Goal: Task Accomplishment & Management: Manage account settings

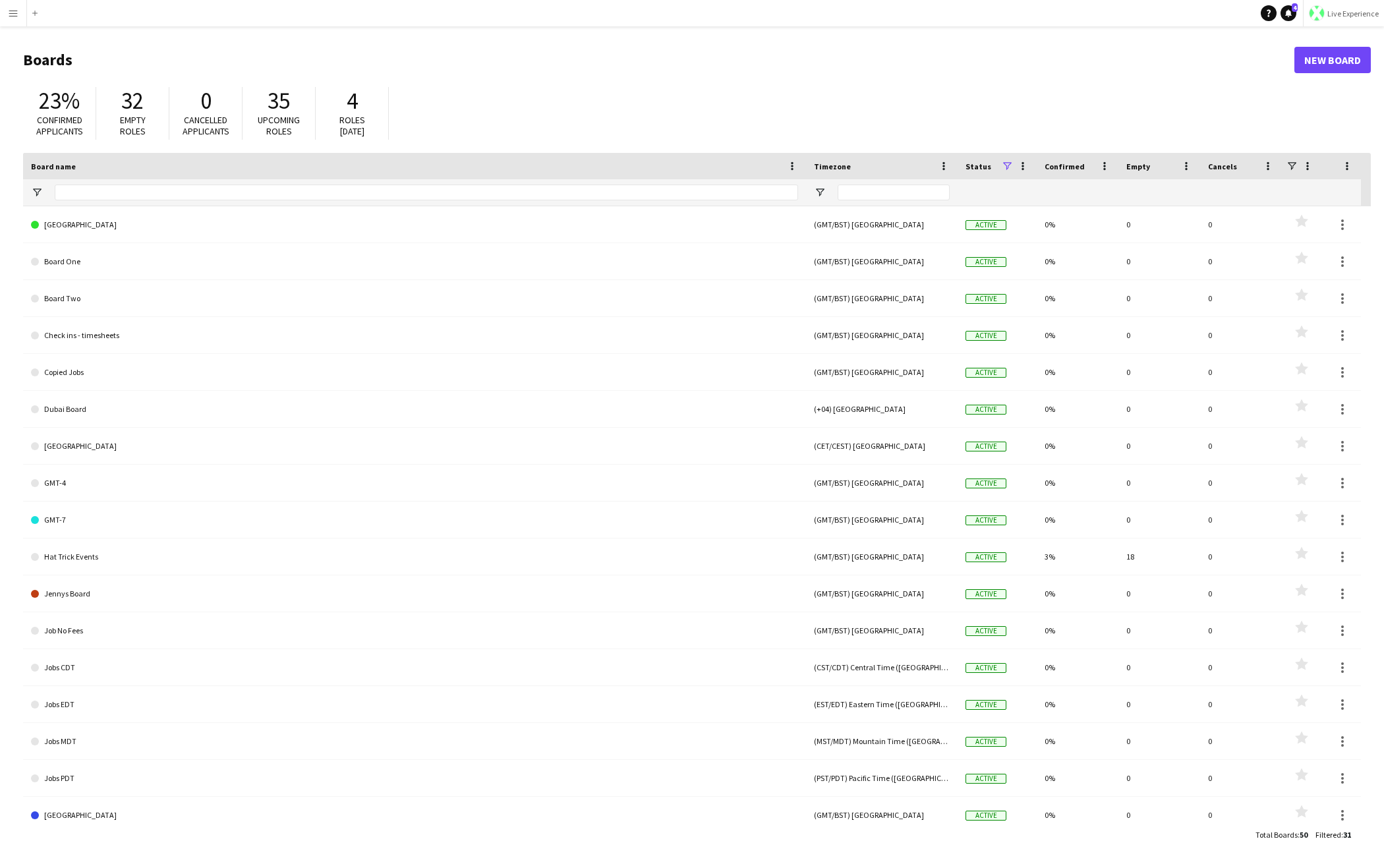
click at [1122, 12] on span "Live Experience" at bounding box center [1353, 14] width 52 height 10
click at [1122, 87] on span "Walls Productions" at bounding box center [1339, 87] width 70 height 12
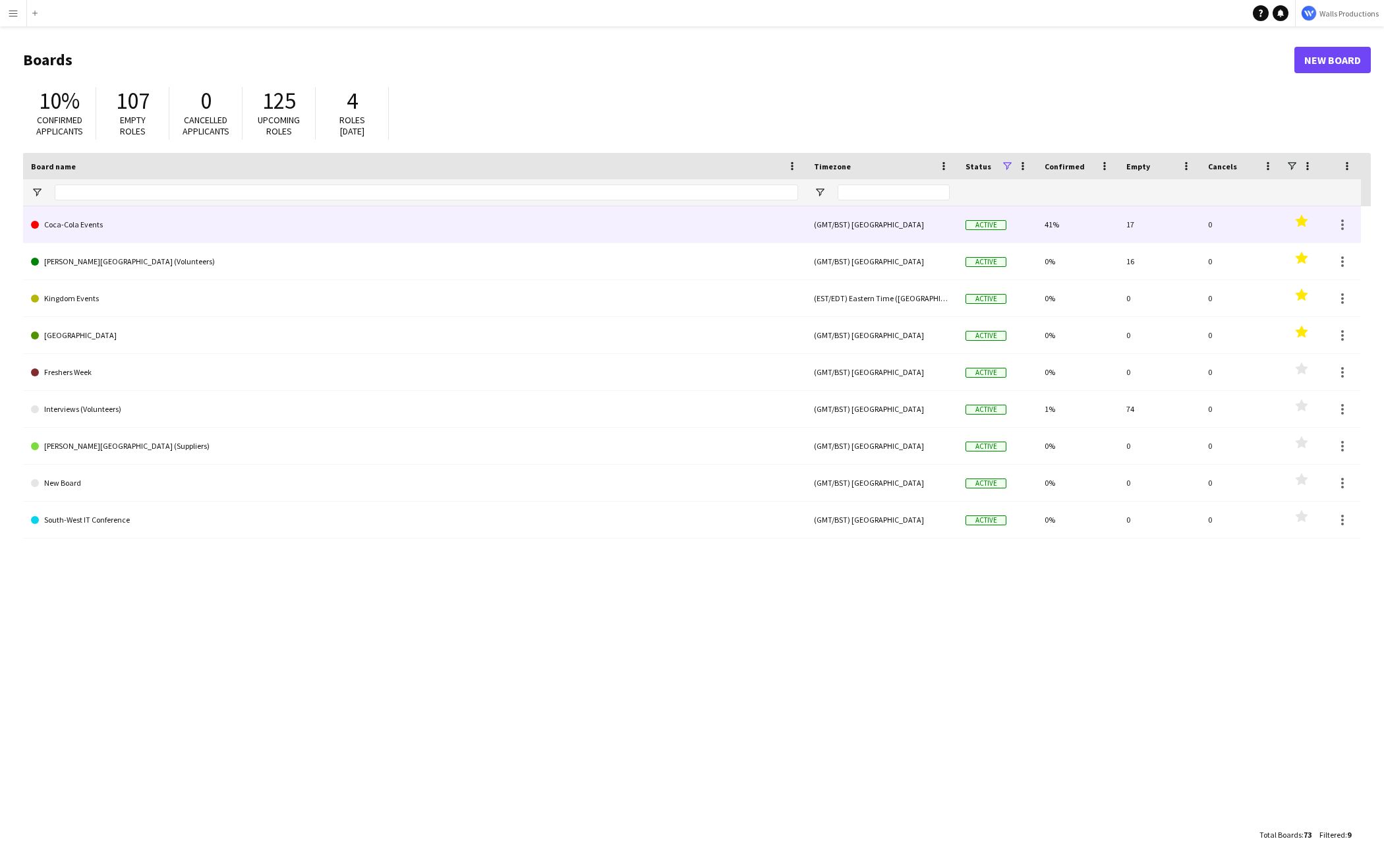
click at [188, 226] on link "Coca-Cola Events" at bounding box center [415, 224] width 767 height 37
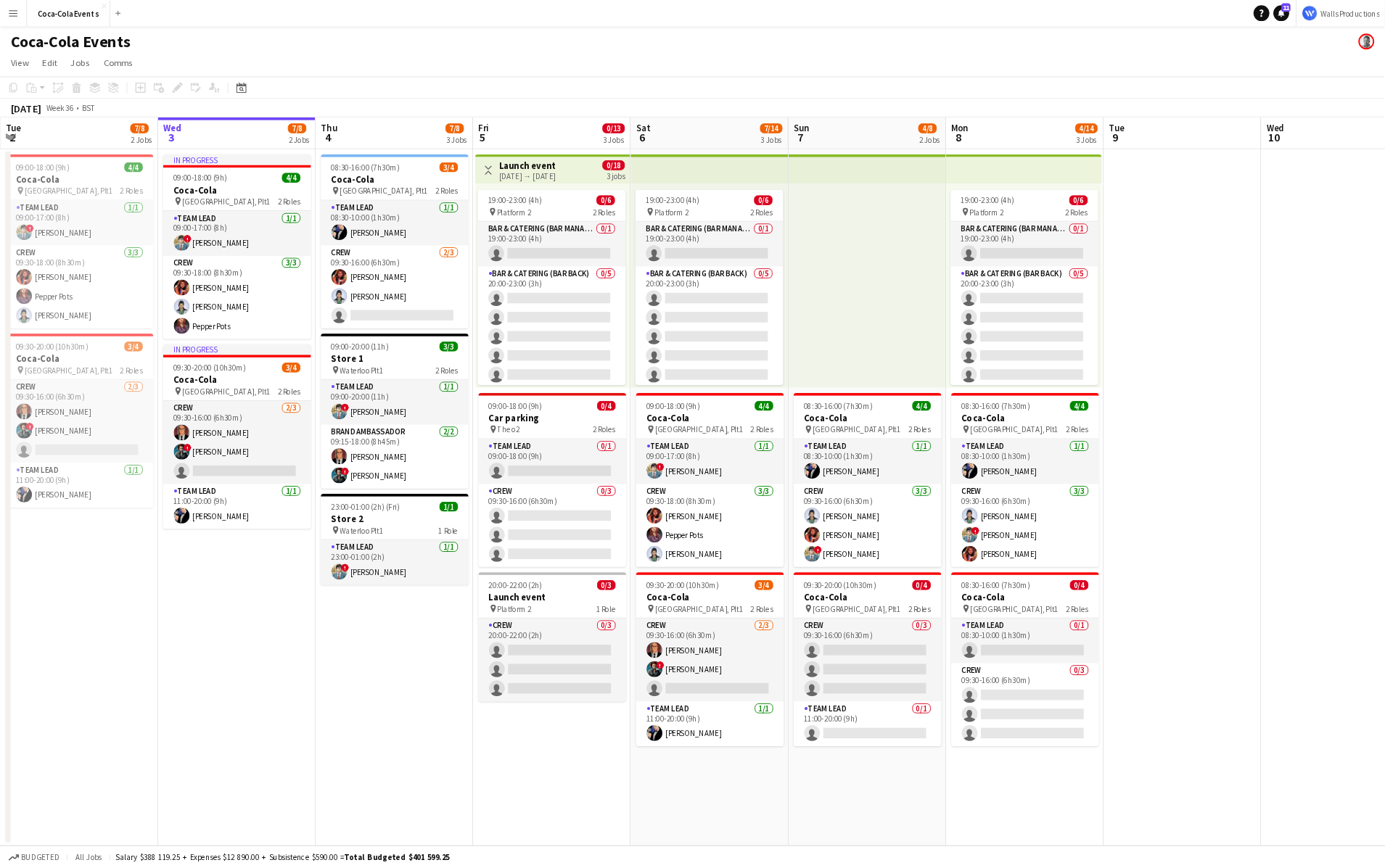
scroll to position [0, 347]
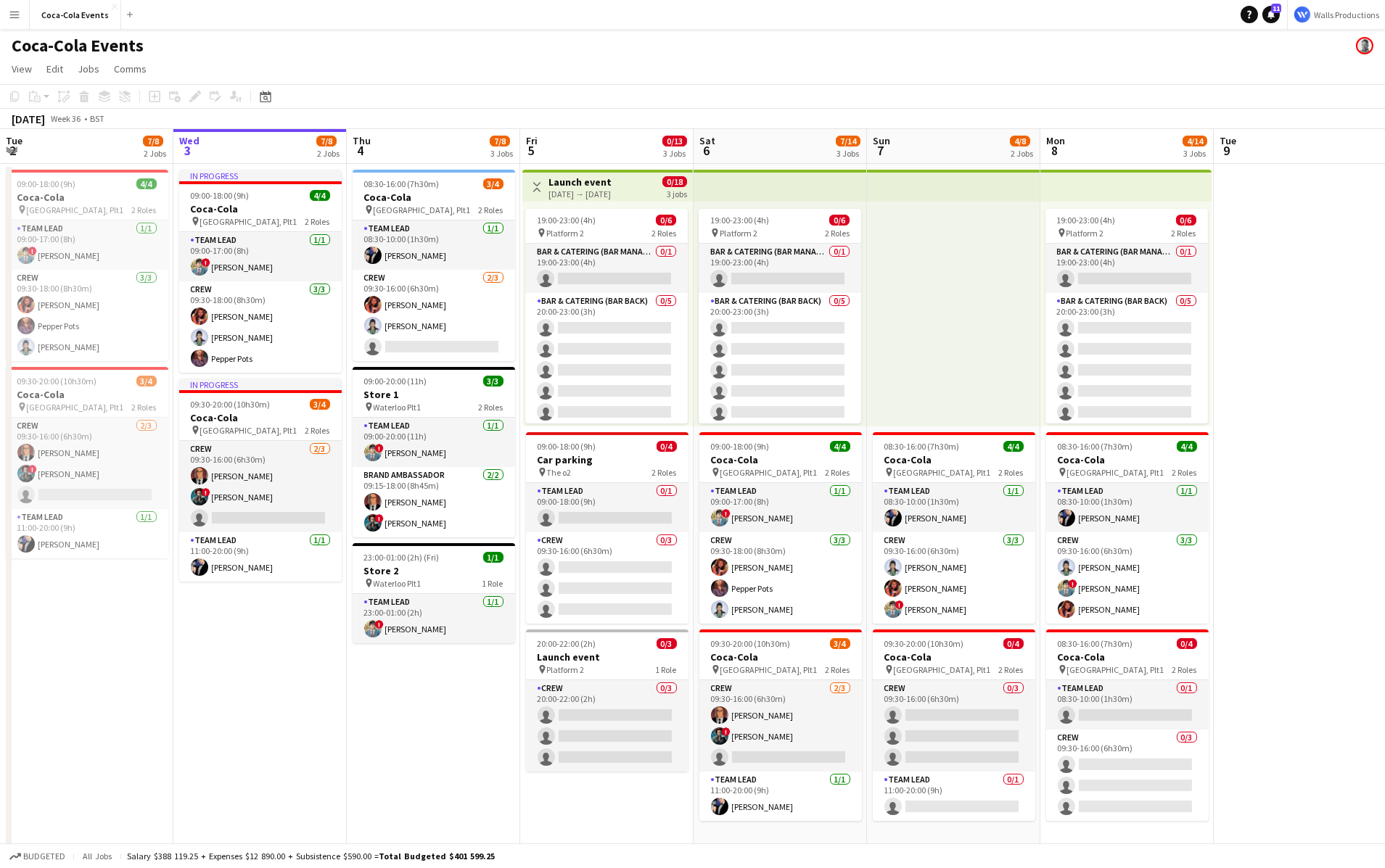
click at [1283, 265] on app-date-cell at bounding box center [1300, 508] width 174 height 688
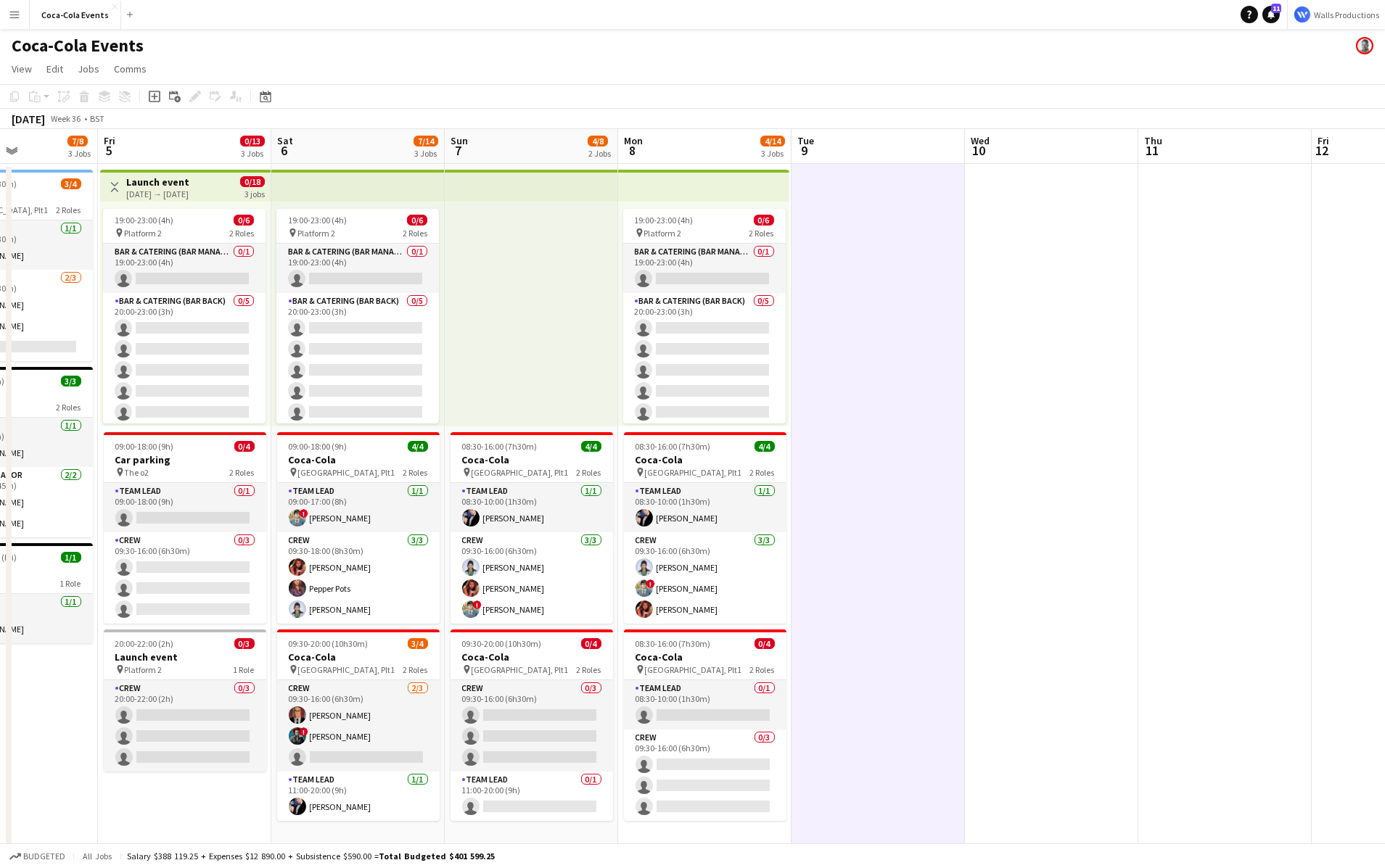
scroll to position [0, 480]
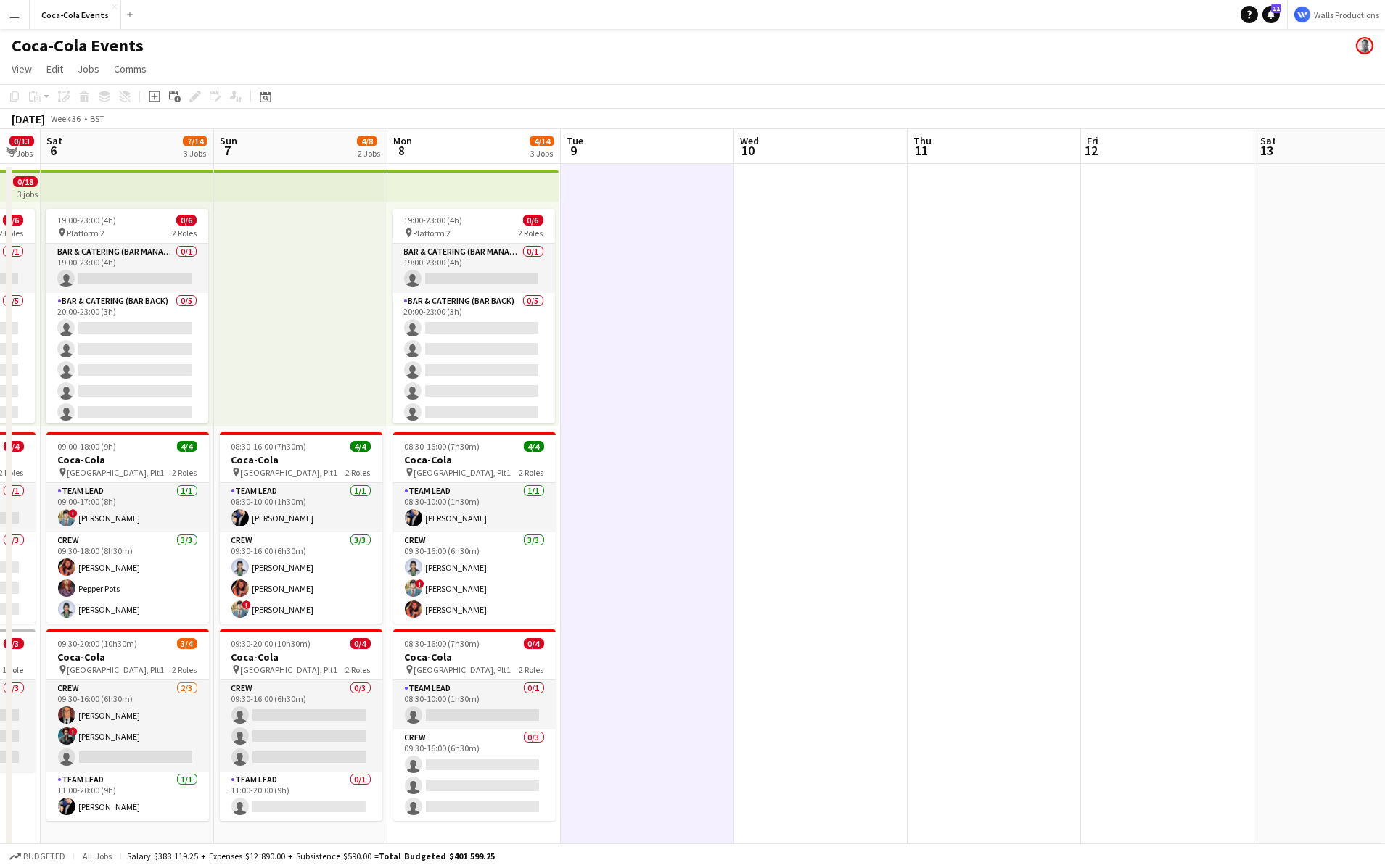
click at [13, 19] on app-icon "Menu" at bounding box center [14, 14] width 12 height 12
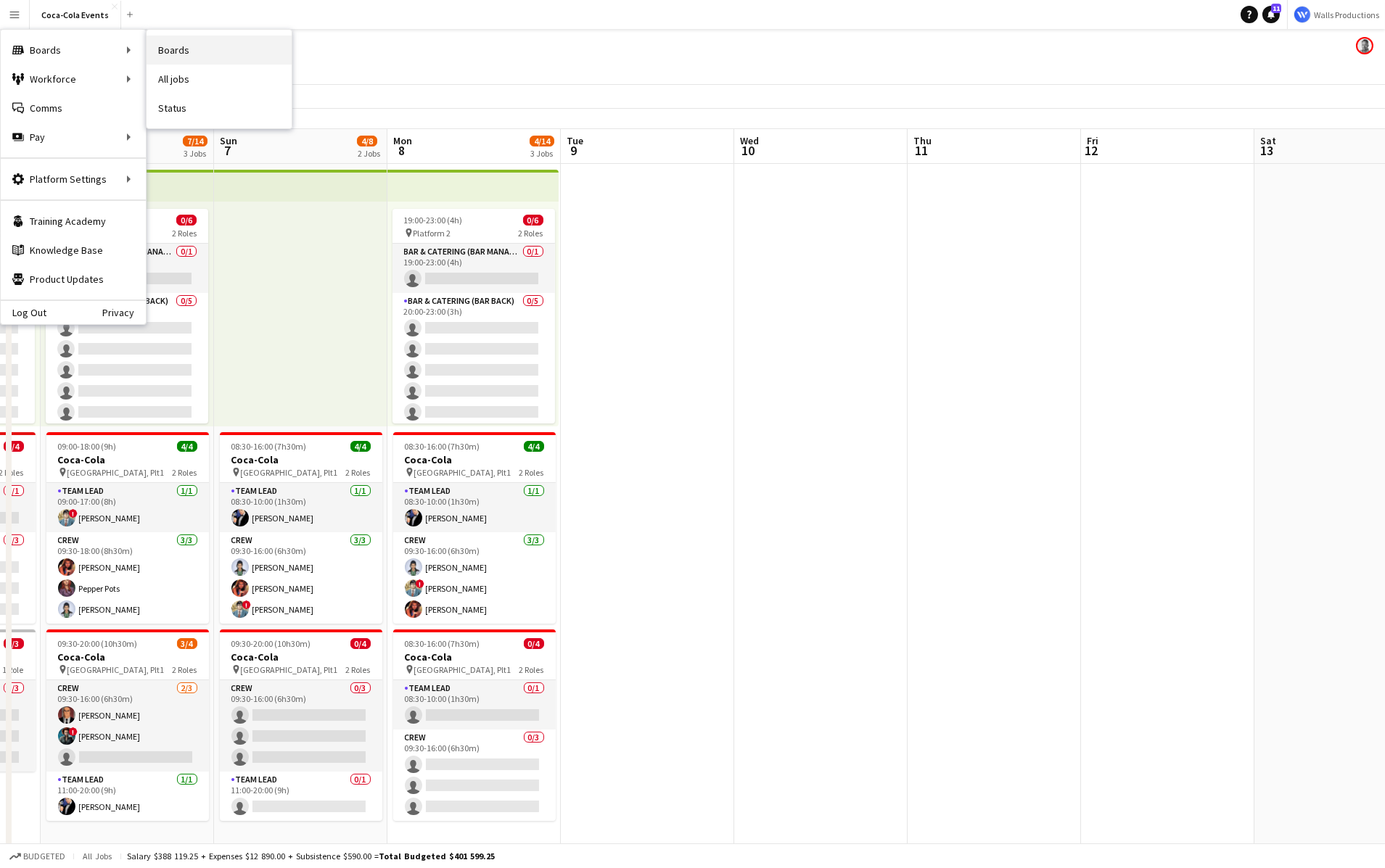
click at [196, 48] on link "Boards" at bounding box center [218, 50] width 145 height 29
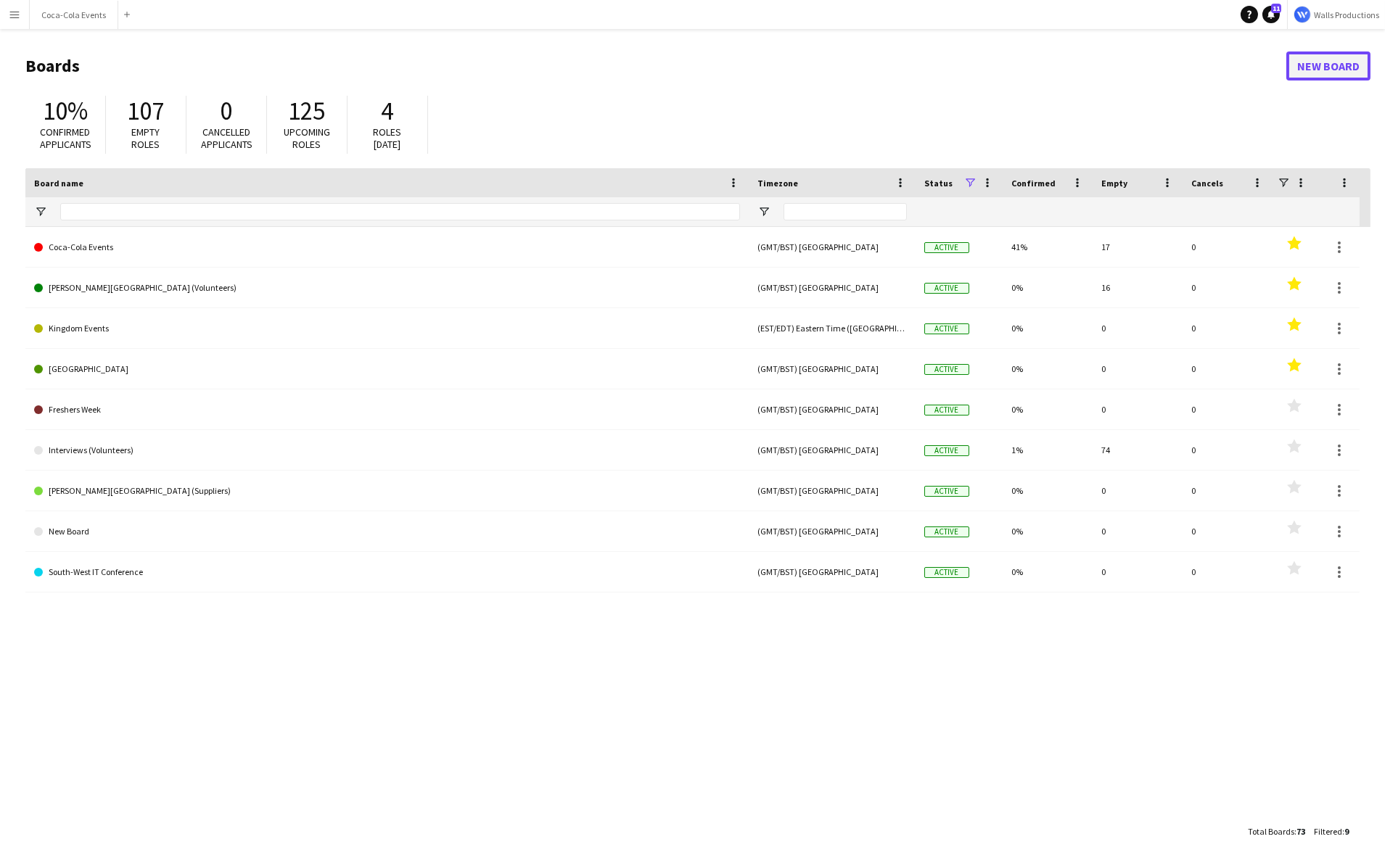
click at [1329, 70] on link "New Board" at bounding box center [1328, 66] width 84 height 29
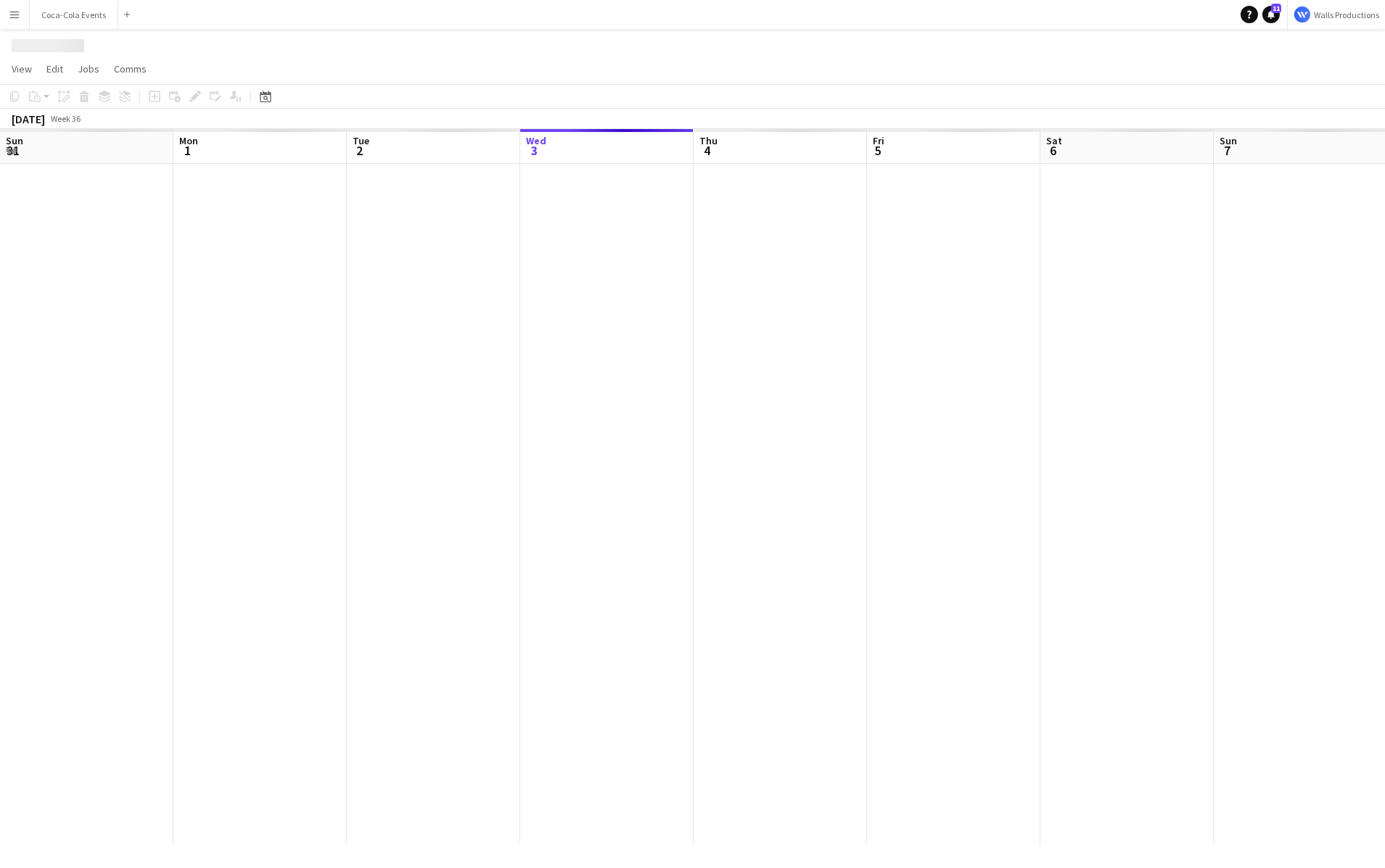
scroll to position [0, 347]
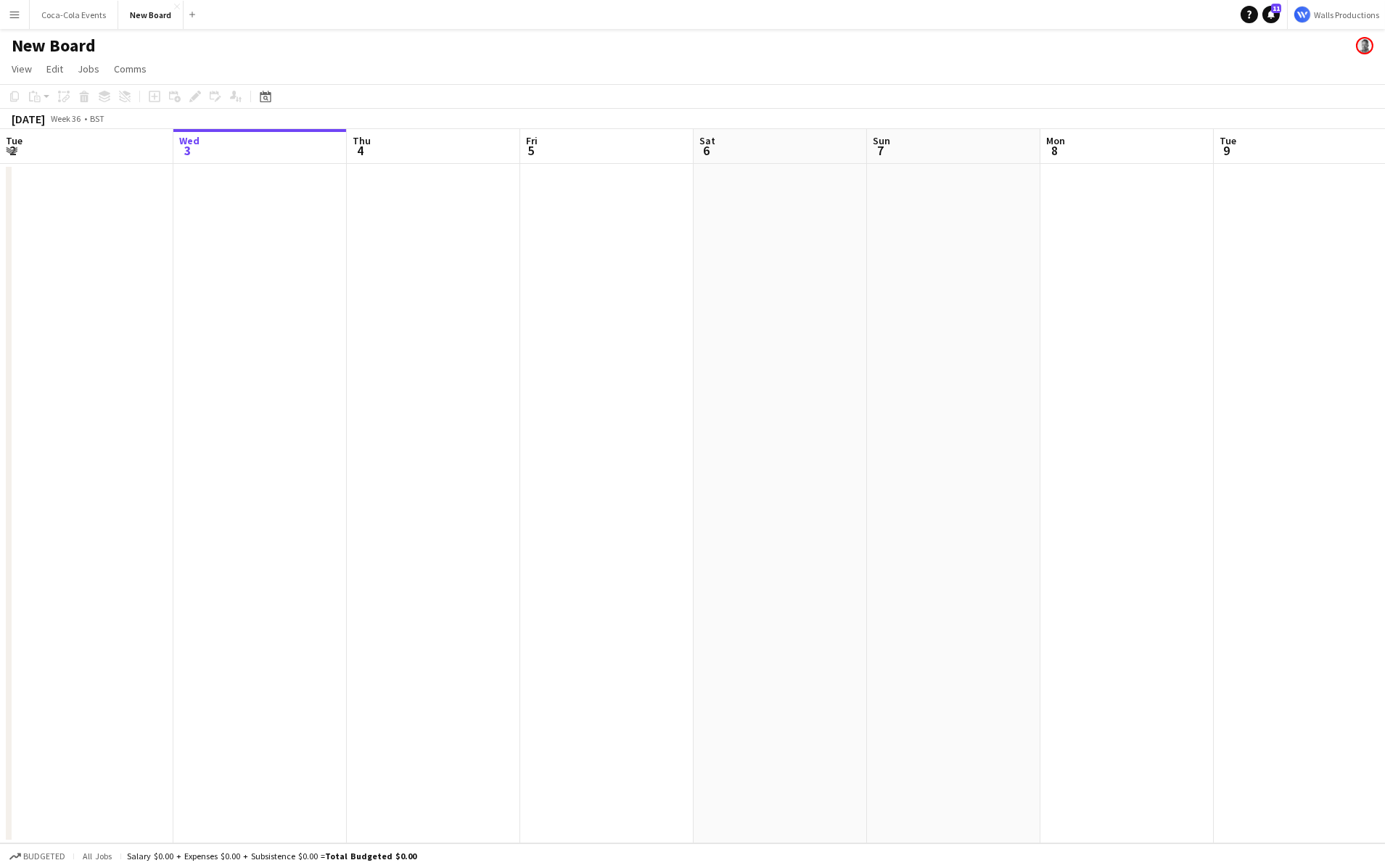
click at [448, 265] on app-date-cell at bounding box center [433, 504] width 174 height 679
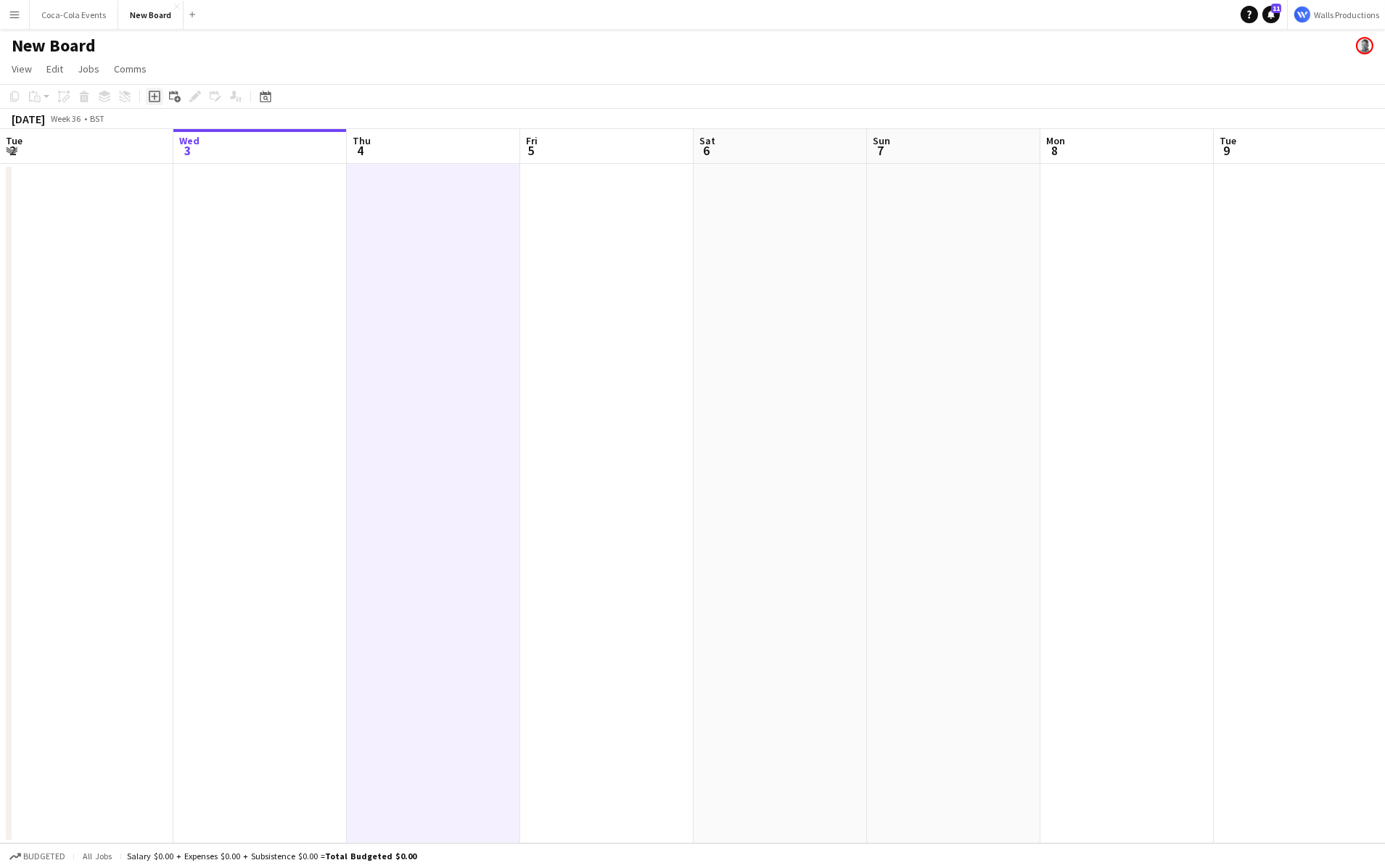
click at [151, 98] on icon "Add job" at bounding box center [154, 96] width 12 height 12
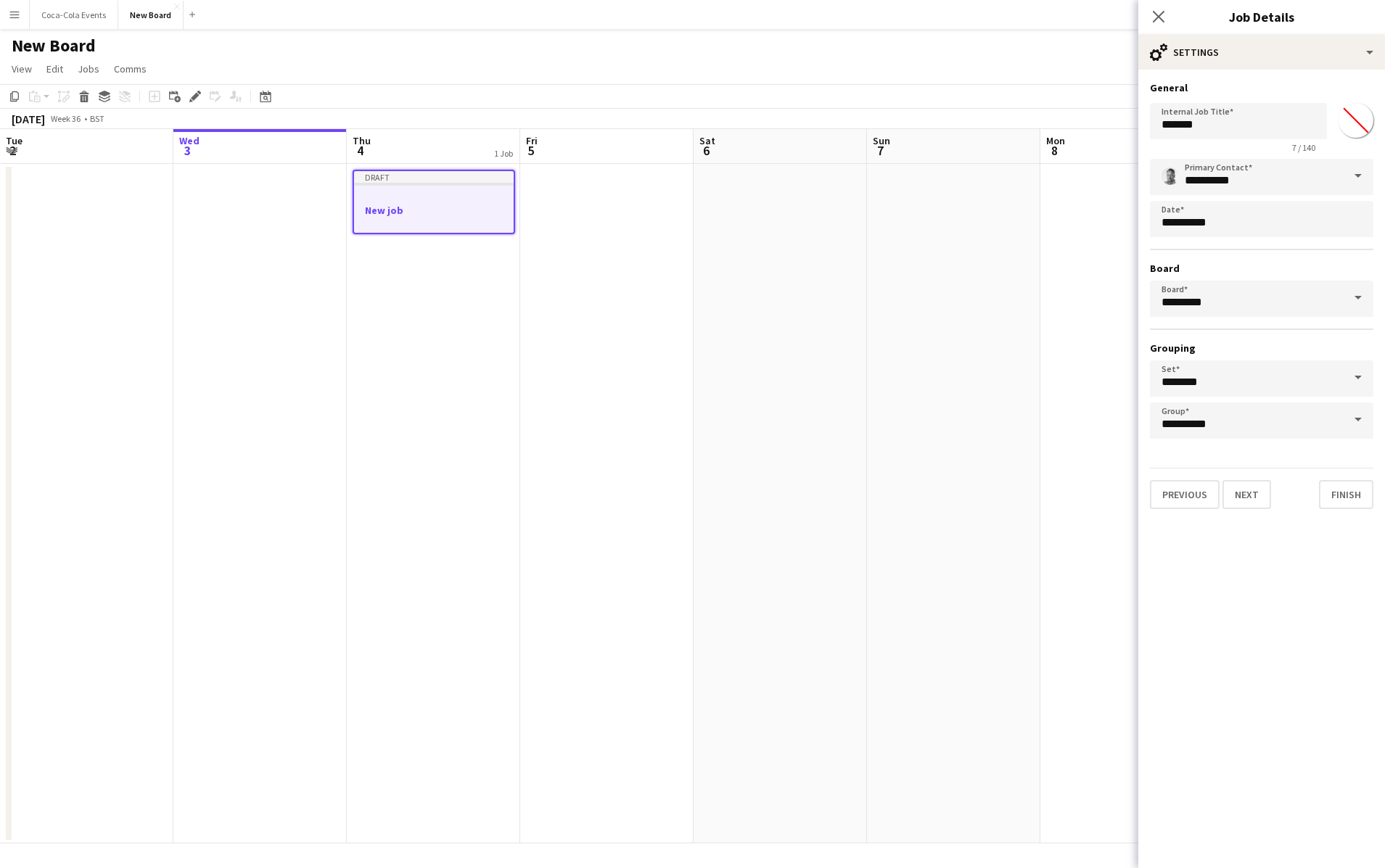
click at [741, 411] on app-date-cell at bounding box center [780, 504] width 174 height 679
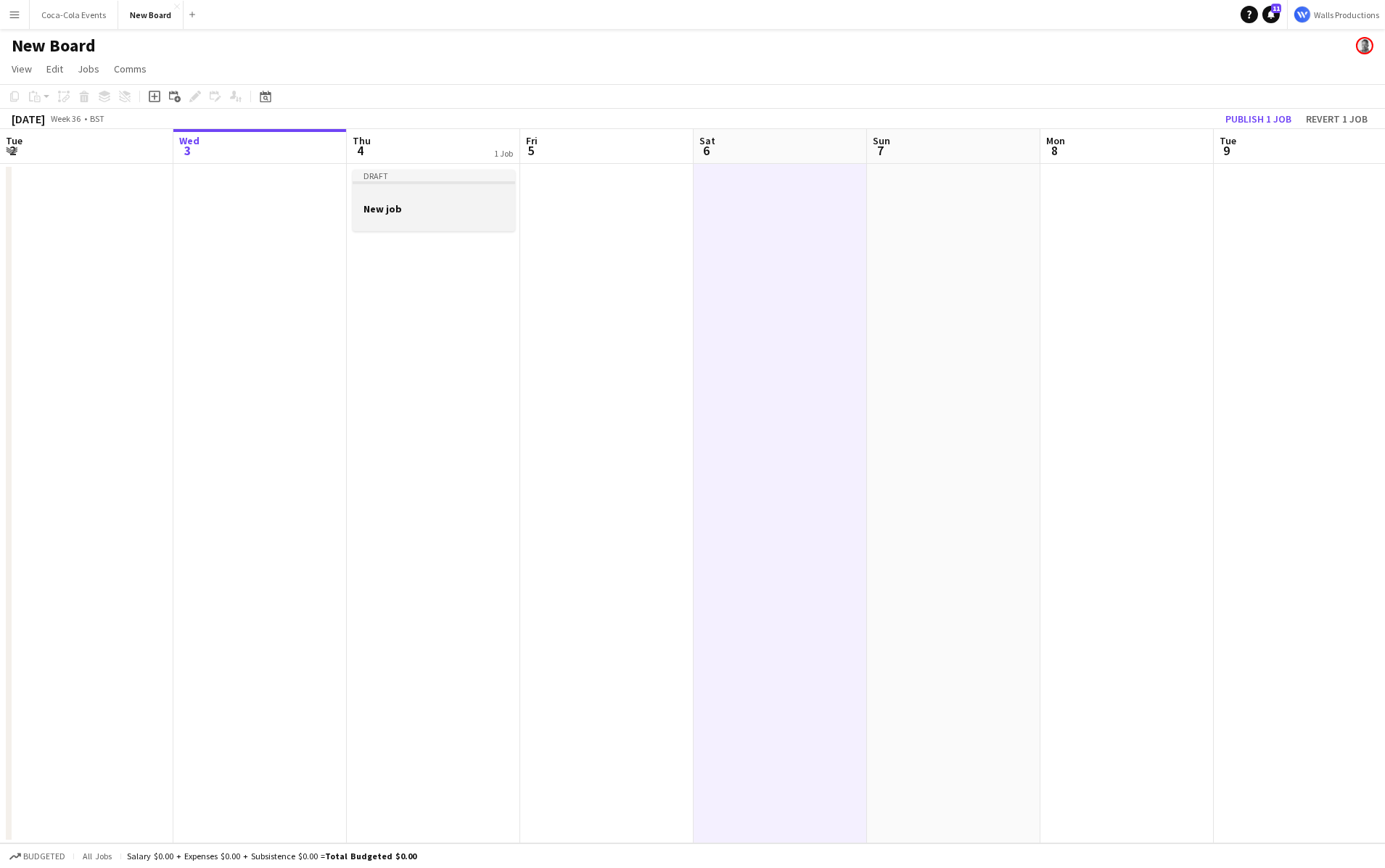
click at [481, 218] on div at bounding box center [433, 221] width 162 height 12
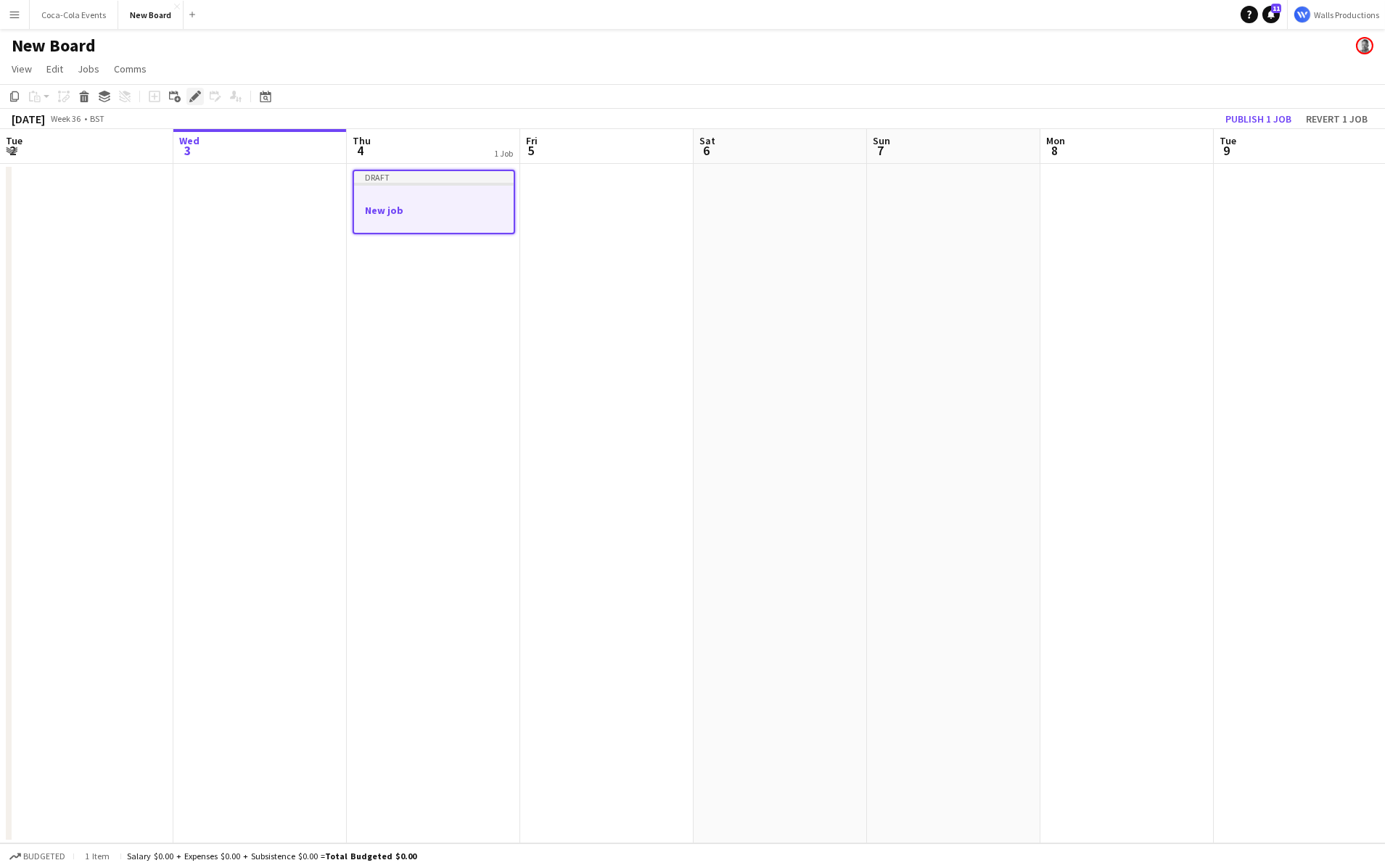
click at [193, 99] on icon at bounding box center [195, 97] width 8 height 8
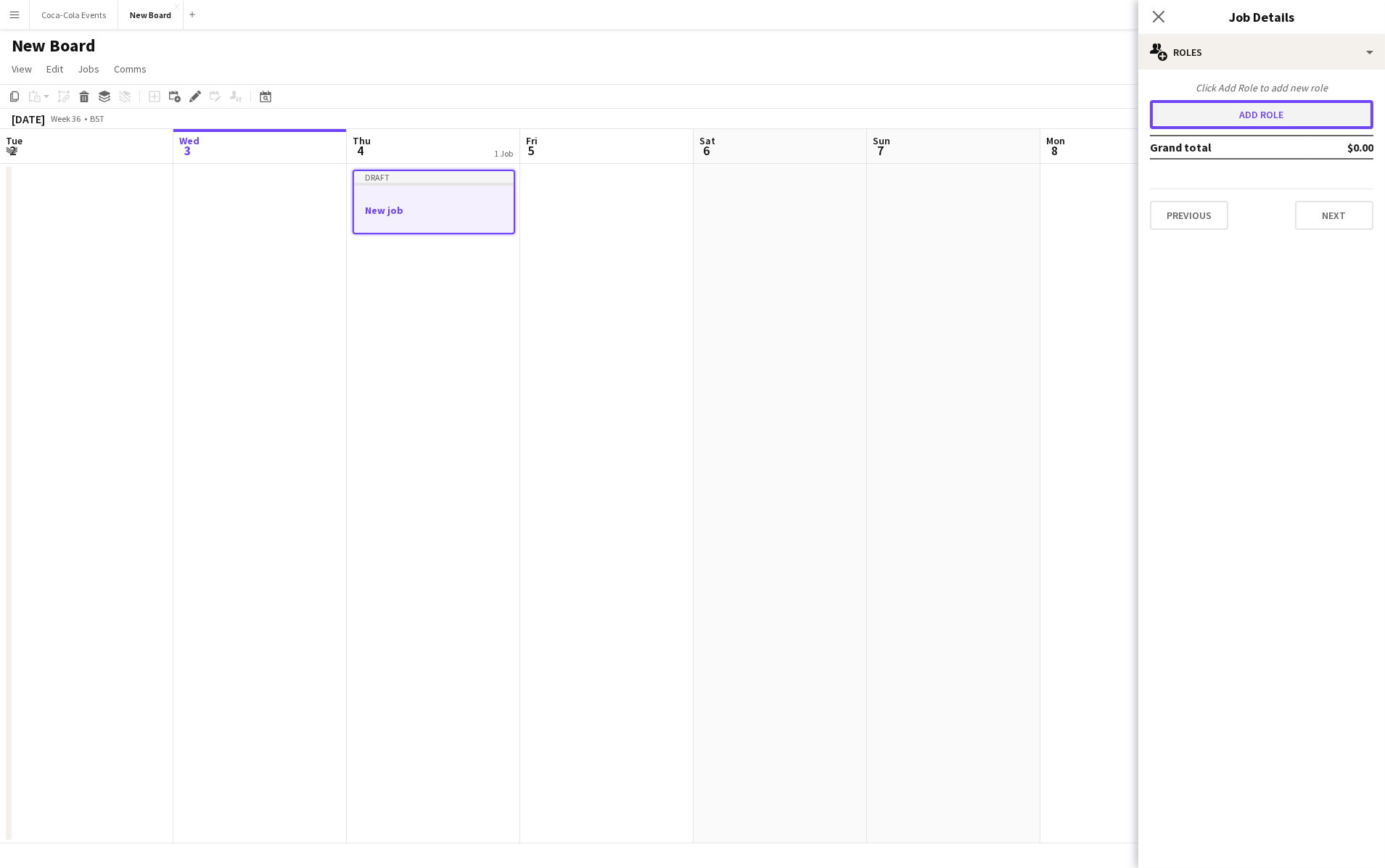
click at [1251, 116] on button "Add role" at bounding box center [1261, 114] width 223 height 29
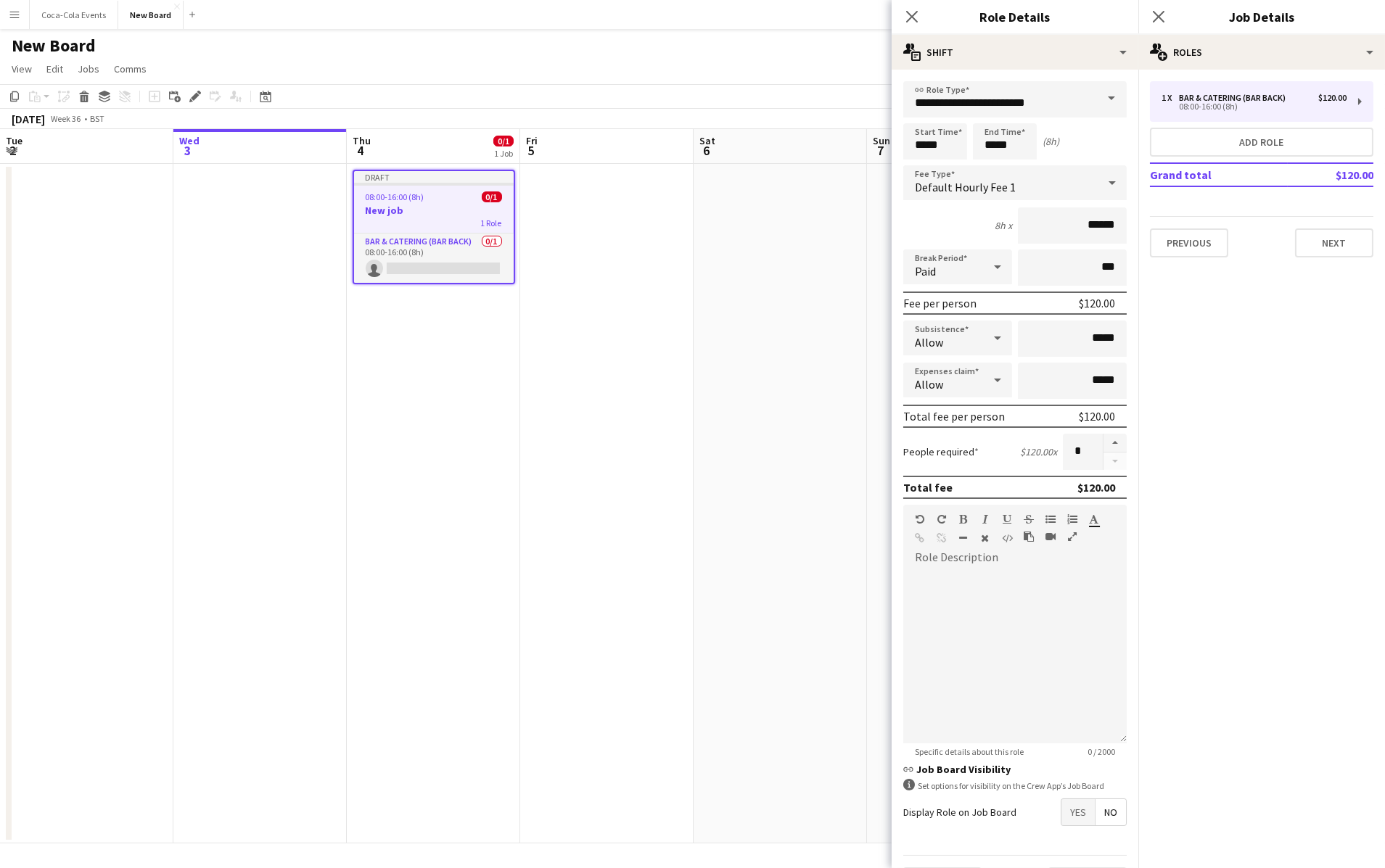
click at [805, 321] on app-date-cell at bounding box center [780, 504] width 174 height 679
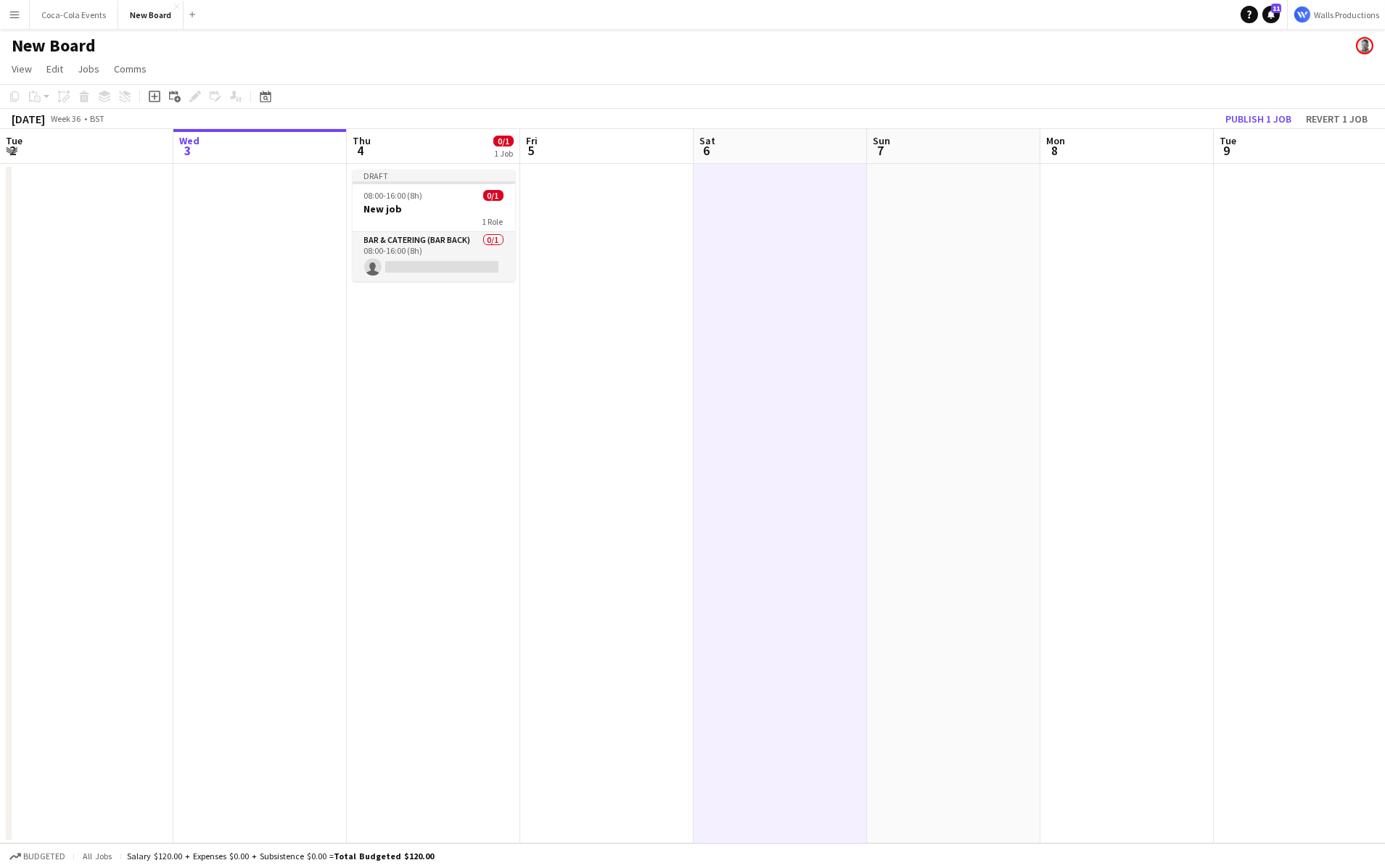
click at [605, 254] on app-date-cell at bounding box center [607, 504] width 174 height 679
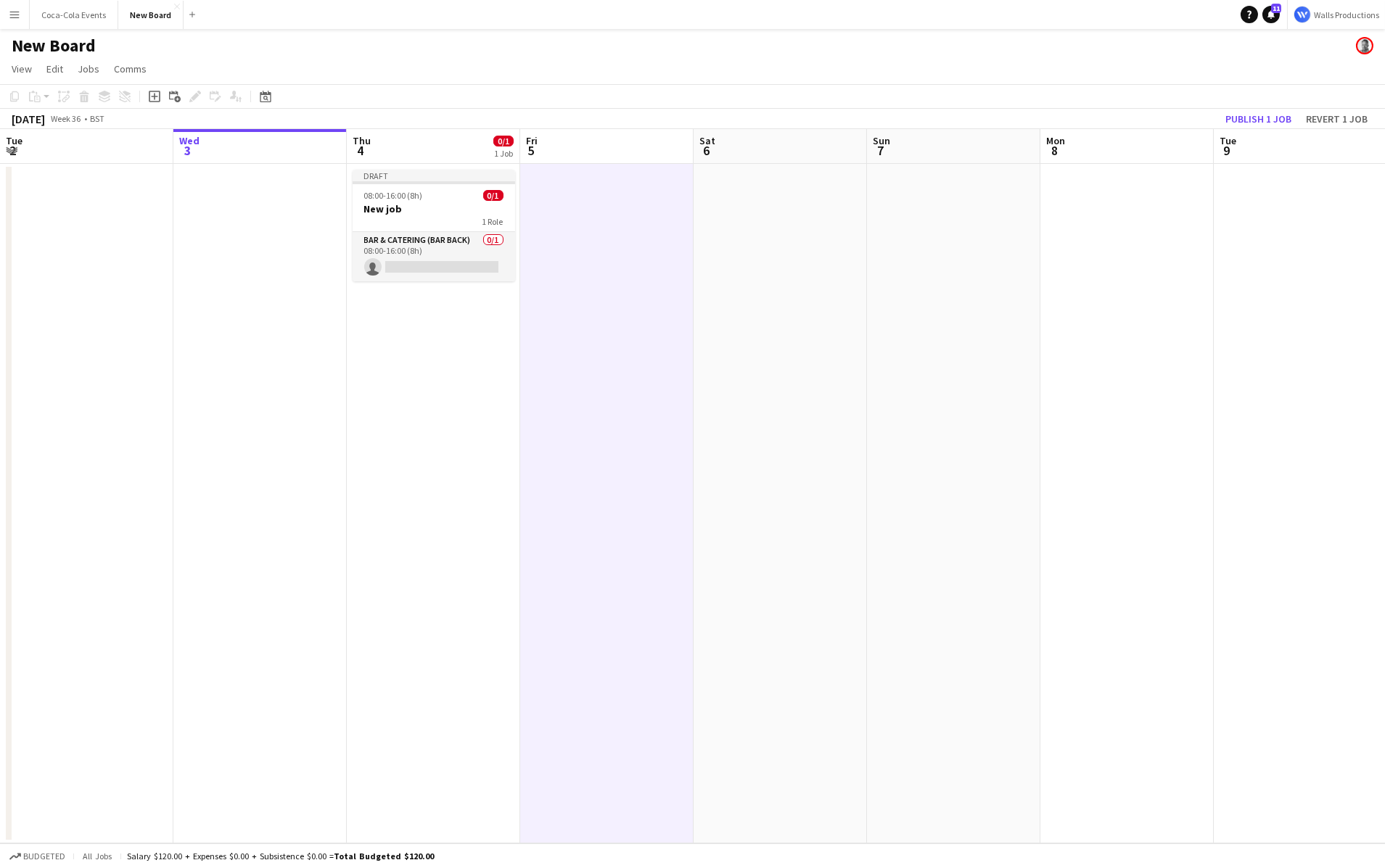
click at [477, 380] on app-date-cell "Draft 08:00-16:00 (8h) 0/1 New job 1 Role Bar & Catering (Bar Back) 0/1 08:00-1…" at bounding box center [433, 504] width 174 height 679
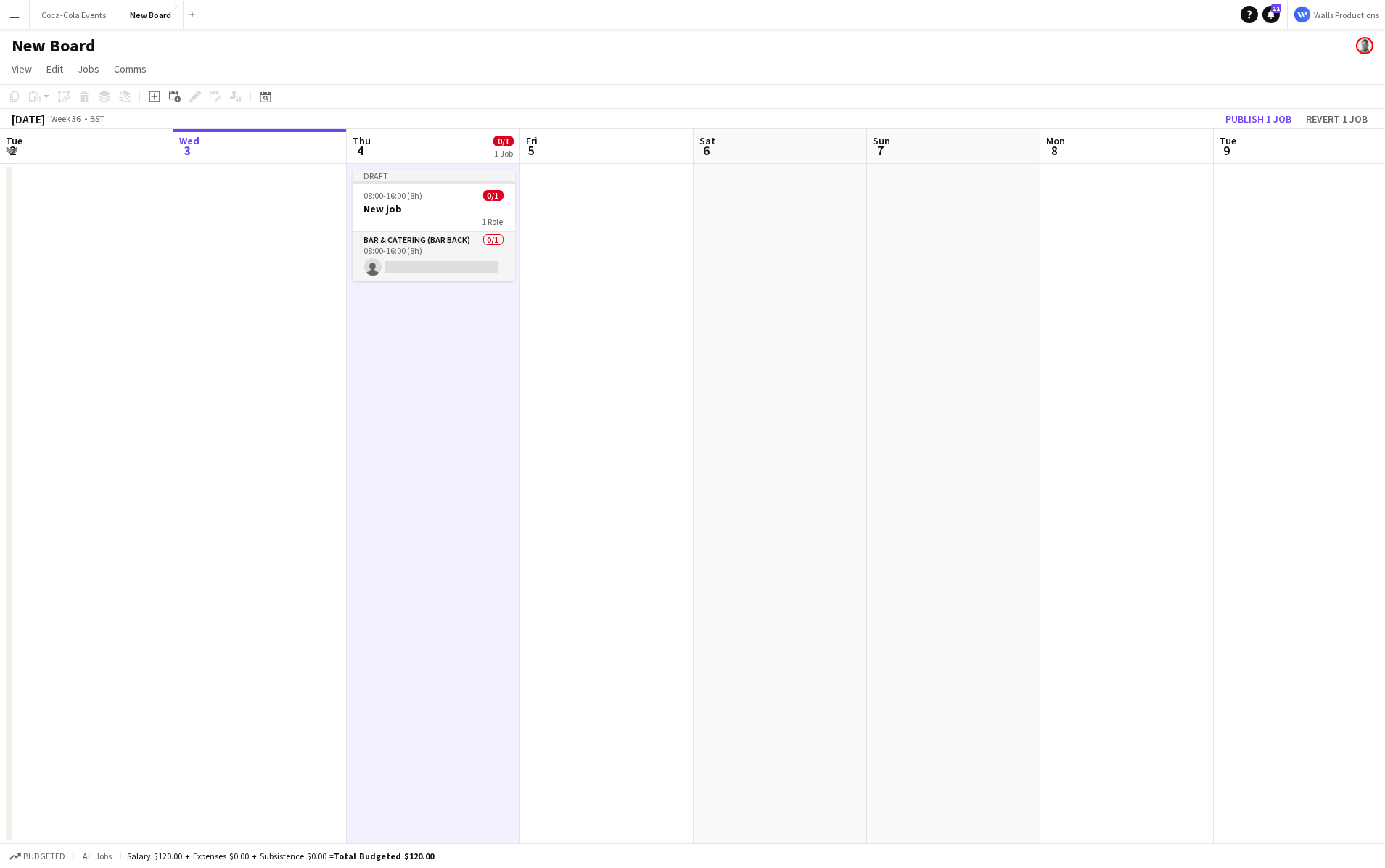
click at [173, 337] on app-date-cell at bounding box center [86, 504] width 174 height 679
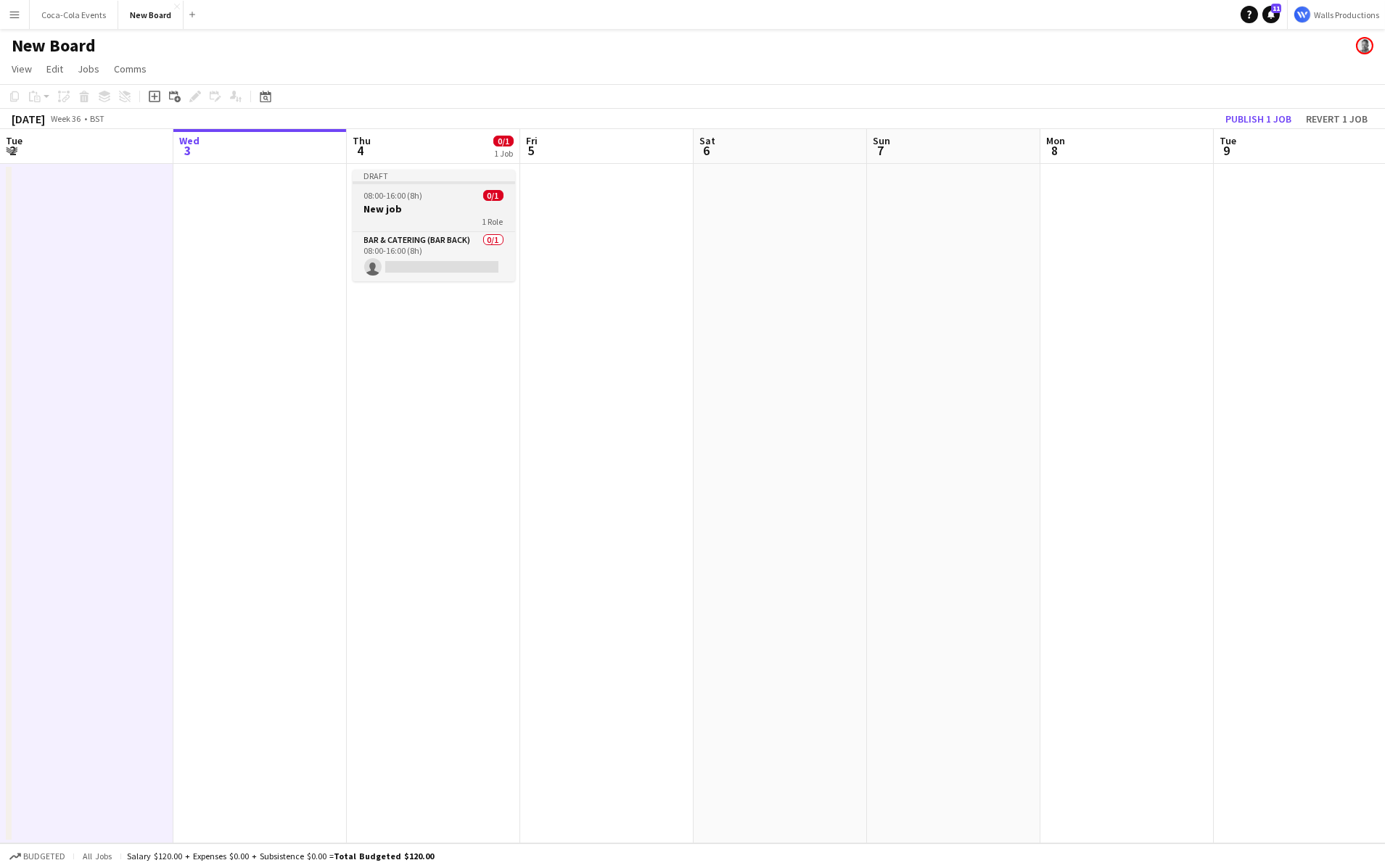
click at [417, 196] on span "08:00-16:00 (8h)" at bounding box center [393, 196] width 58 height 11
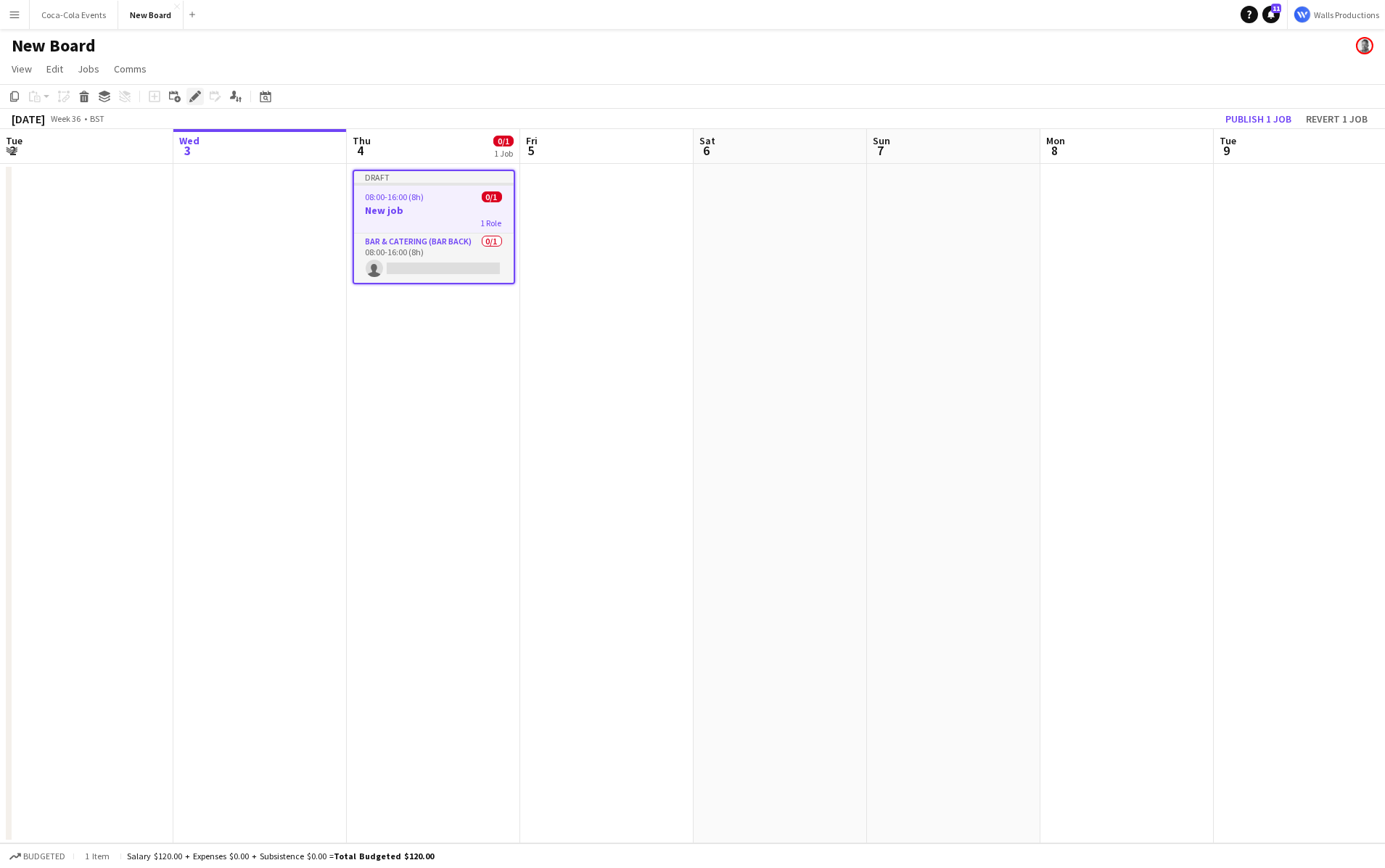
click at [194, 97] on icon at bounding box center [195, 97] width 8 height 8
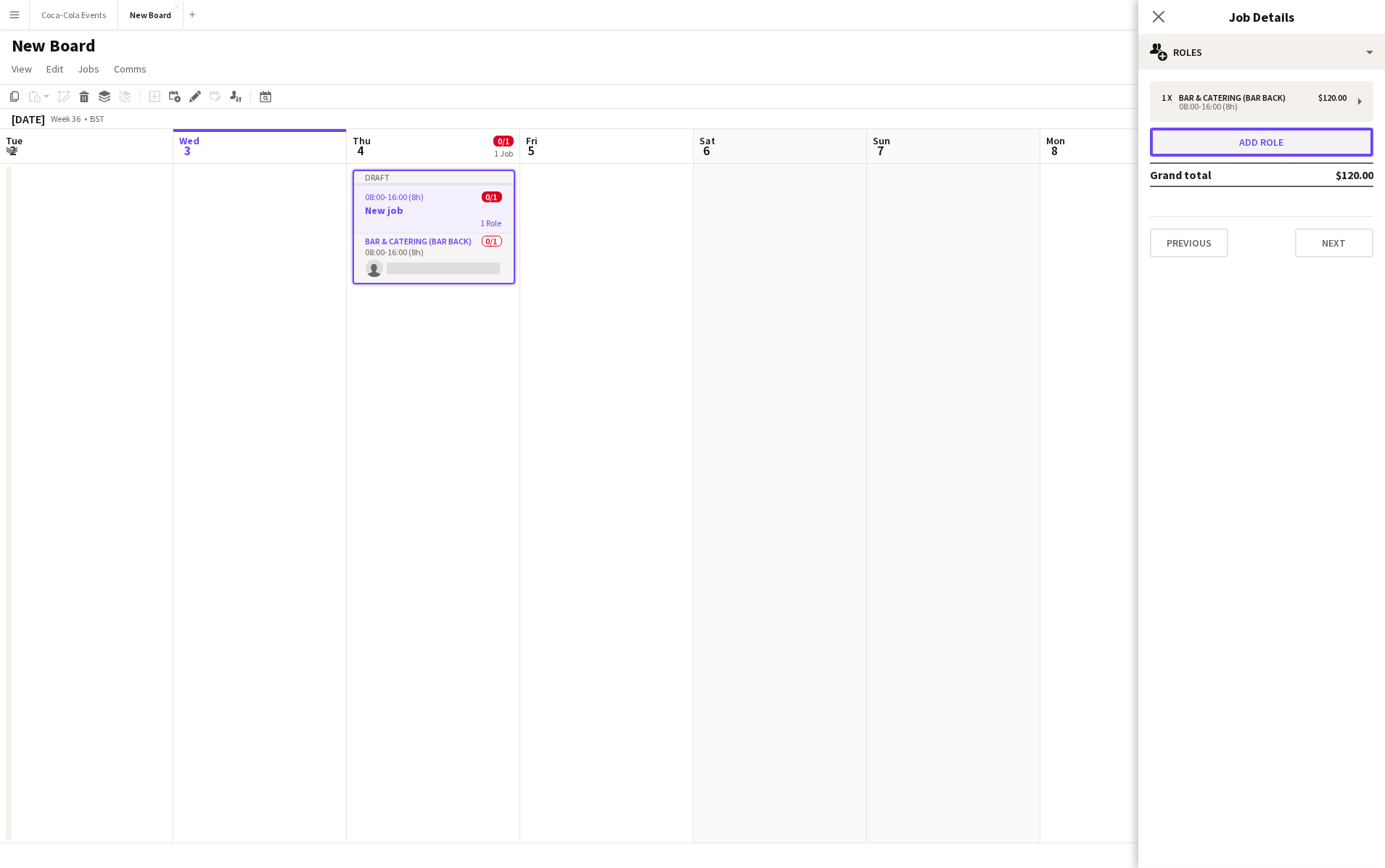
click at [1257, 145] on button "Add role" at bounding box center [1261, 142] width 223 height 29
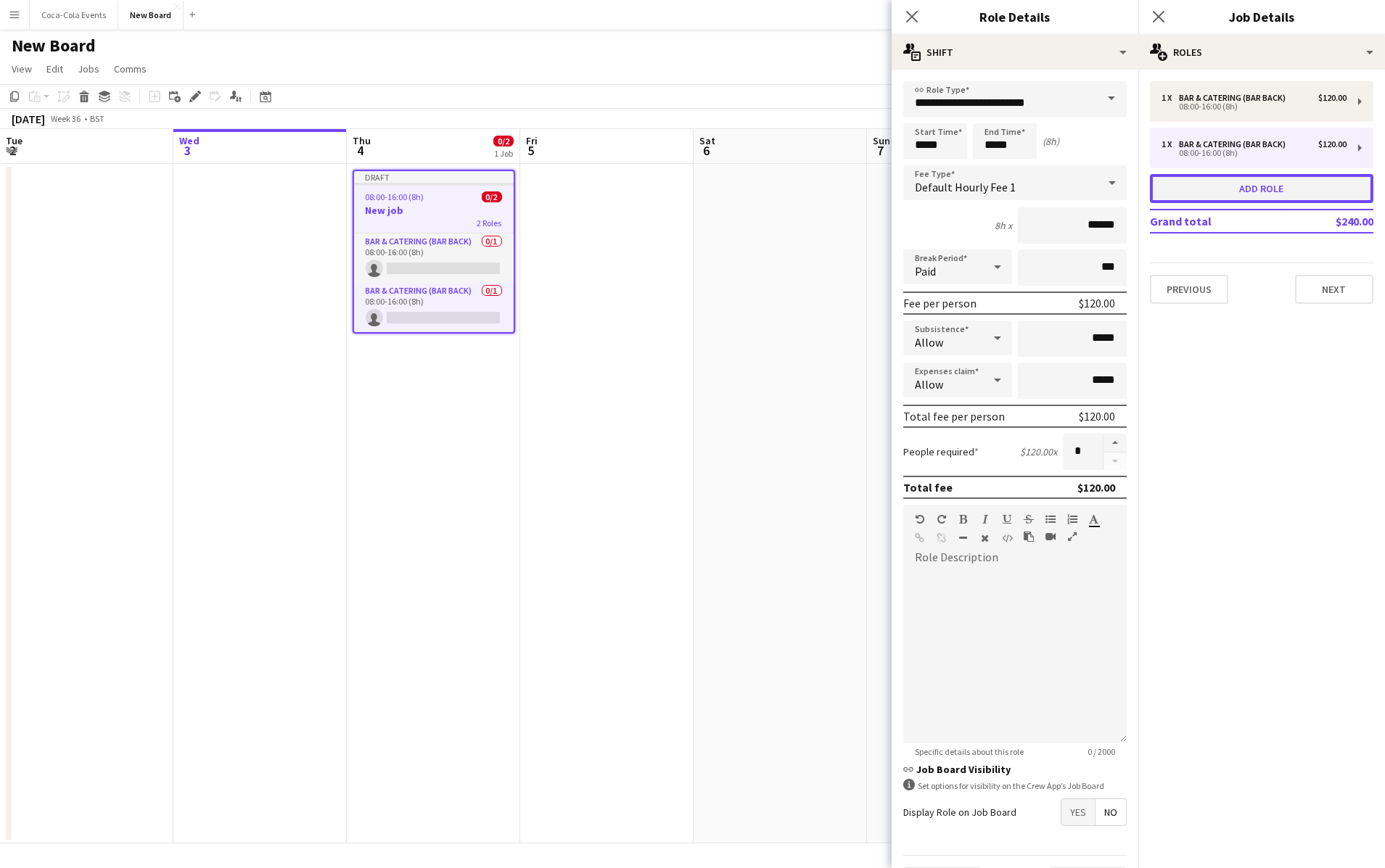
click at [1247, 185] on button "Add role" at bounding box center [1261, 189] width 223 height 29
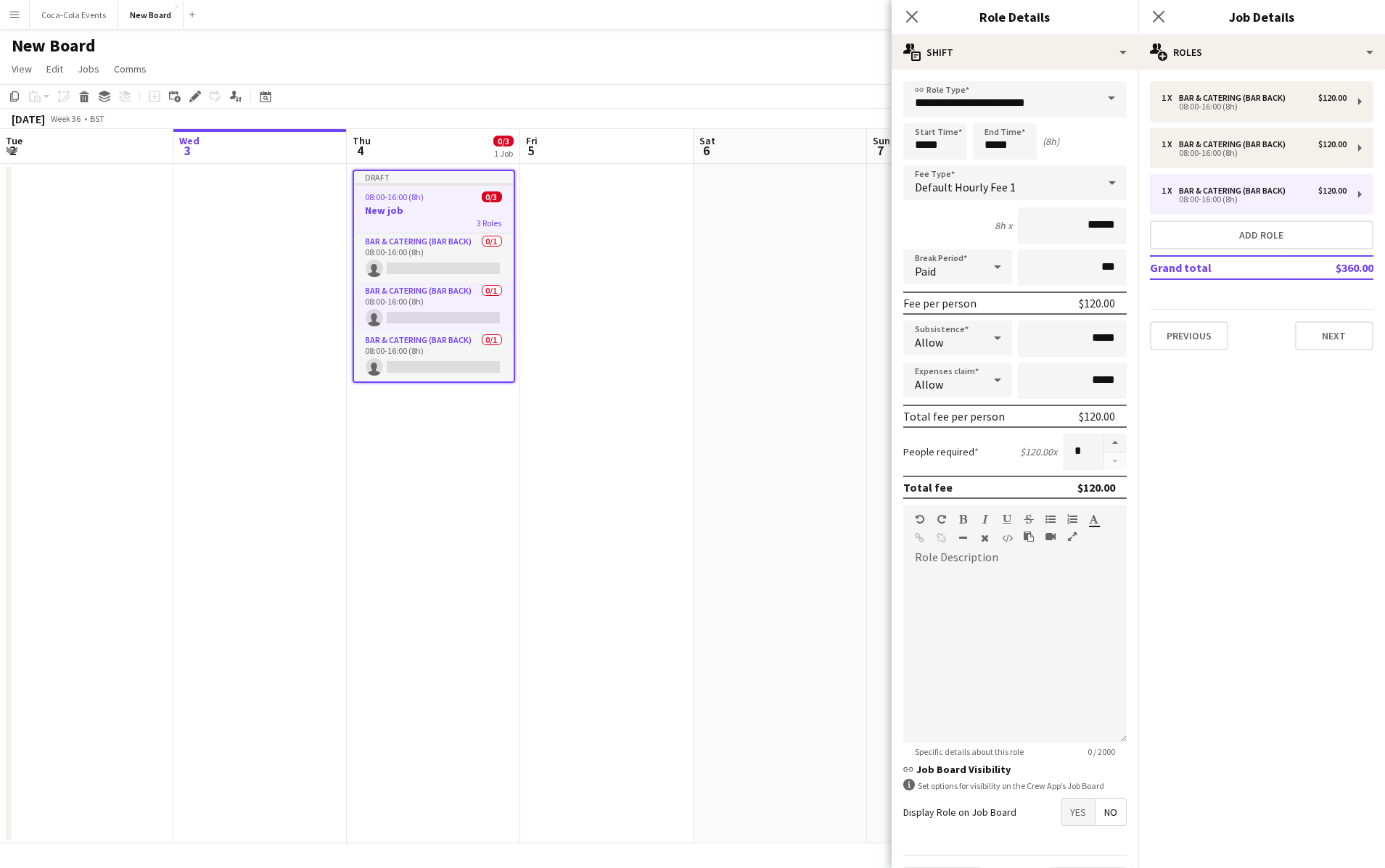
click at [771, 404] on app-date-cell at bounding box center [780, 504] width 174 height 679
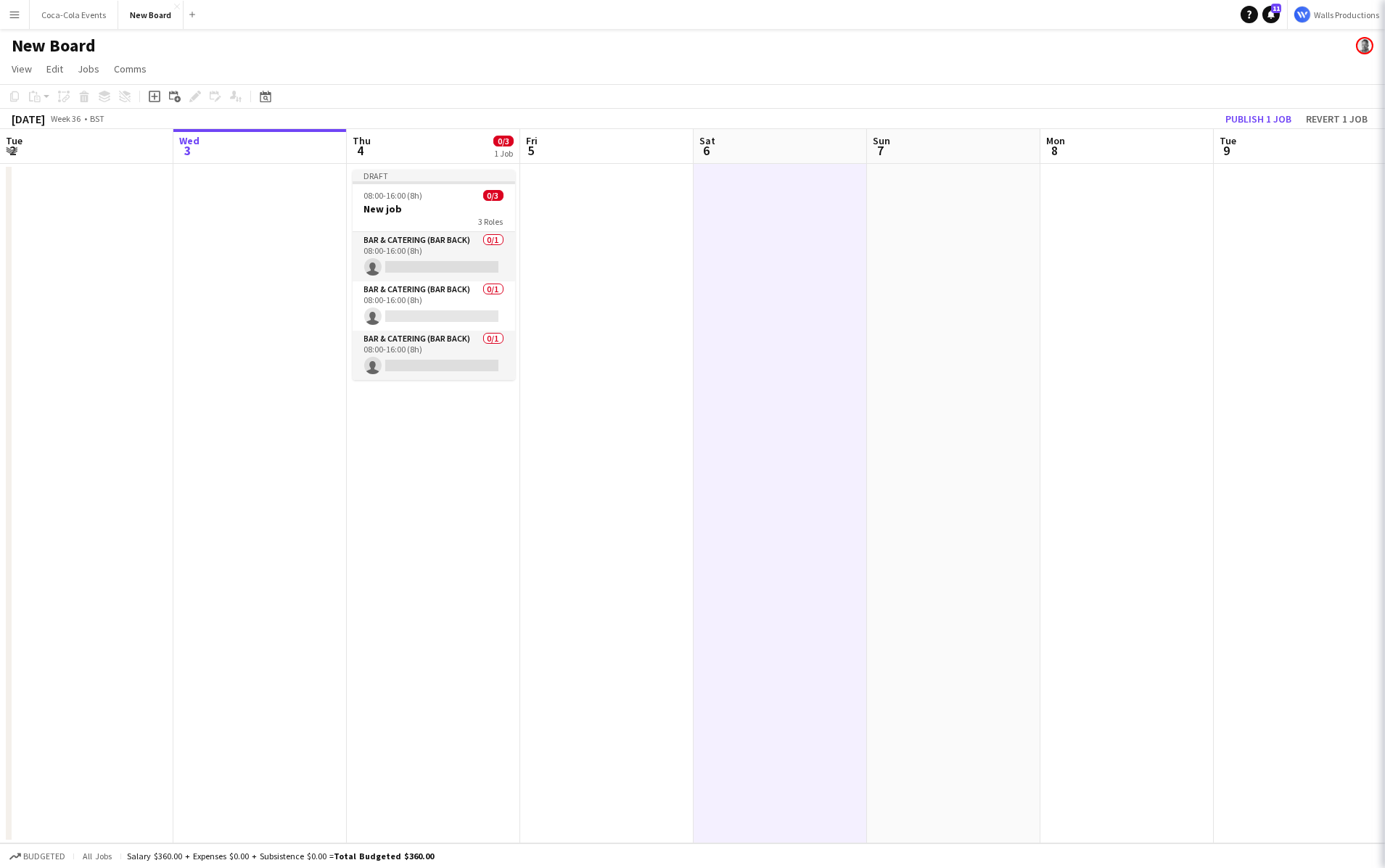
click at [771, 404] on app-date-cell at bounding box center [780, 504] width 174 height 679
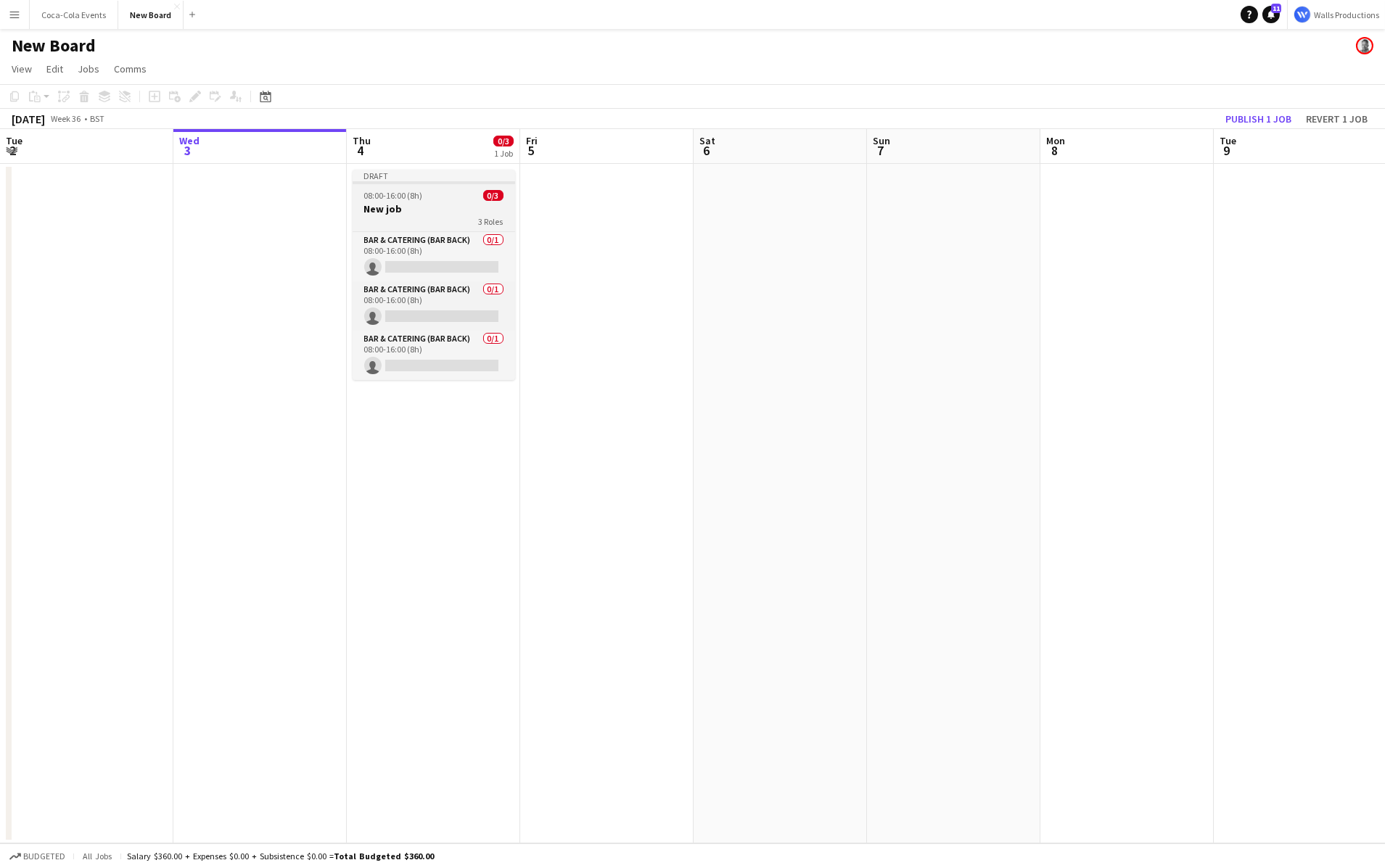
click at [421, 209] on h3 "New job" at bounding box center [433, 209] width 162 height 13
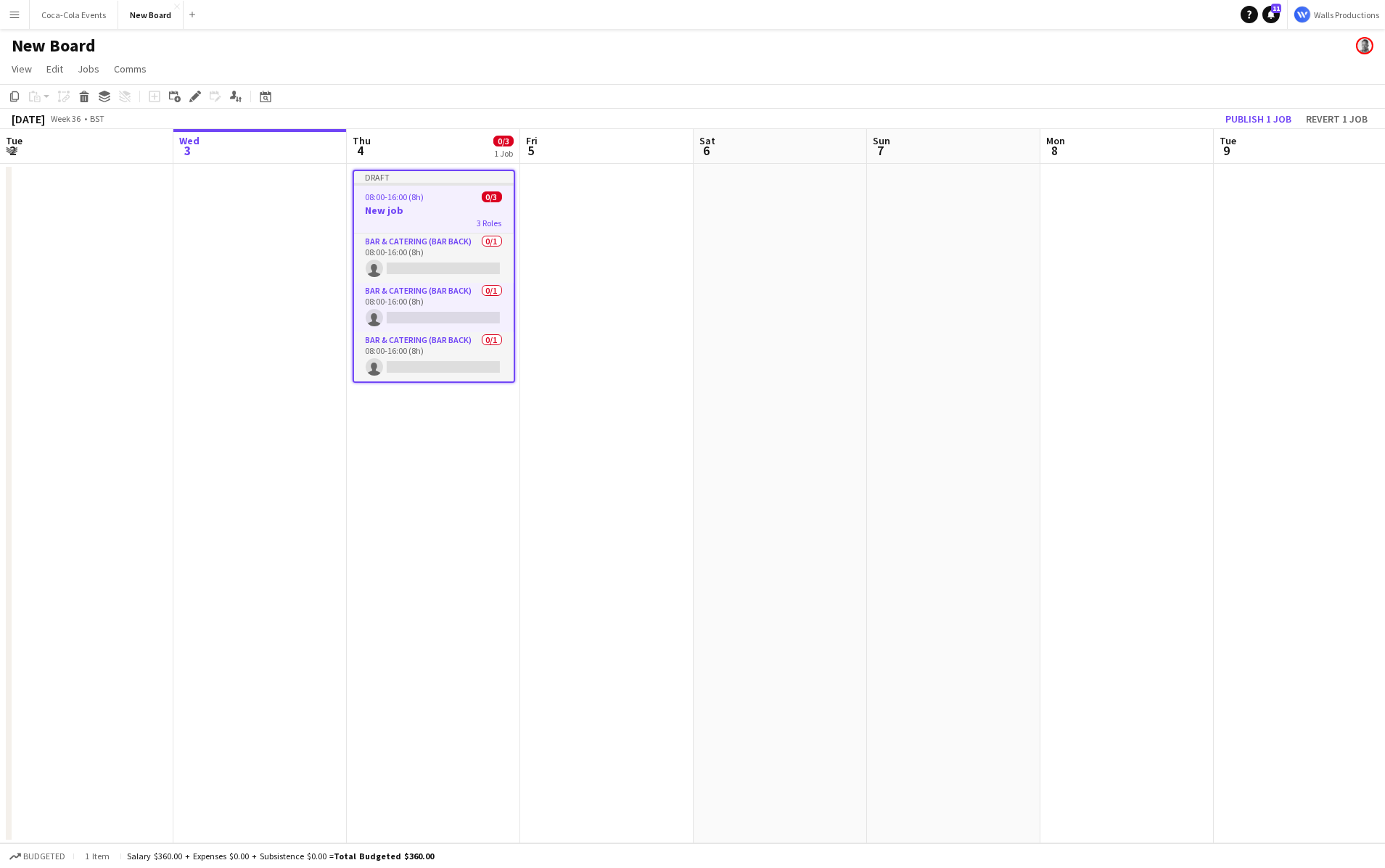
click at [651, 234] on app-date-cell at bounding box center [607, 504] width 174 height 679
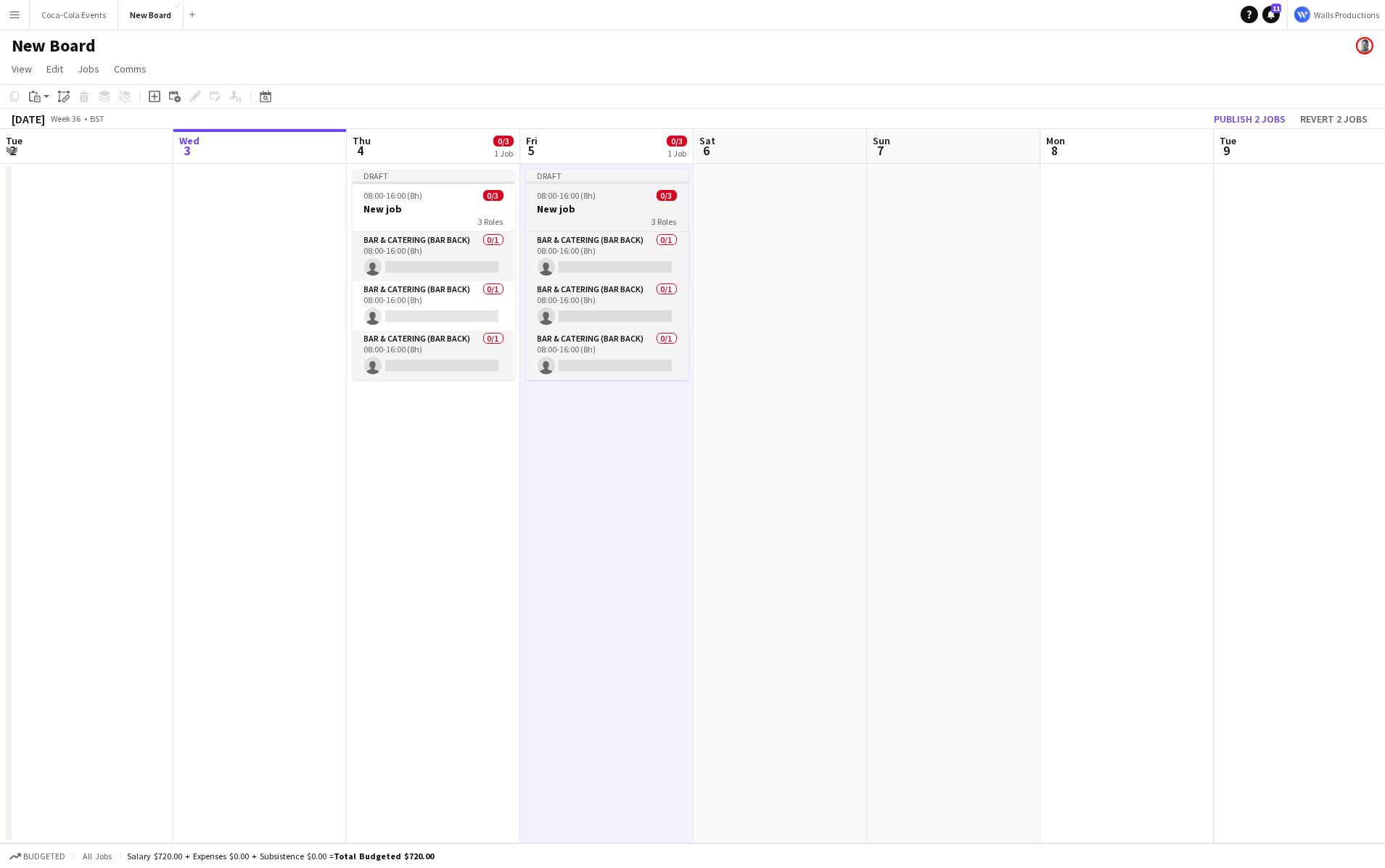
click at [610, 196] on div "08:00-16:00 (8h) 0/3" at bounding box center [607, 196] width 162 height 11
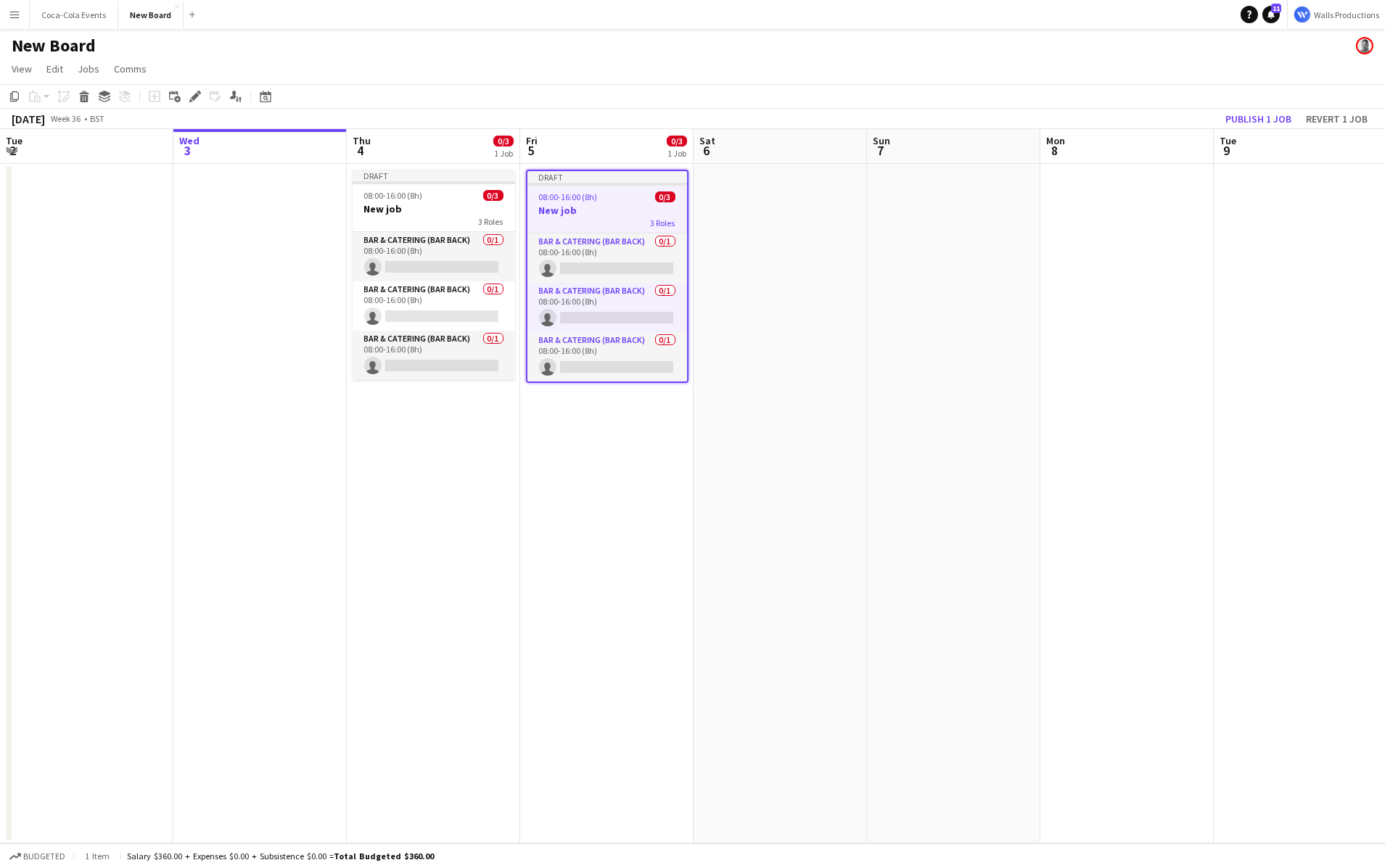
click at [1116, 253] on app-date-cell at bounding box center [1127, 504] width 174 height 679
click at [1140, 259] on app-date-cell at bounding box center [1126, 504] width 174 height 679
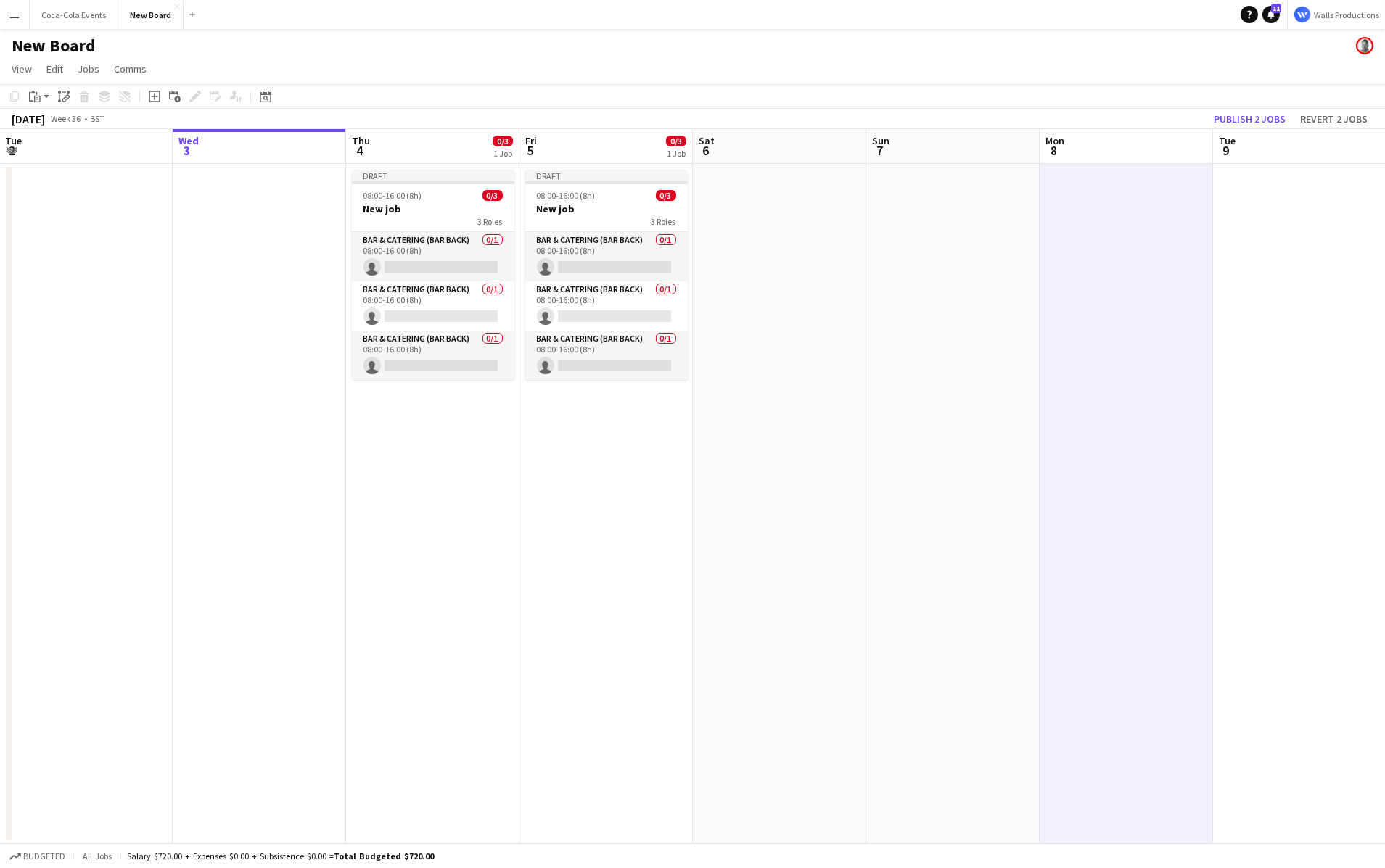
click at [789, 312] on app-date-cell at bounding box center [780, 504] width 174 height 679
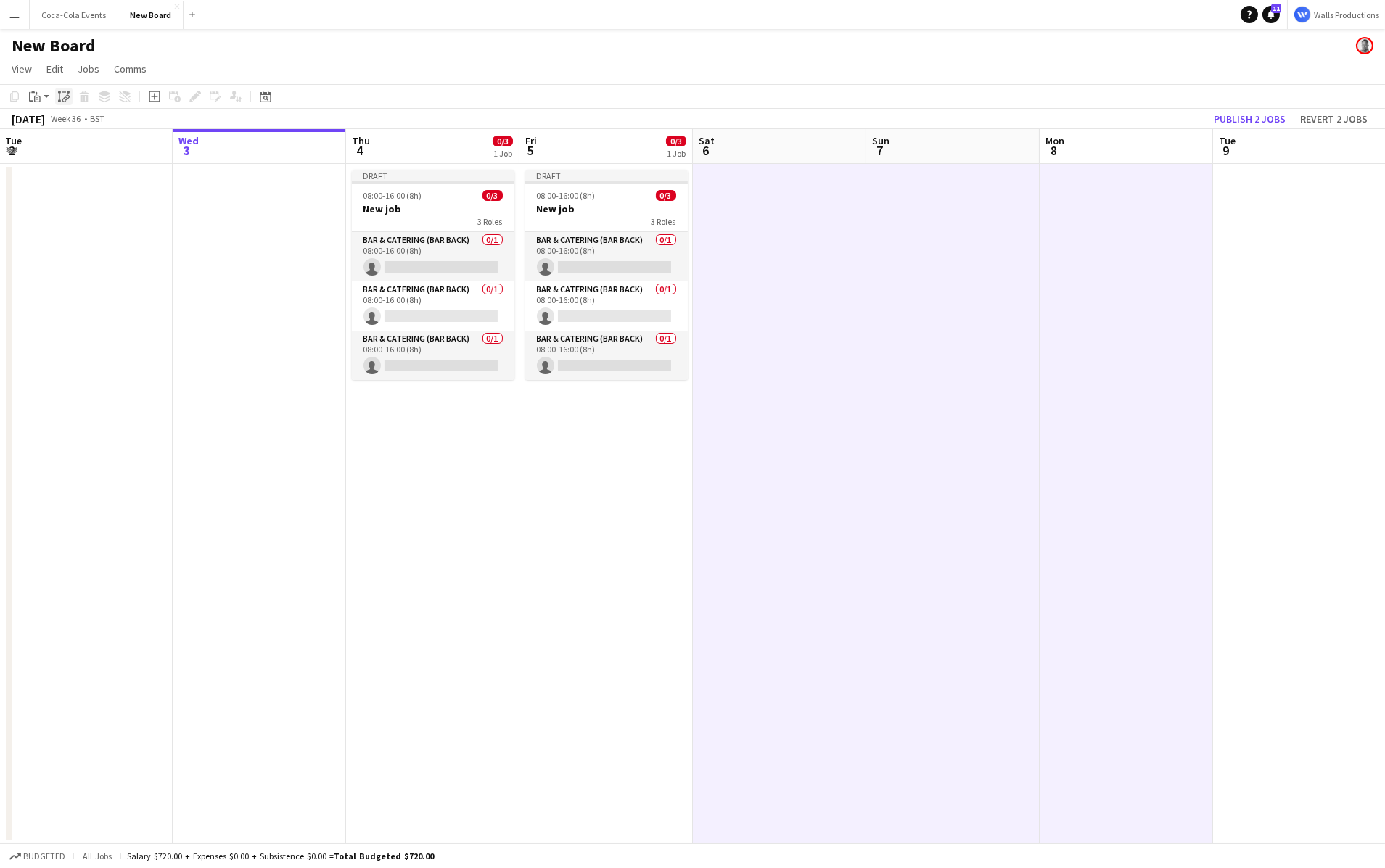
click at [63, 100] on icon "Paste linked Job" at bounding box center [64, 96] width 12 height 12
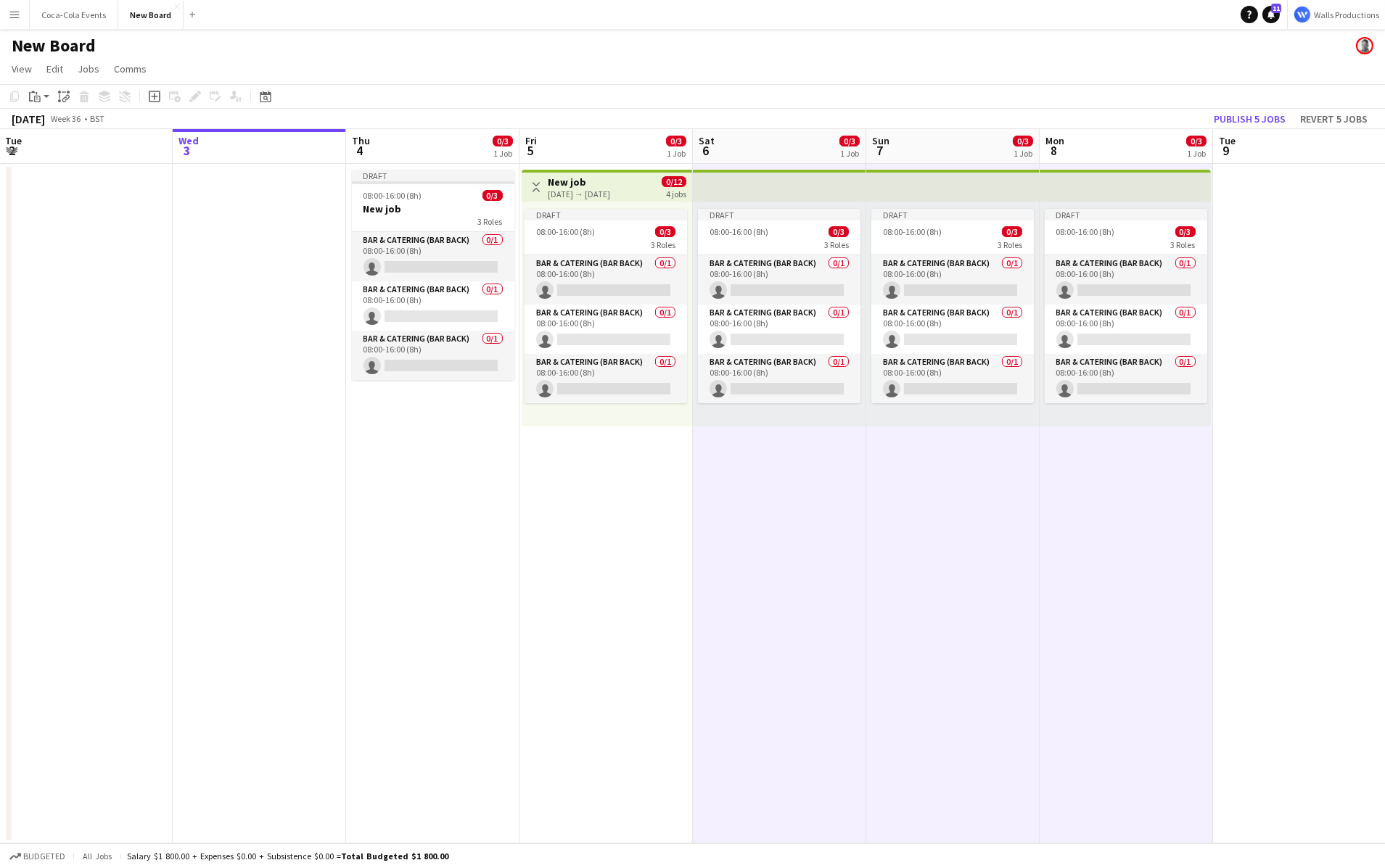
click at [461, 619] on app-date-cell "Draft 08:00-16:00 (8h) 0/3 New job 3 Roles Bar & Catering (Bar Back) 0/1 08:00-…" at bounding box center [433, 504] width 174 height 679
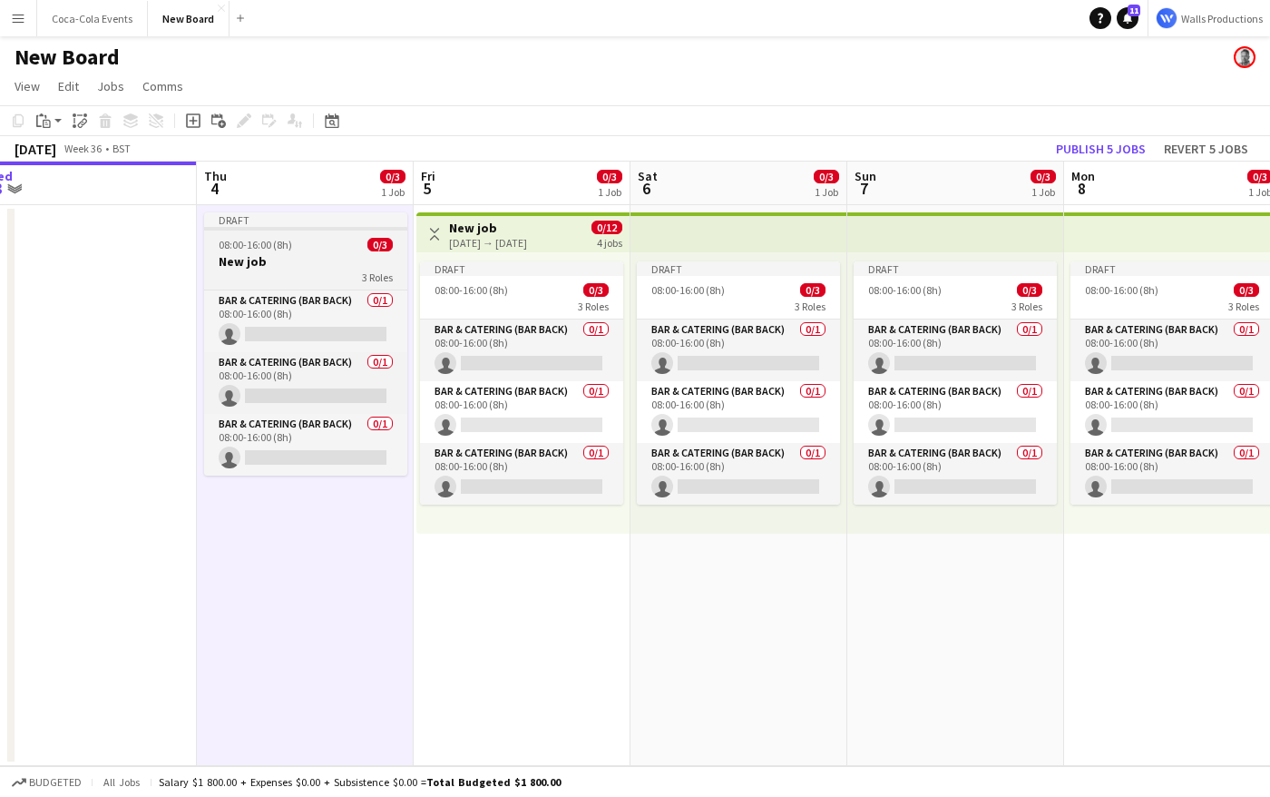
scroll to position [0, 439]
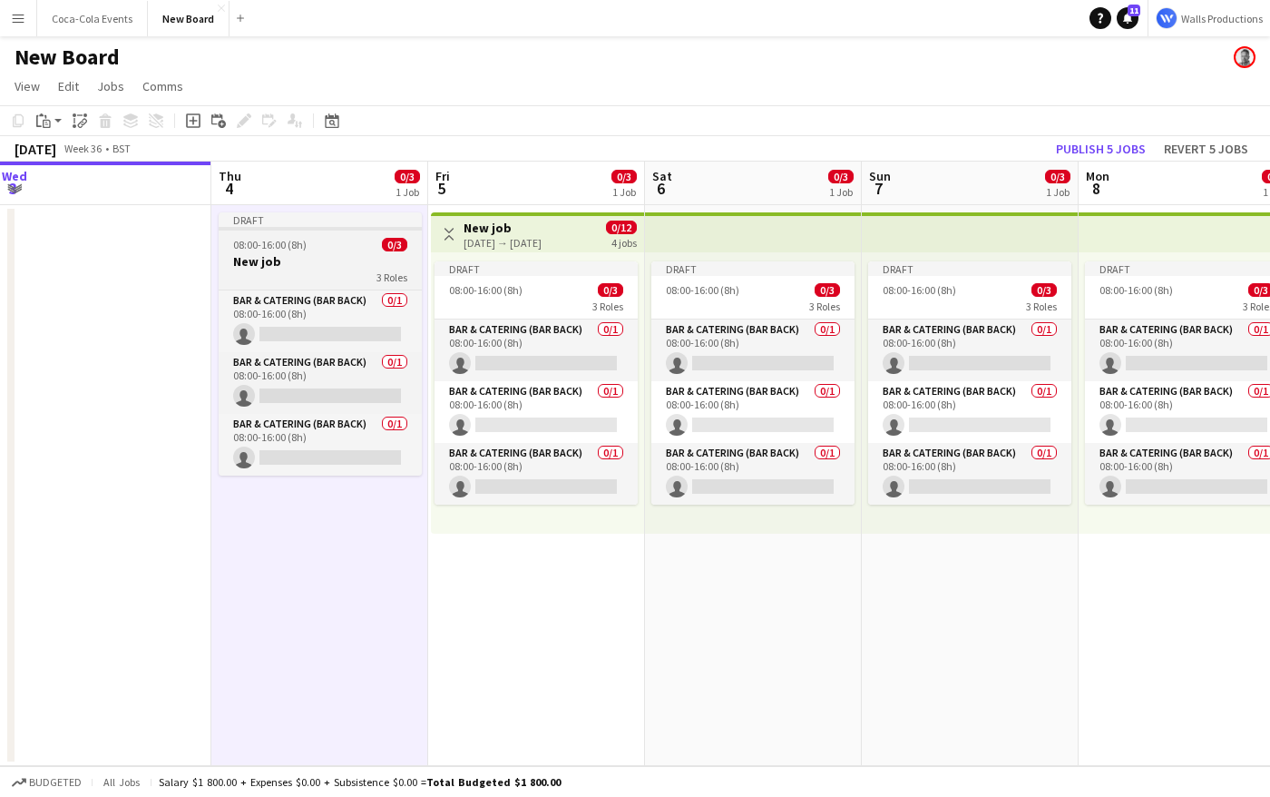
click at [318, 257] on h3 "New job" at bounding box center [320, 261] width 203 height 16
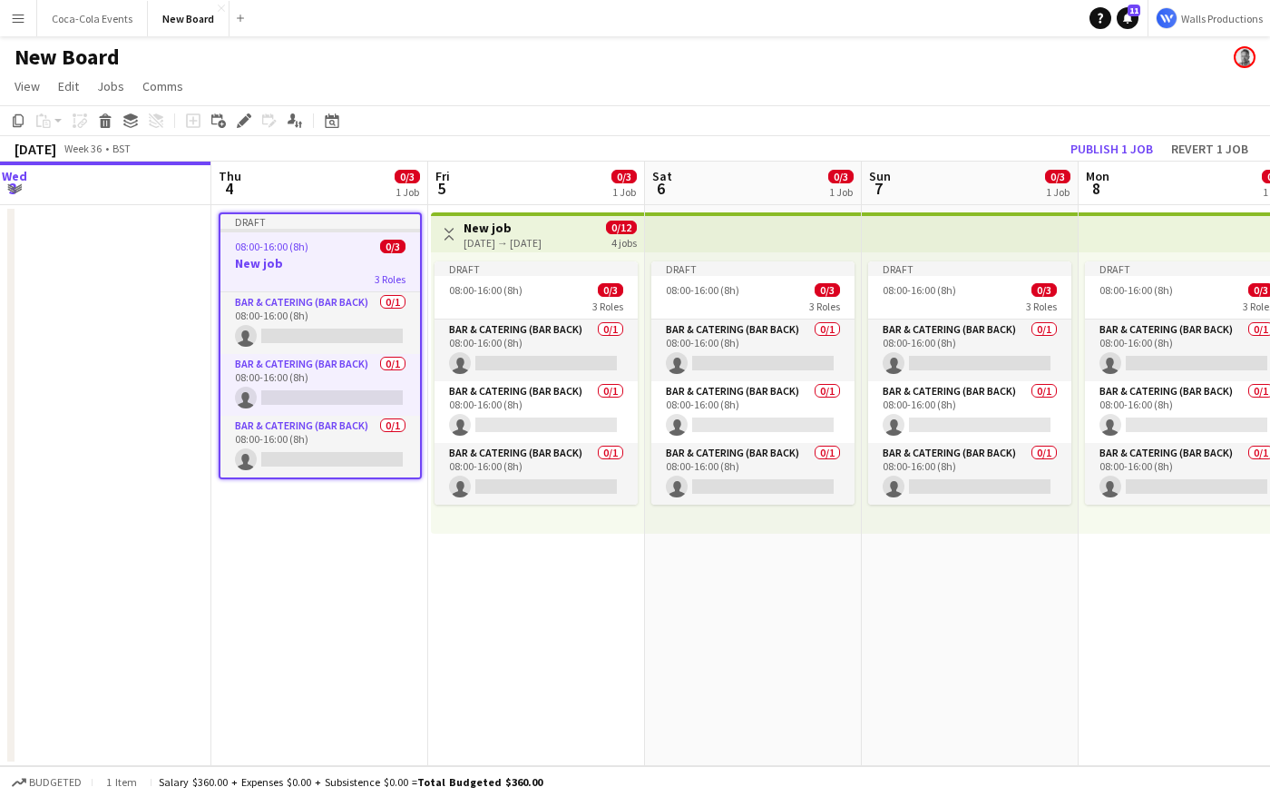
click at [308, 553] on app-date-cell "Draft 08:00-16:00 (8h) 0/3 New job 3 Roles Bar & Catering (Bar Back) 0/1 08:00-…" at bounding box center [319, 485] width 217 height 561
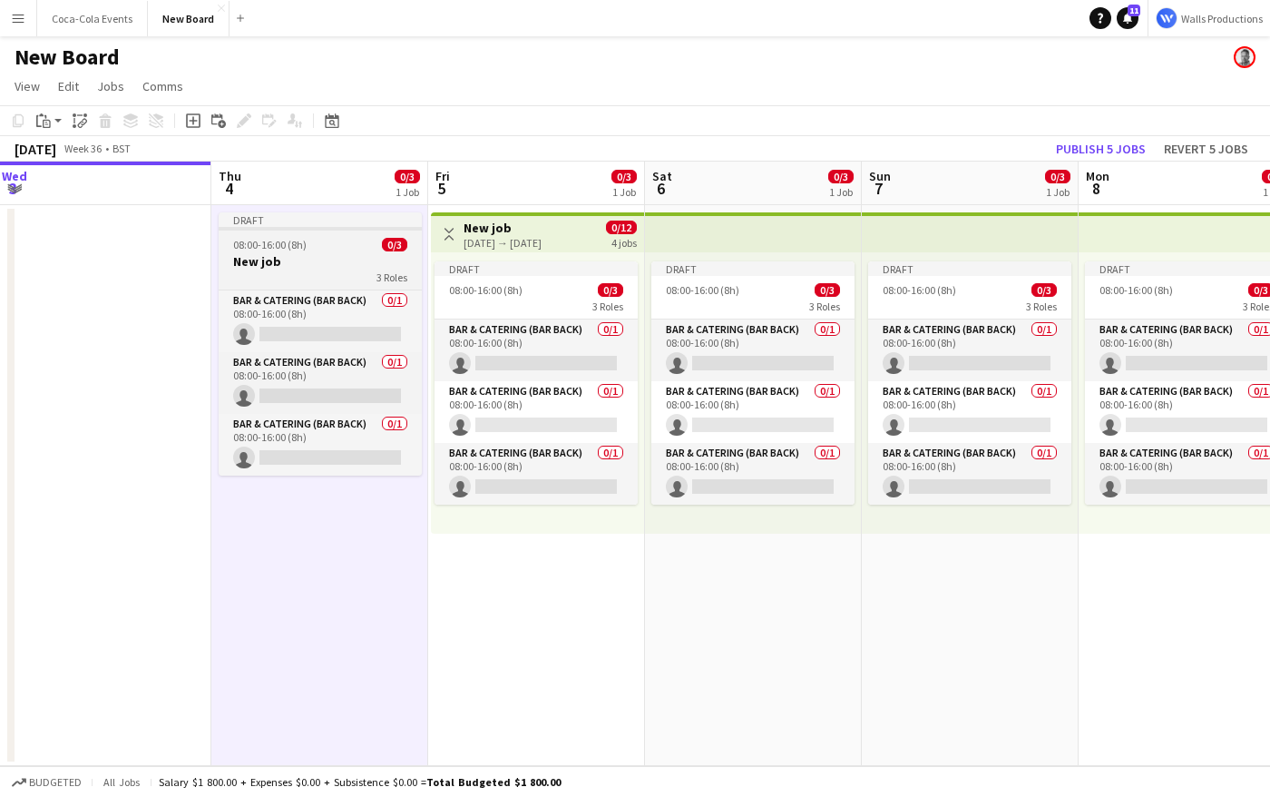
click at [286, 267] on h3 "New job" at bounding box center [320, 261] width 203 height 16
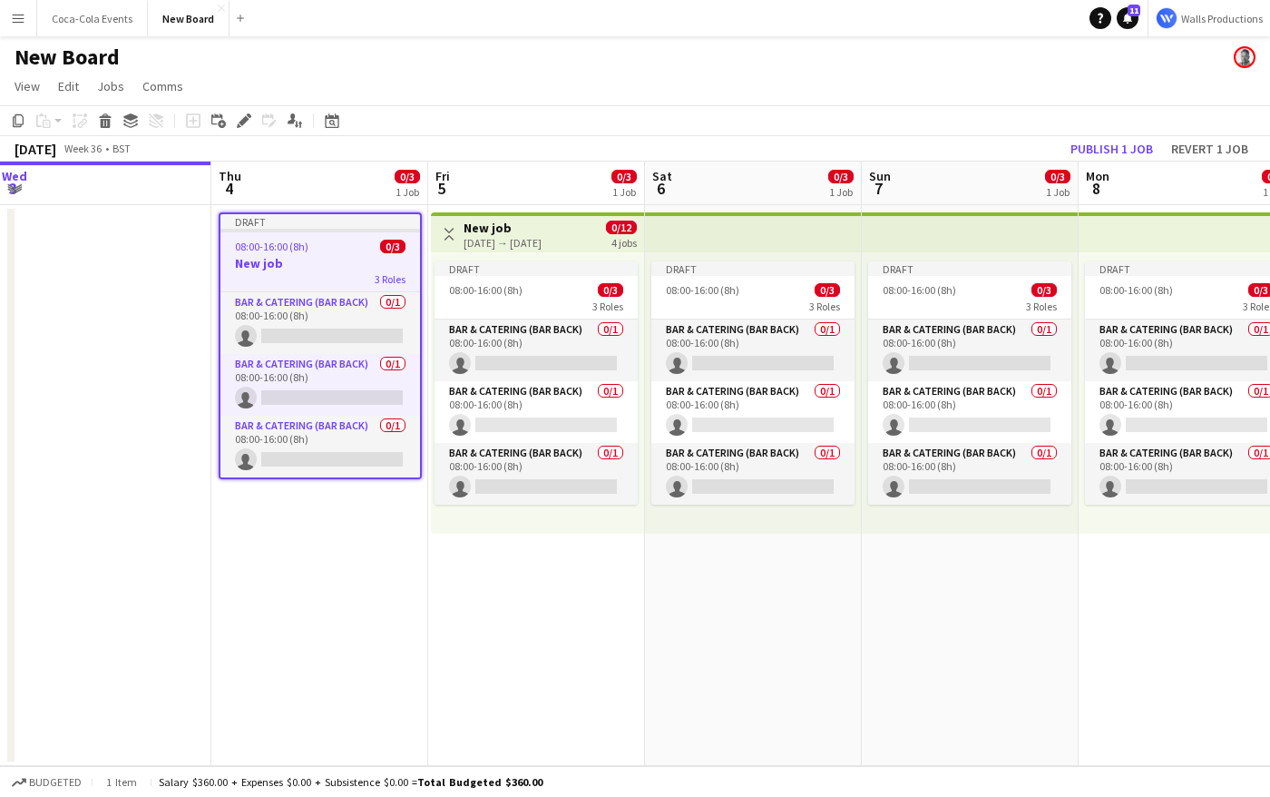
click at [524, 231] on h3 "New job" at bounding box center [503, 228] width 78 height 16
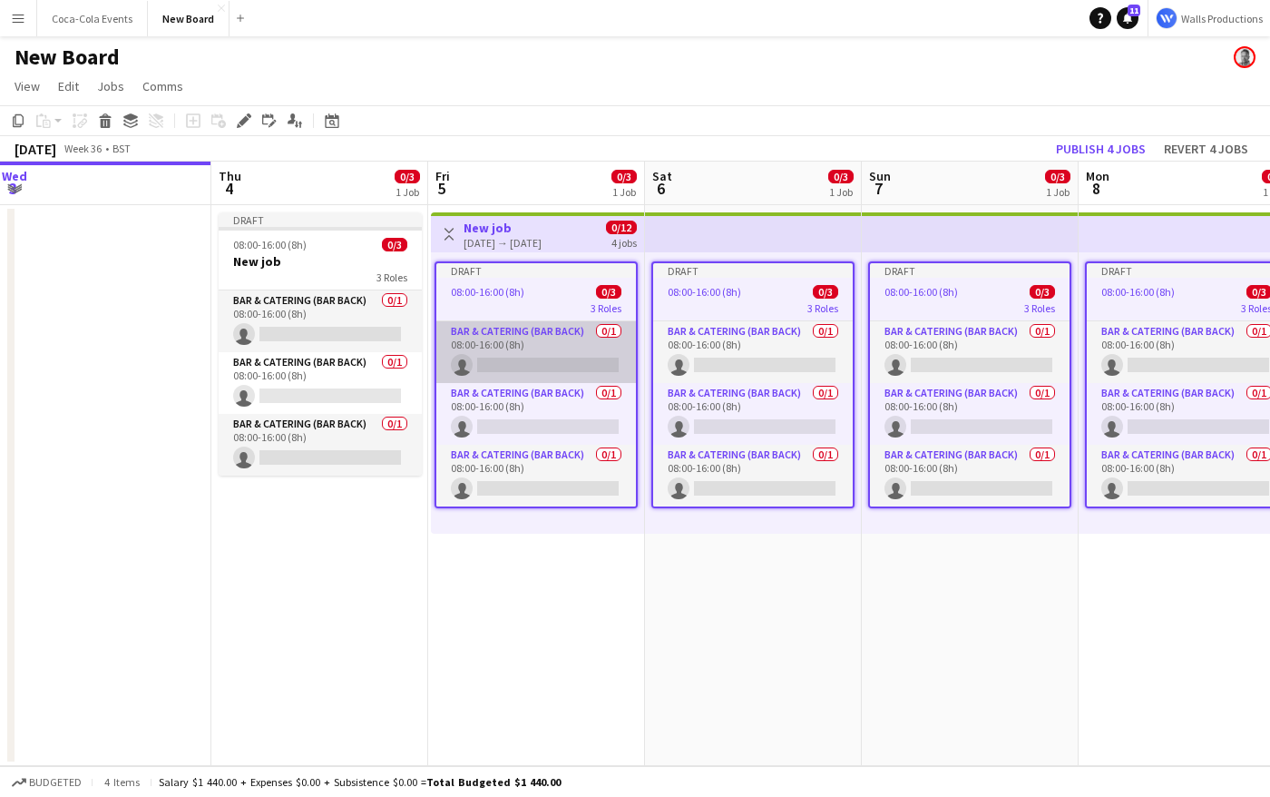
click at [527, 348] on app-card-role "Bar & Catering (Bar Back) 0/1 08:00-16:00 (8h) single-neutral-actions" at bounding box center [536, 352] width 200 height 62
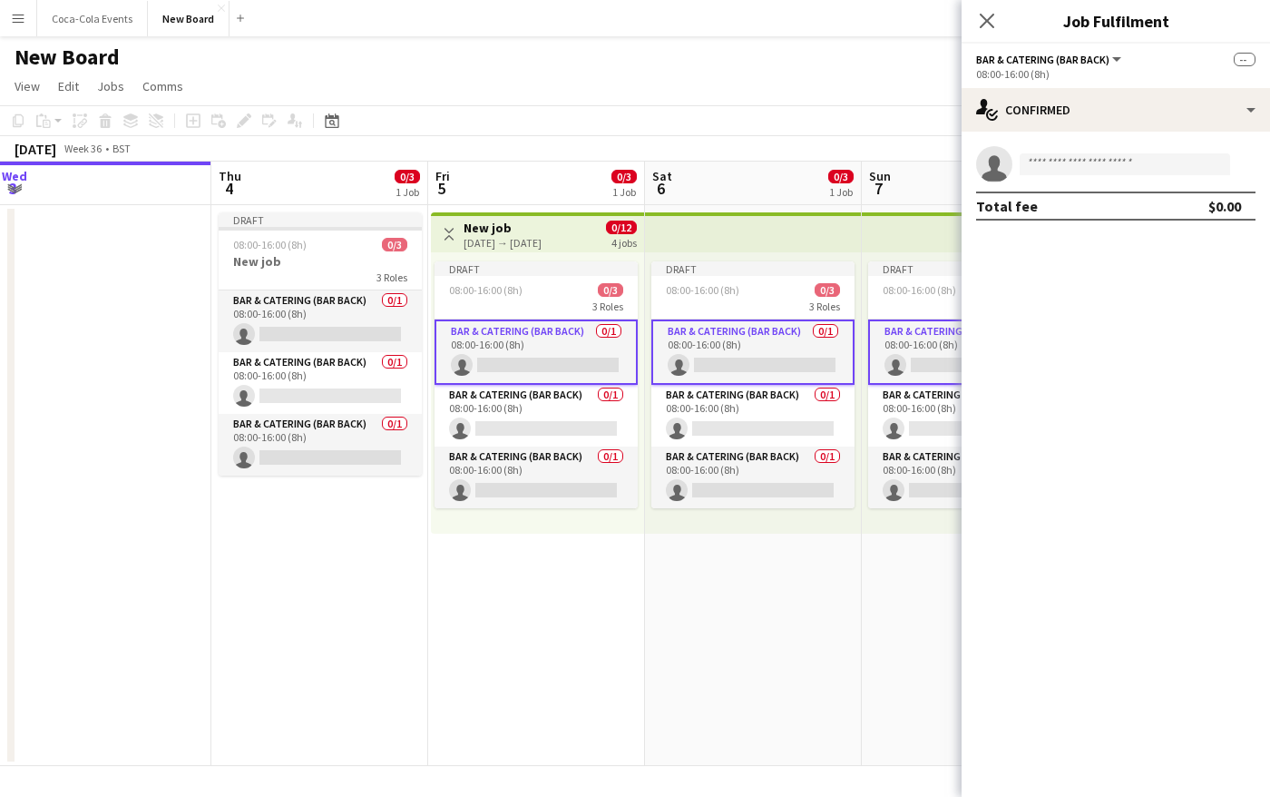
click at [436, 671] on app-date-cell "Toggle View New job [DATE] → [DATE] 0/12 4 jobs Draft 08:00-16:00 (8h) 0/3 3 Ro…" at bounding box center [536, 485] width 217 height 561
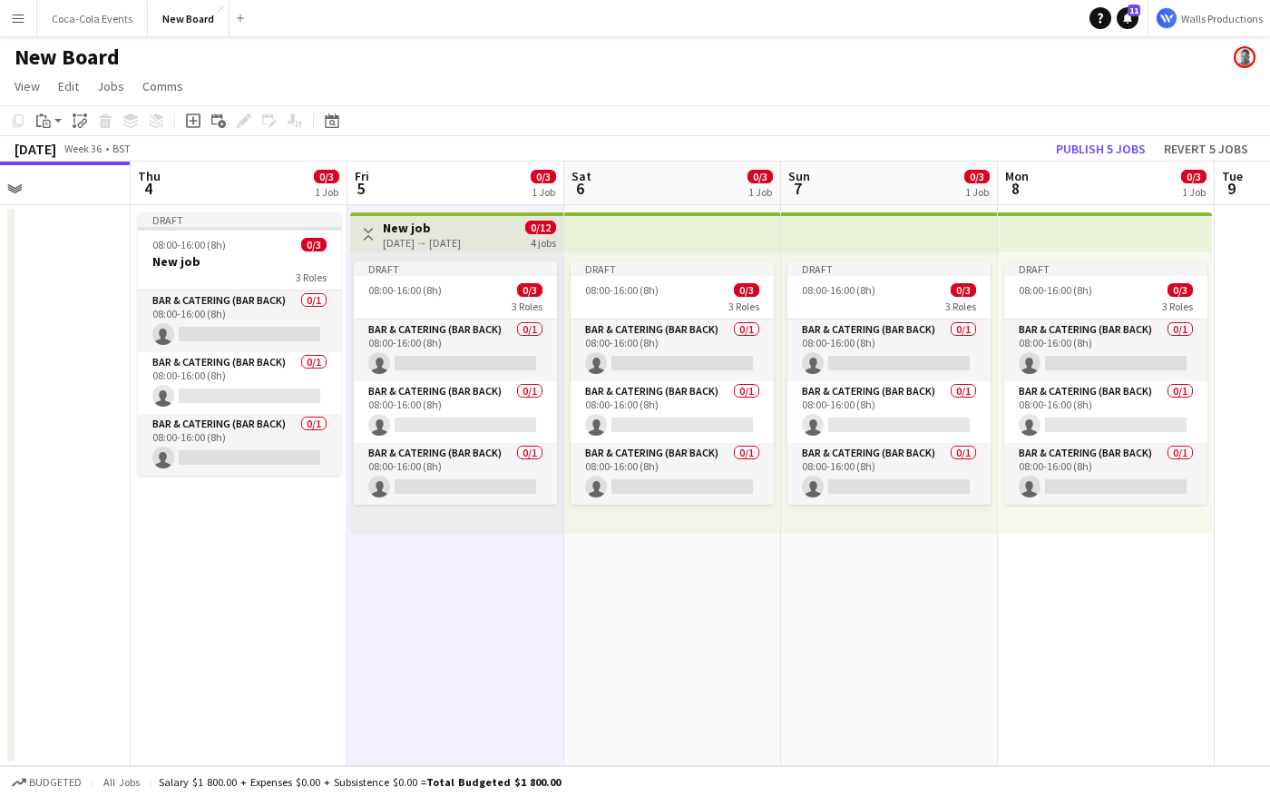
scroll to position [0, 520]
click at [409, 337] on app-card-role "Bar & Catering (Bar Back) 0/1 08:00-16:00 (8h) single-neutral-actions" at bounding box center [455, 350] width 203 height 62
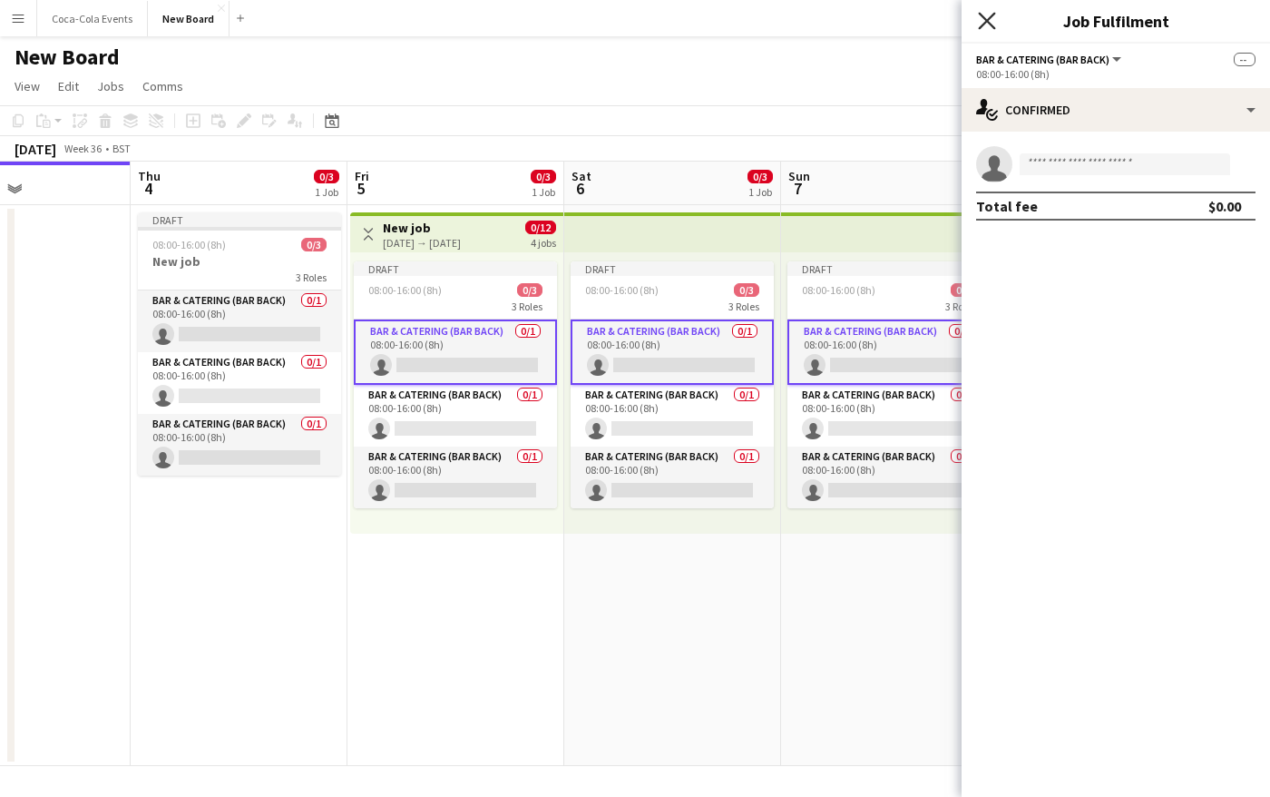
click at [984, 24] on icon at bounding box center [986, 20] width 17 height 17
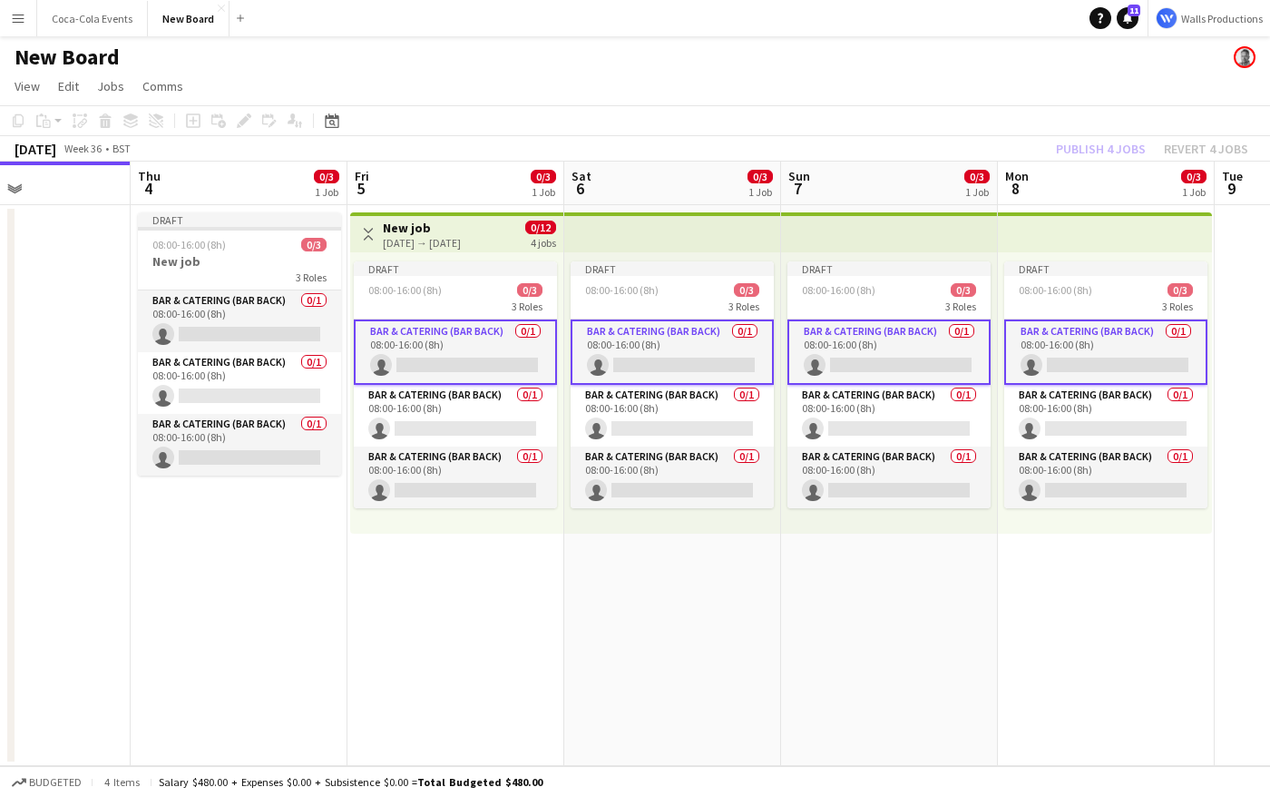
click at [408, 225] on h3 "New job" at bounding box center [422, 228] width 78 height 16
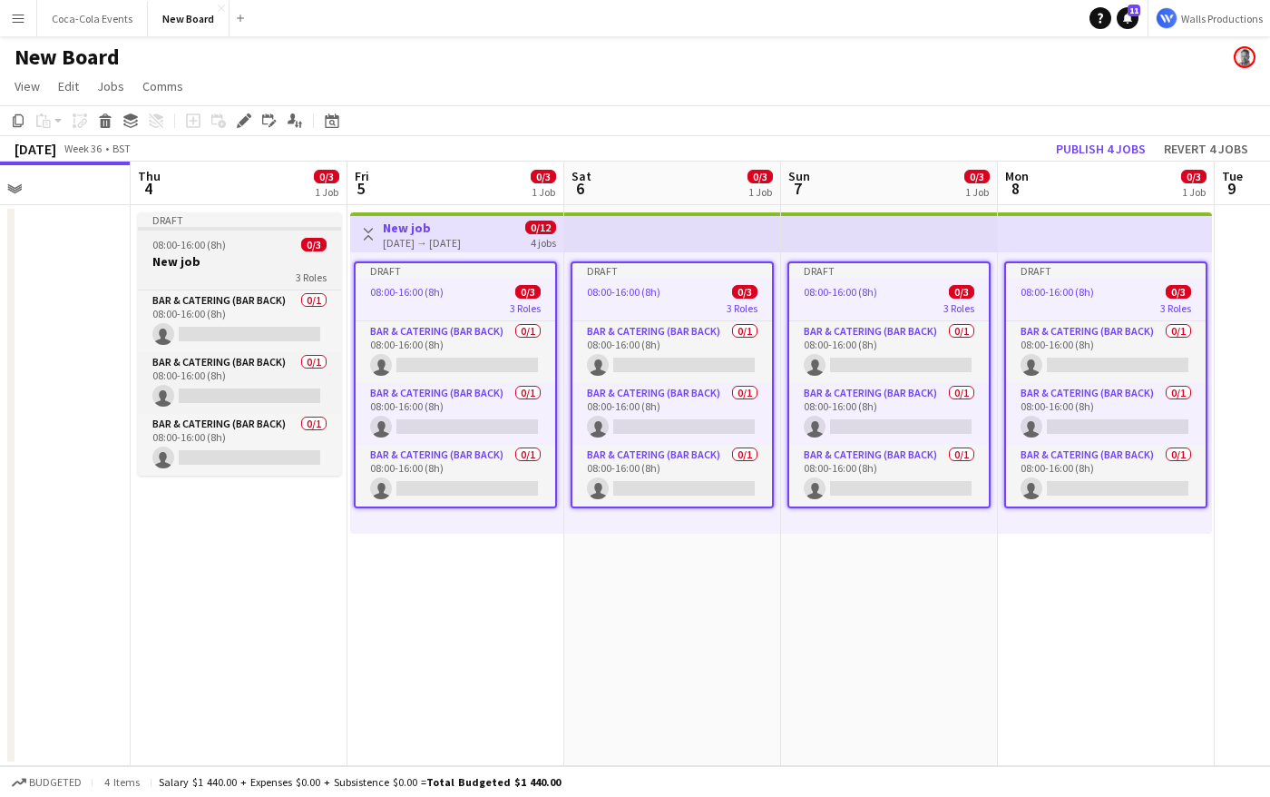
click at [216, 260] on h3 "New job" at bounding box center [239, 261] width 203 height 16
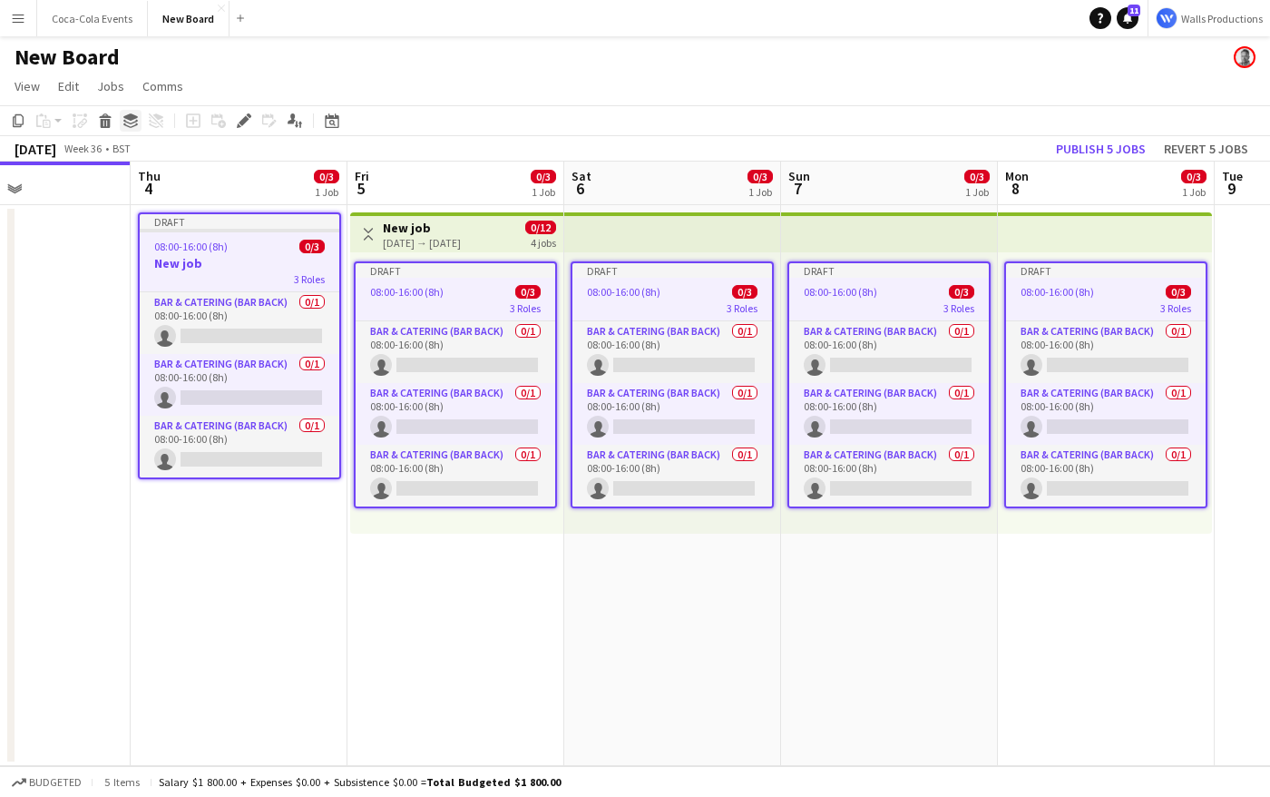
click at [131, 124] on icon "Group" at bounding box center [130, 120] width 15 height 15
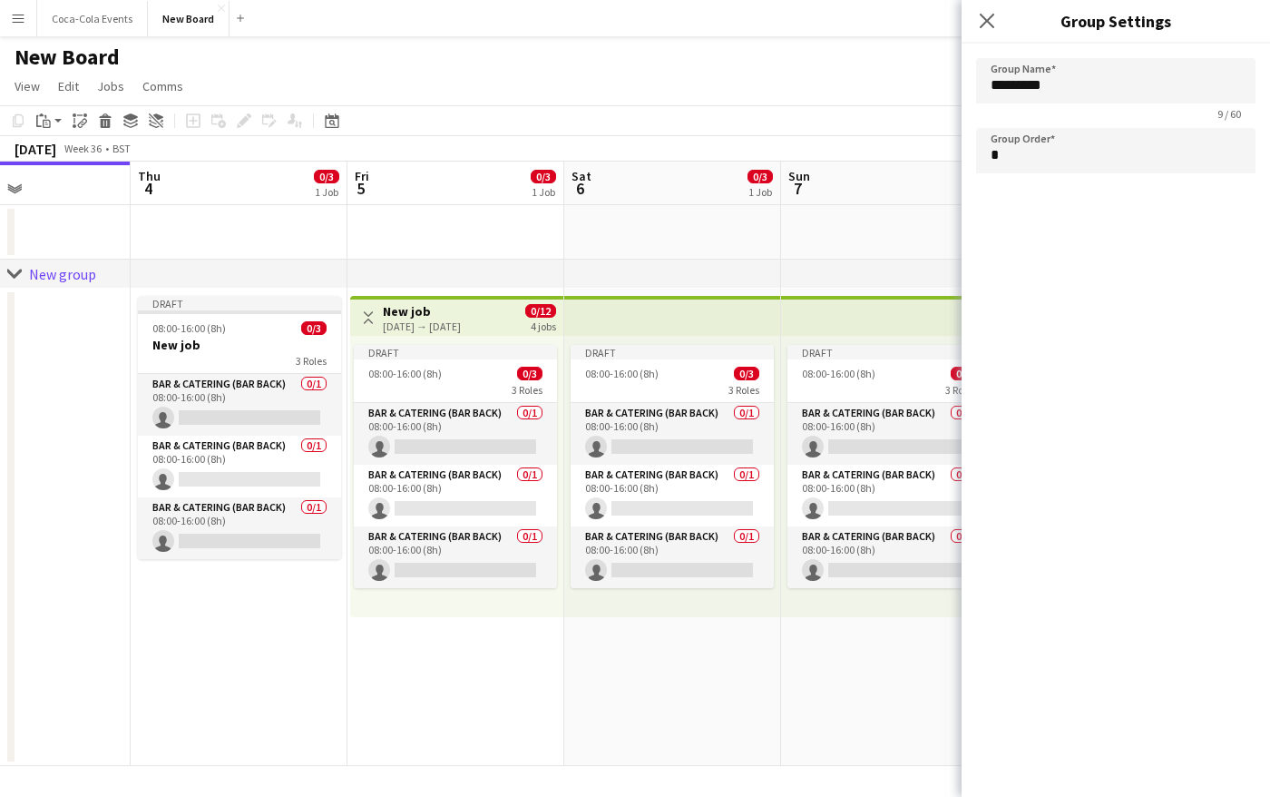
click at [56, 280] on div "New group" at bounding box center [62, 274] width 67 height 18
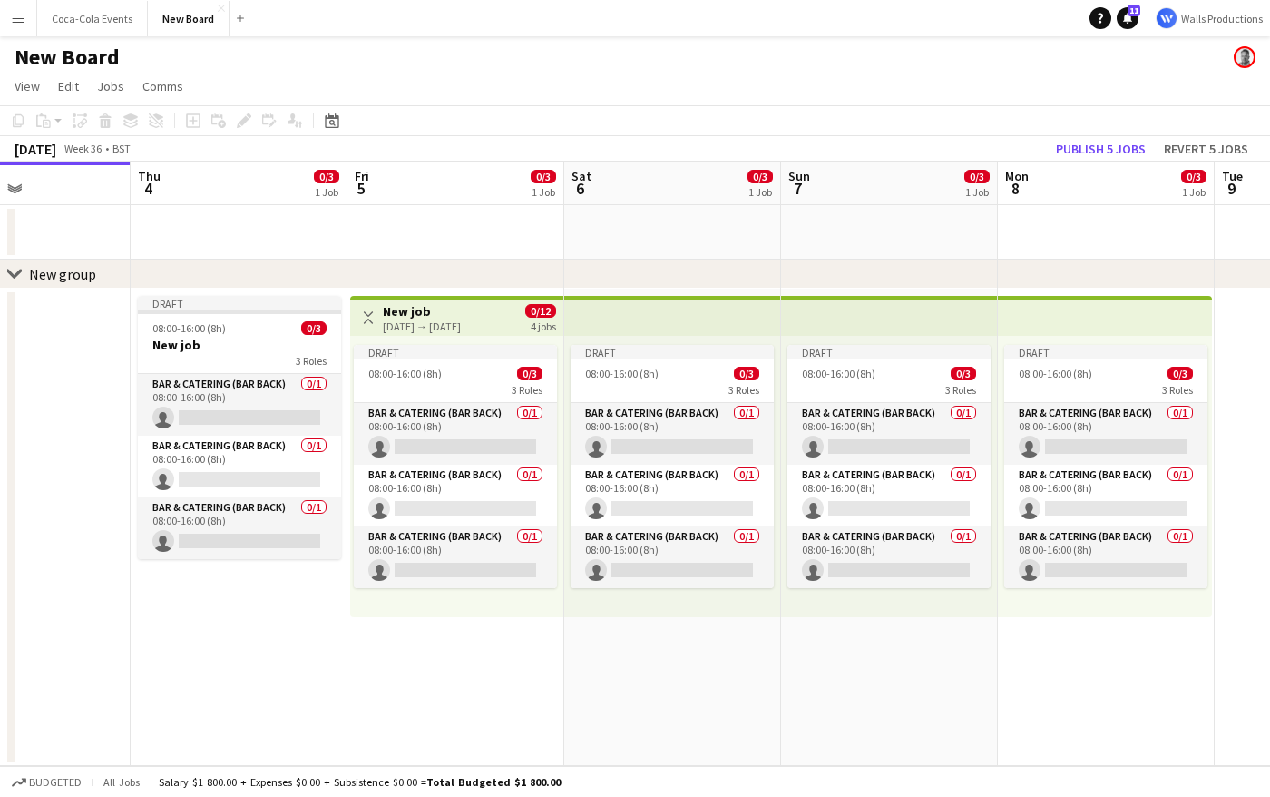
click at [56, 280] on div "New group" at bounding box center [62, 274] width 67 height 18
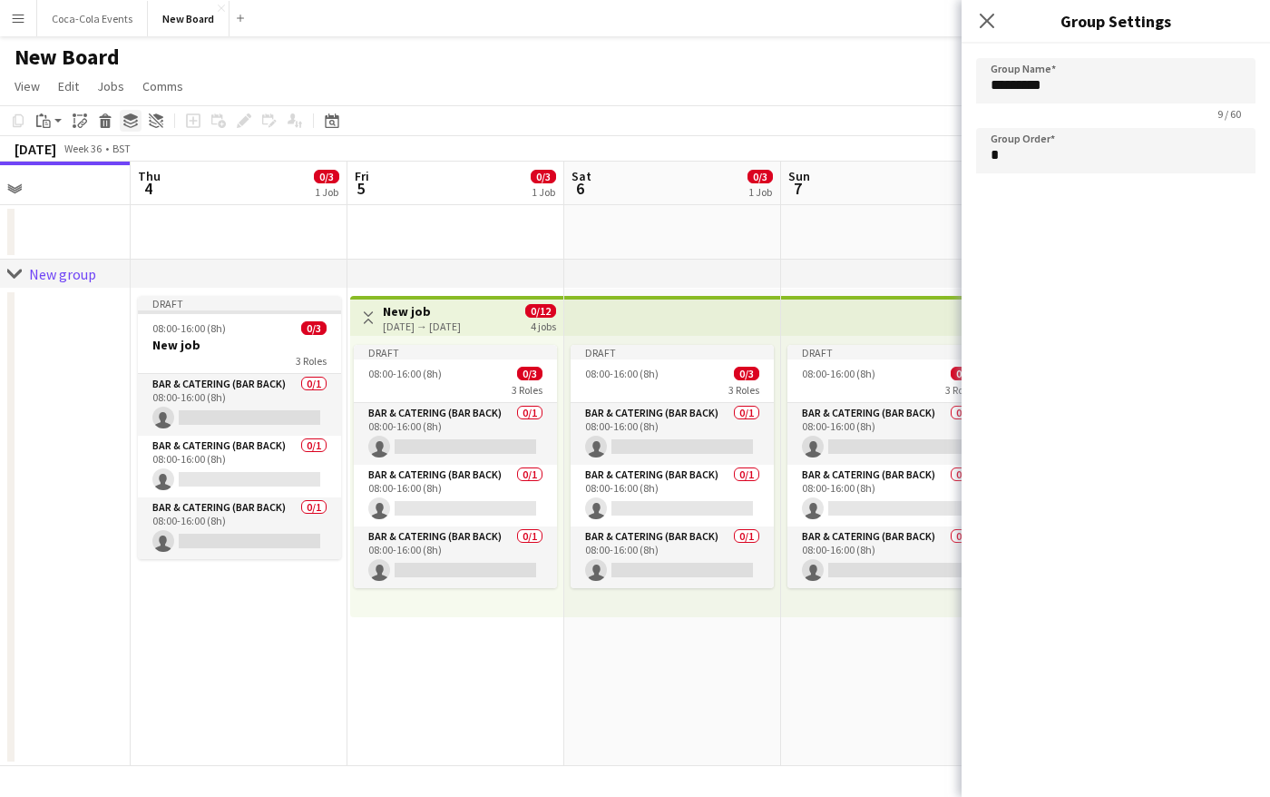
click at [122, 123] on div "Group" at bounding box center [131, 121] width 22 height 22
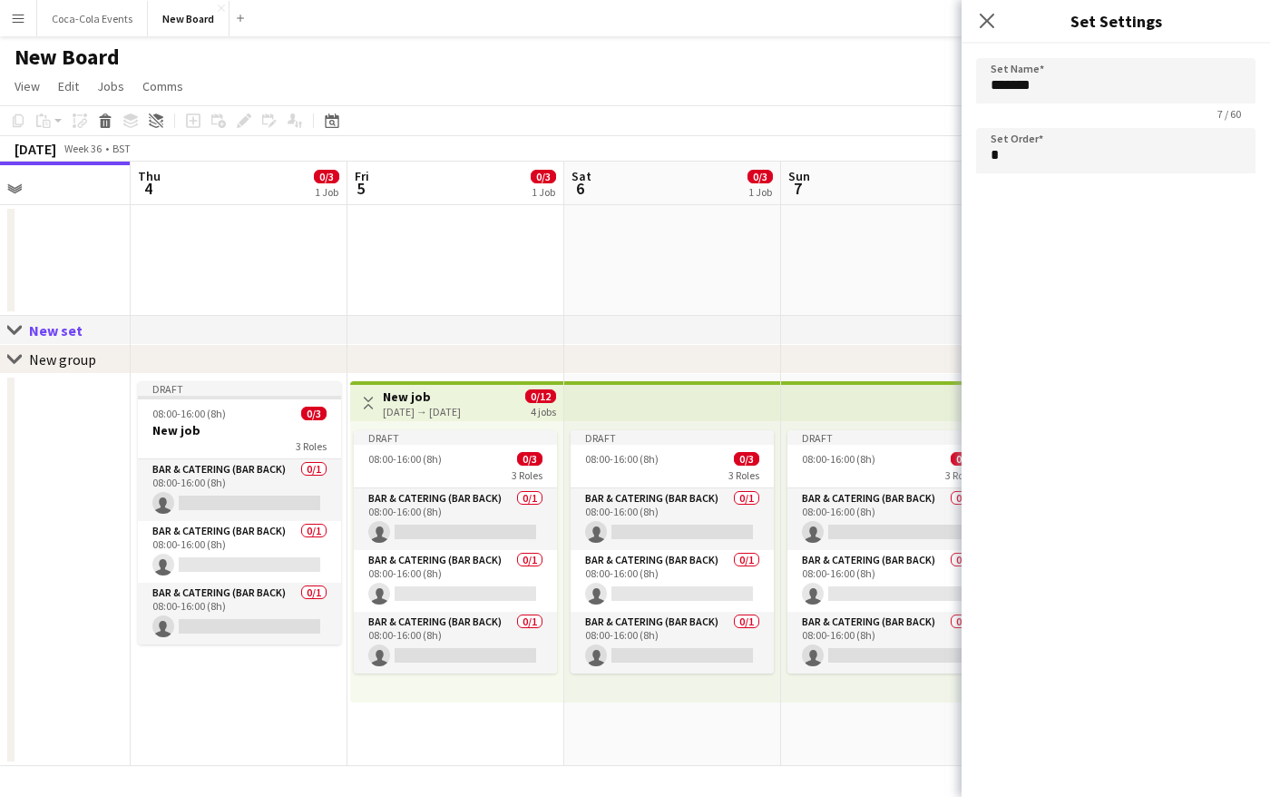
click at [61, 329] on div "New set" at bounding box center [63, 330] width 68 height 18
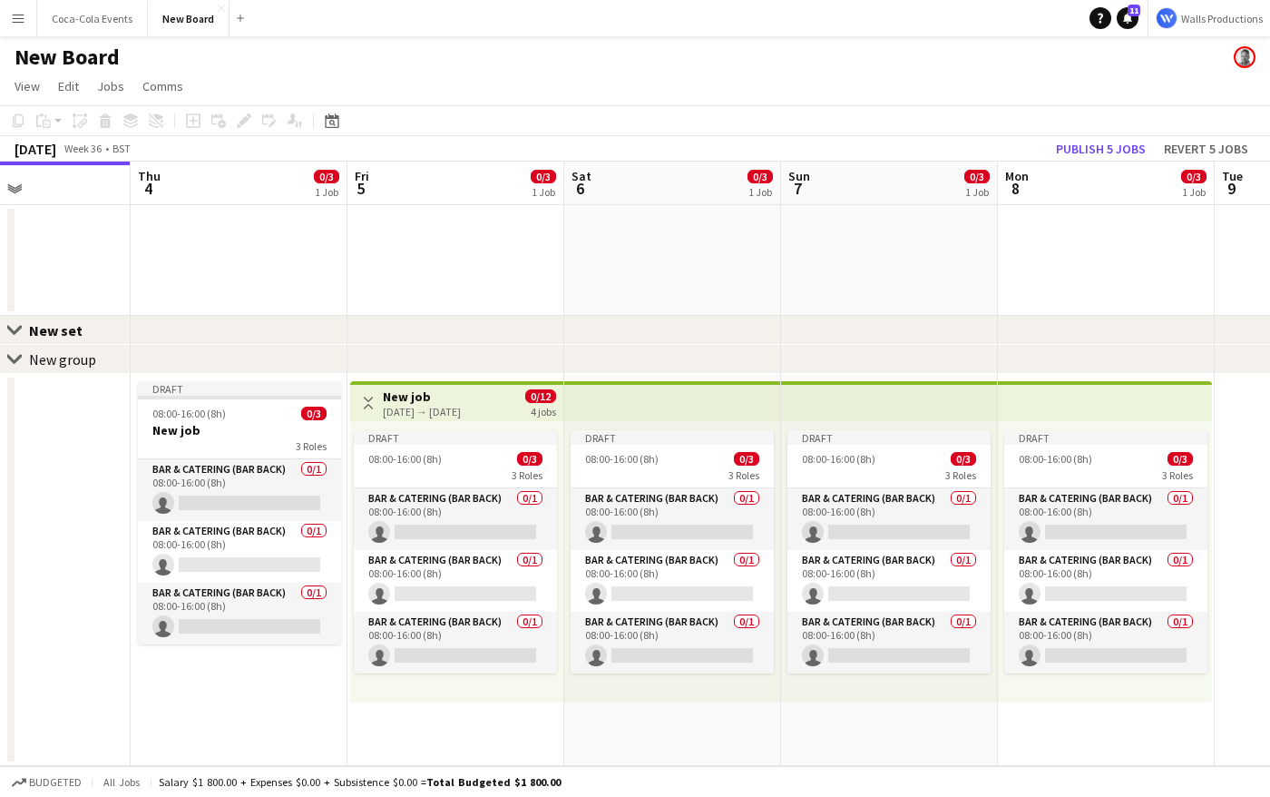
click at [61, 329] on div "New set" at bounding box center [63, 330] width 68 height 18
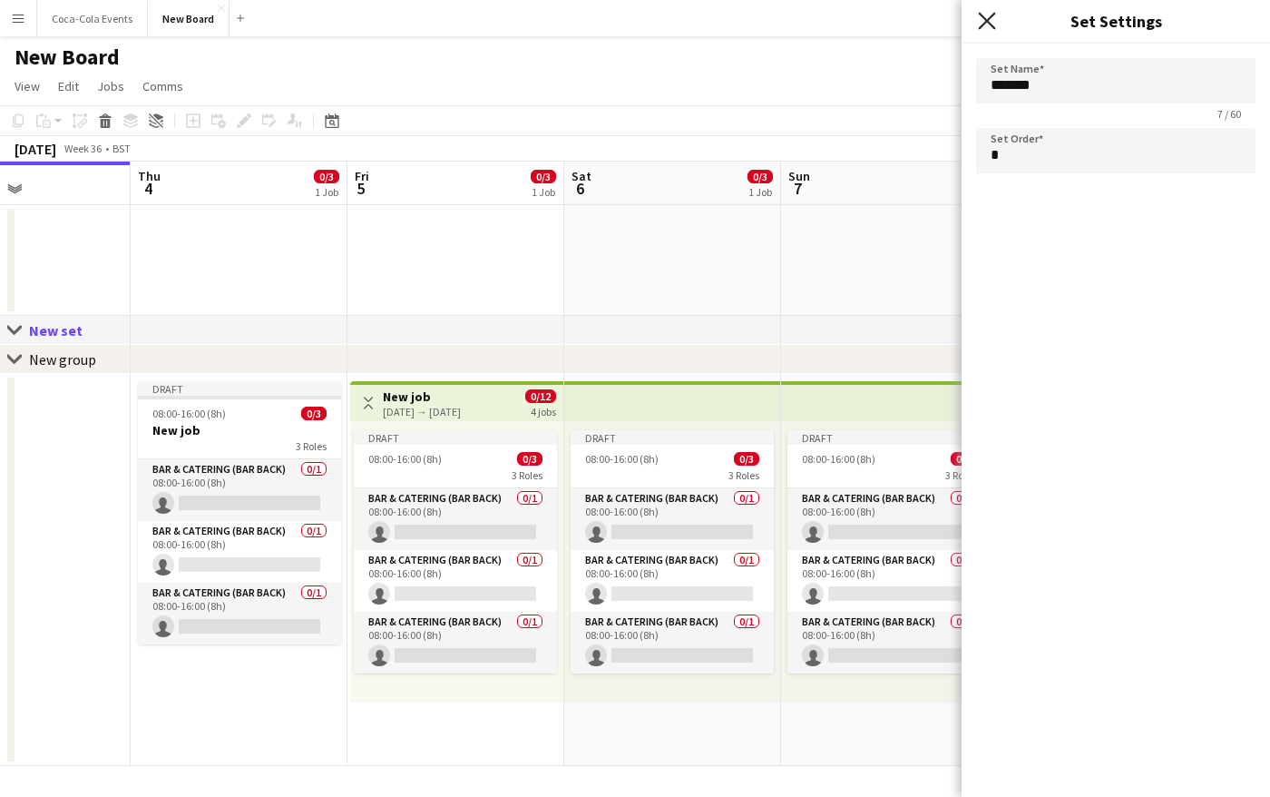
click at [984, 20] on icon "Close pop-in" at bounding box center [986, 20] width 17 height 17
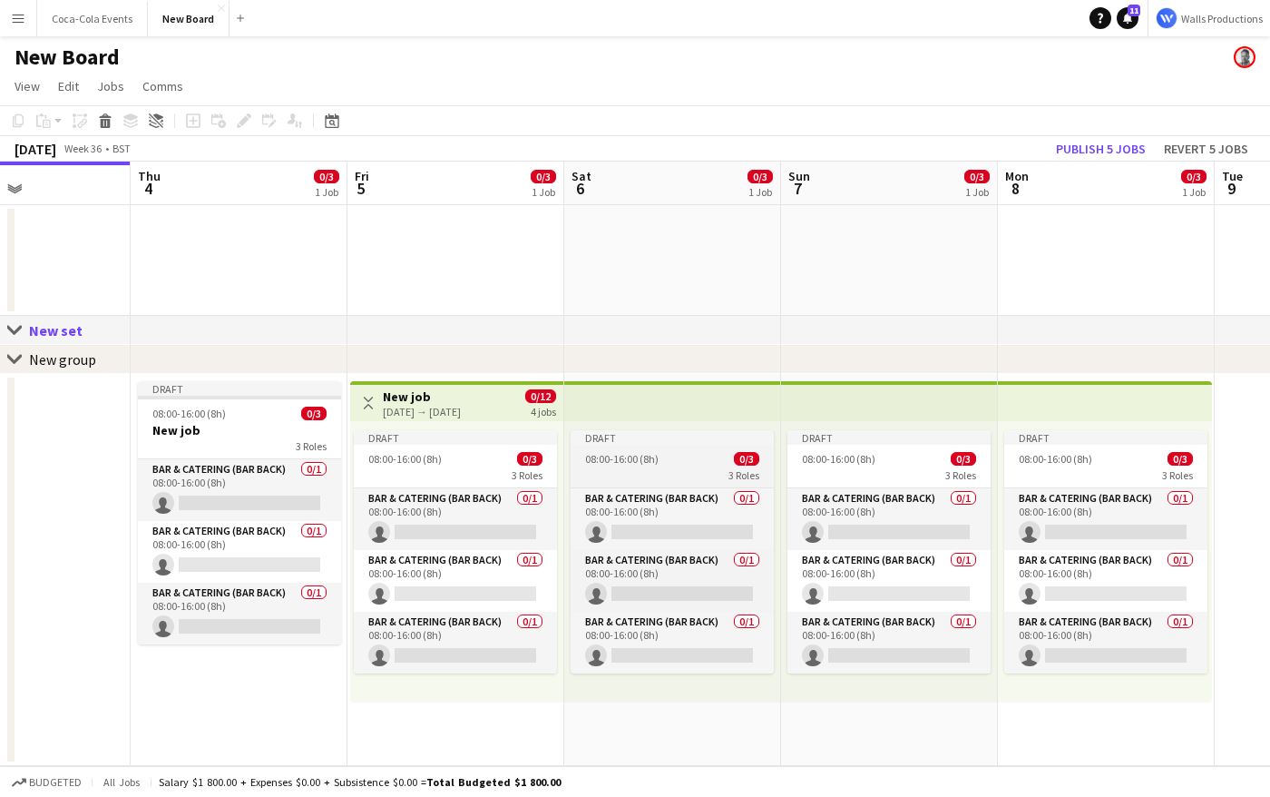
click at [650, 460] on span "08:00-16:00 (8h)" at bounding box center [621, 459] width 73 height 14
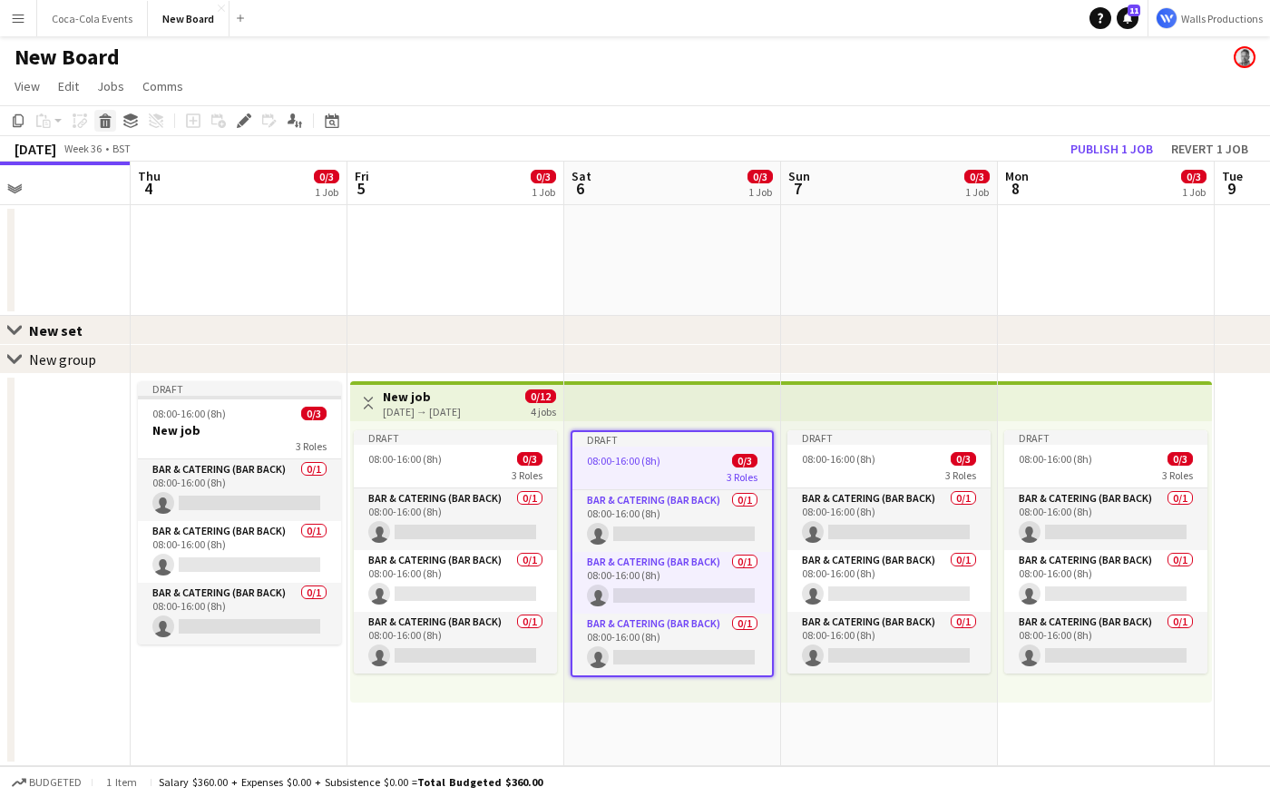
click at [105, 116] on icon at bounding box center [105, 115] width 12 height 5
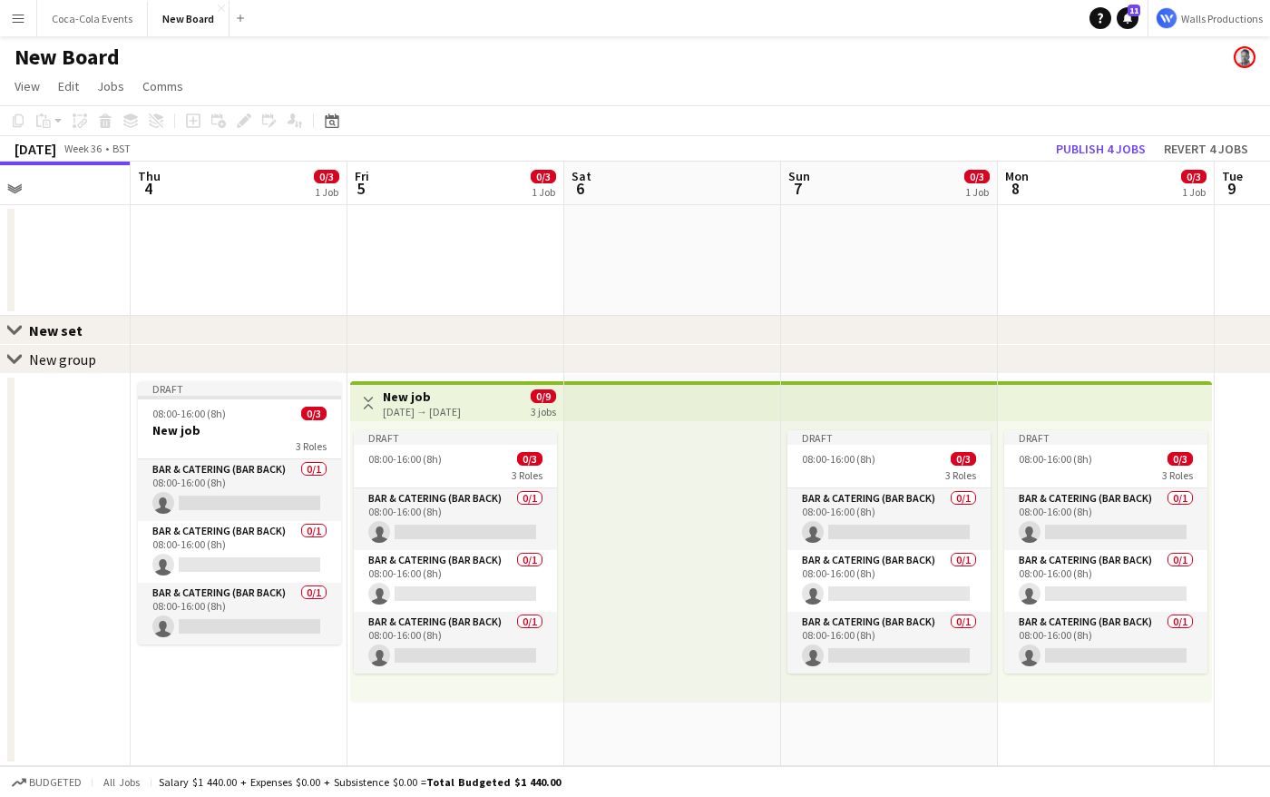
click at [703, 555] on div at bounding box center [672, 561] width 217 height 281
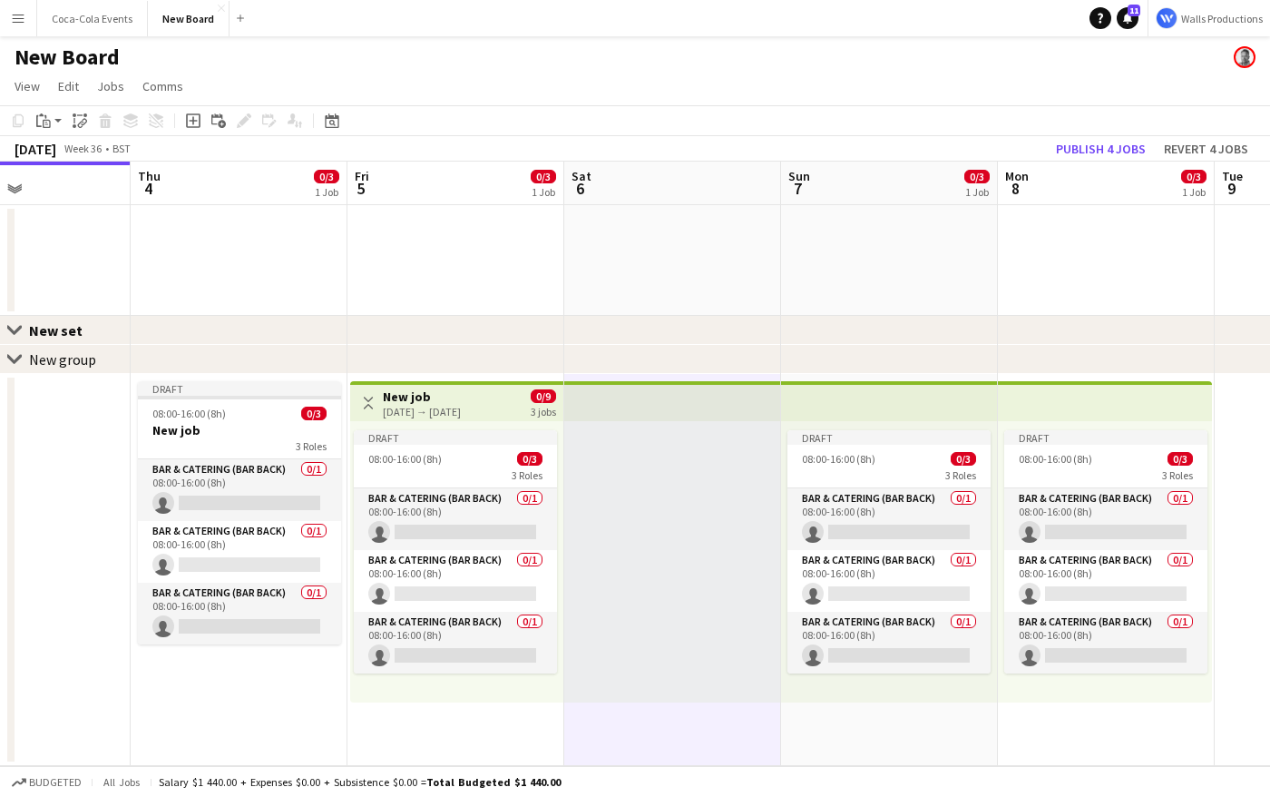
click at [677, 552] on div at bounding box center [672, 561] width 217 height 281
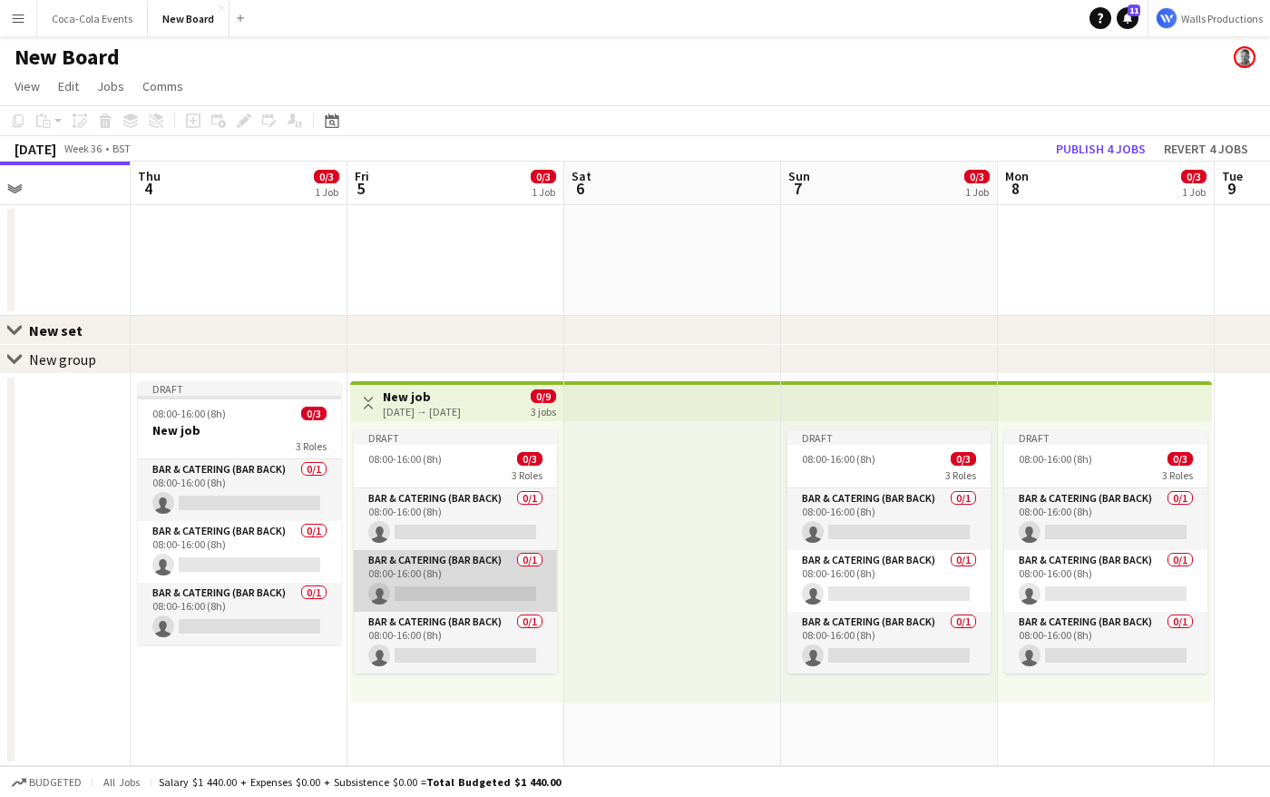
click at [473, 568] on app-card-role "Bar & Catering (Bar Back) 0/1 08:00-16:00 (8h) single-neutral-actions" at bounding box center [455, 581] width 203 height 62
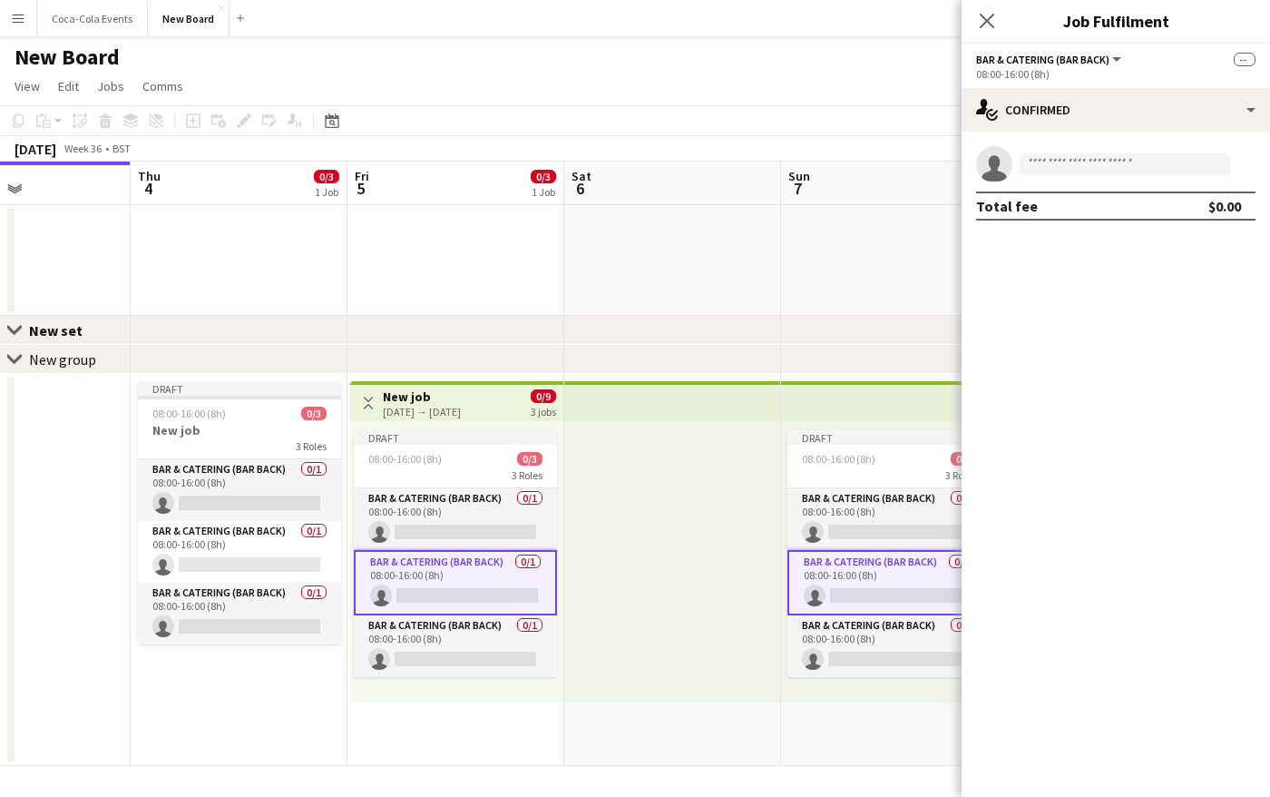
click at [473, 568] on app-card-role "Bar & Catering (Bar Back) 0/1 08:00-16:00 (8h) single-neutral-actions" at bounding box center [455, 582] width 203 height 65
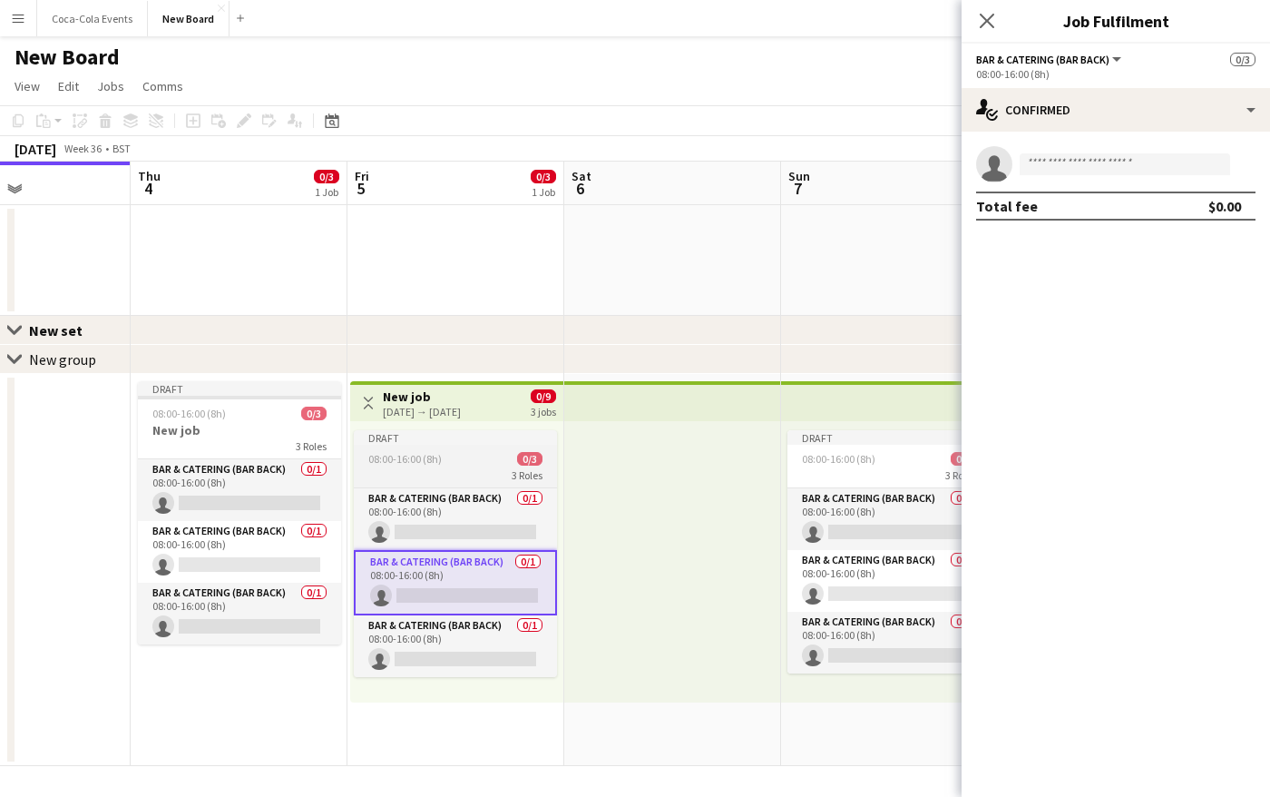
click at [403, 476] on div "3 Roles" at bounding box center [455, 474] width 203 height 15
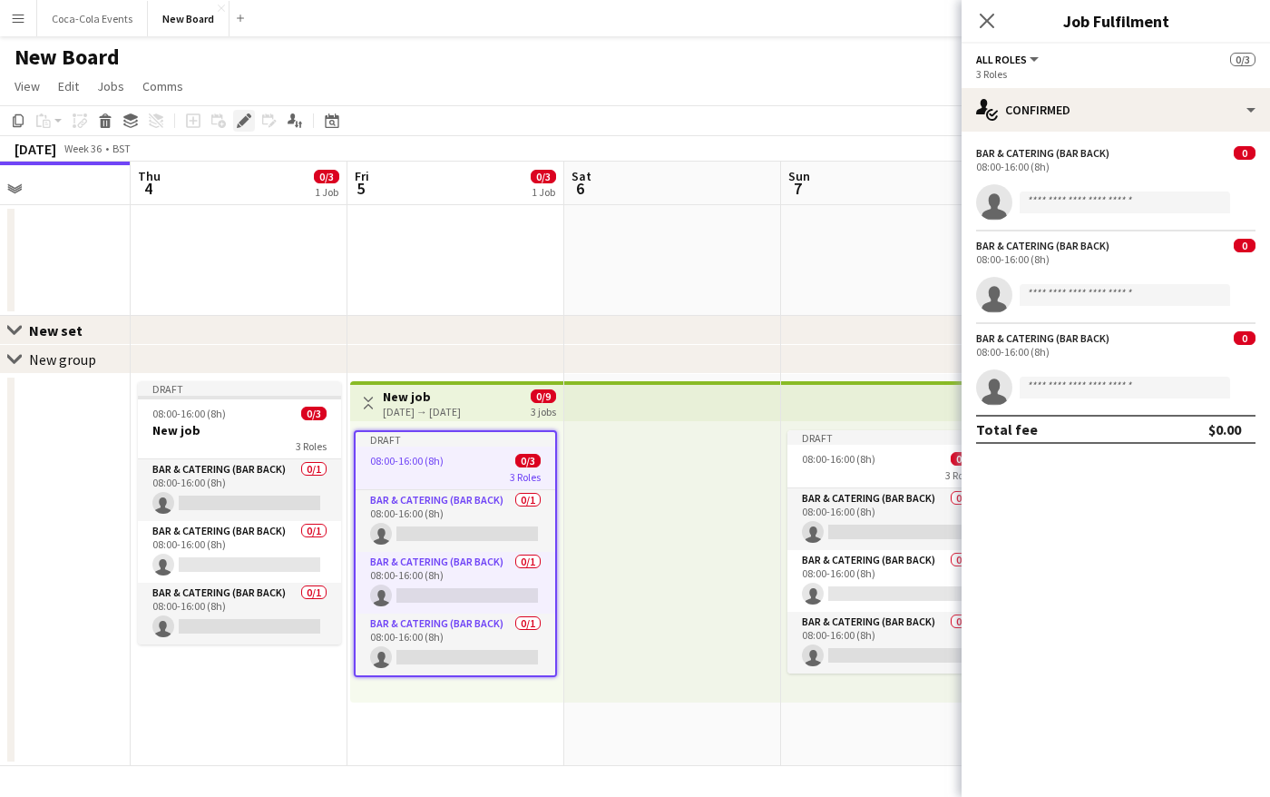
click at [243, 119] on icon at bounding box center [244, 121] width 10 height 10
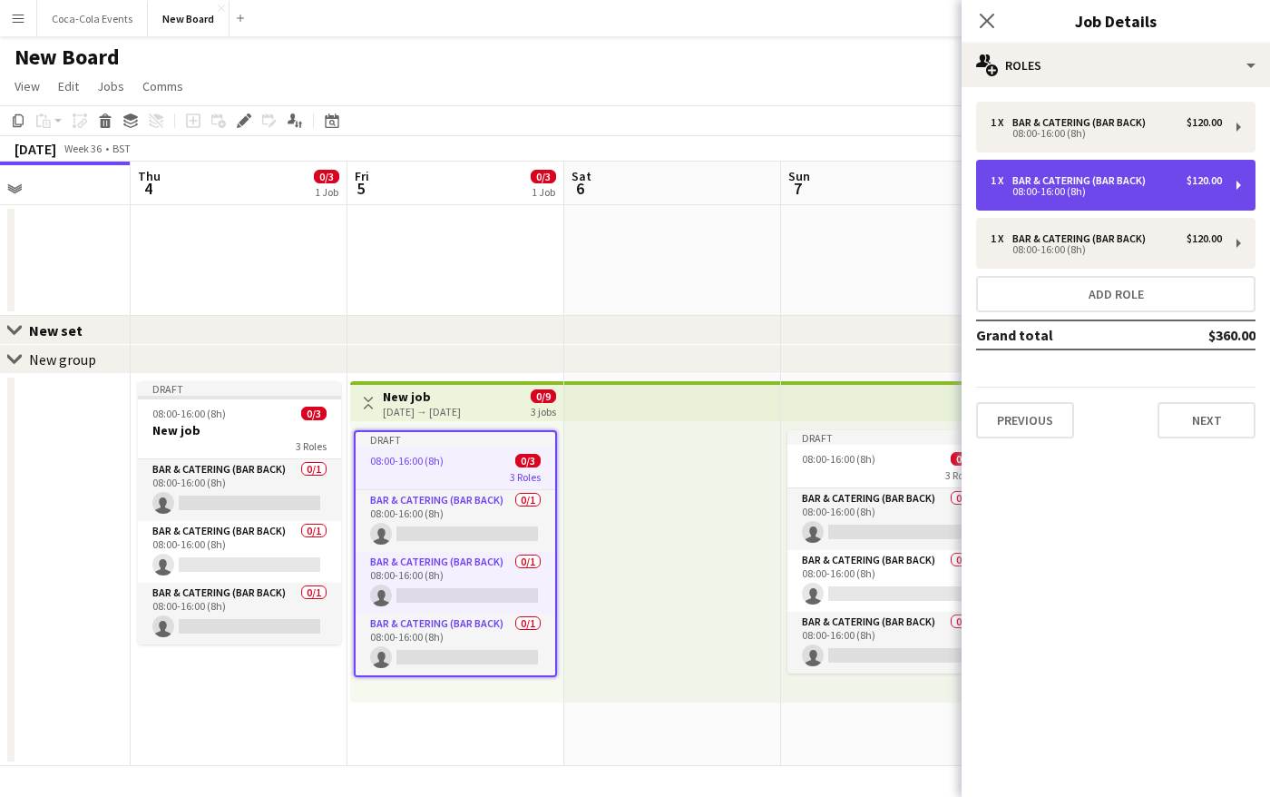
click at [1085, 181] on div "Bar & Catering (Bar Back)" at bounding box center [1083, 180] width 141 height 13
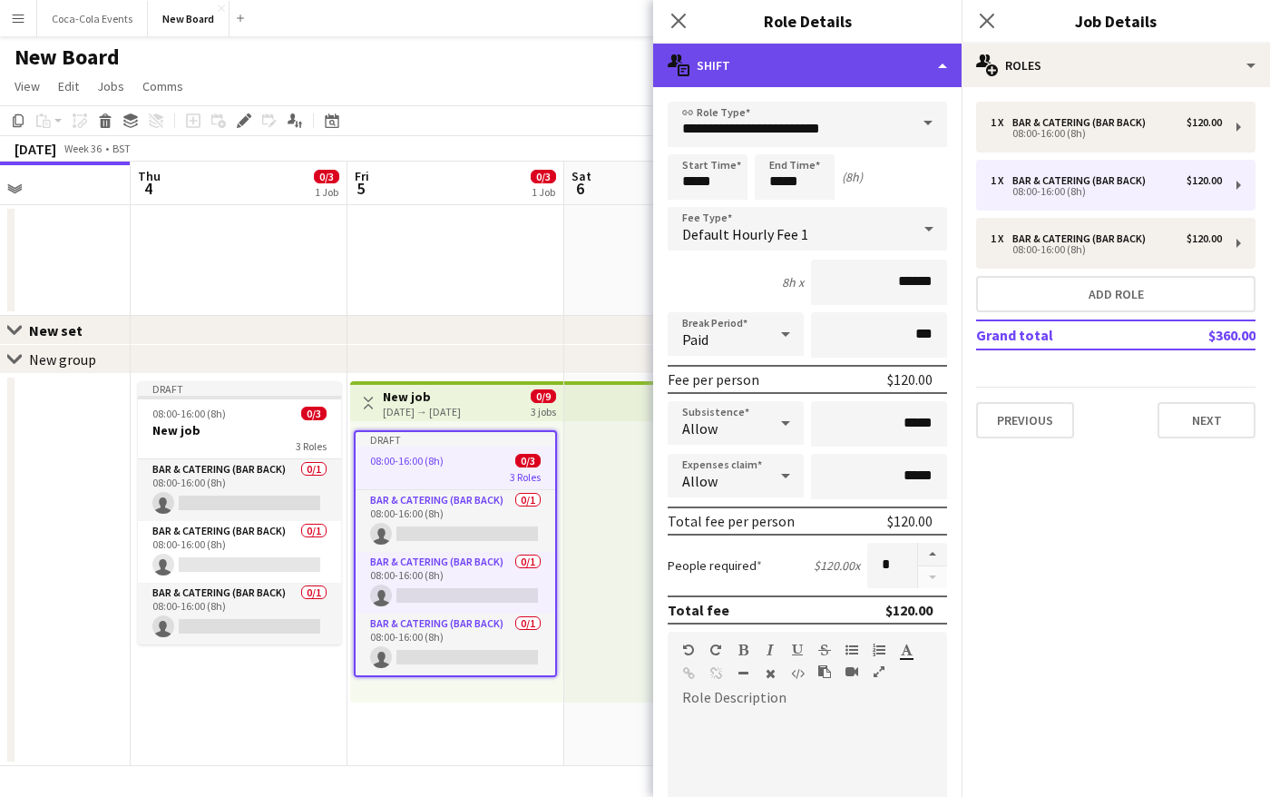
click at [727, 47] on div "multiple-actions-text Shift" at bounding box center [807, 66] width 308 height 44
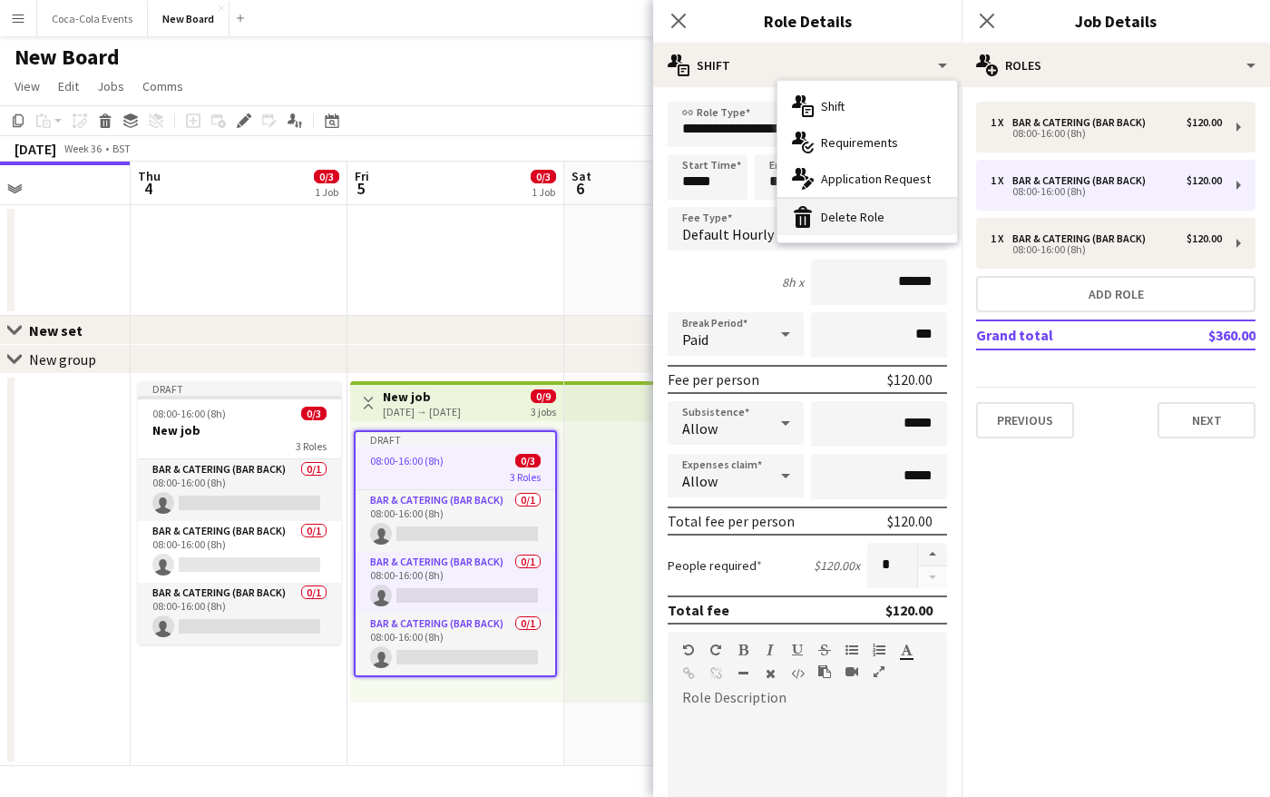
click at [818, 216] on div "bin-2 Delete Role" at bounding box center [868, 217] width 180 height 36
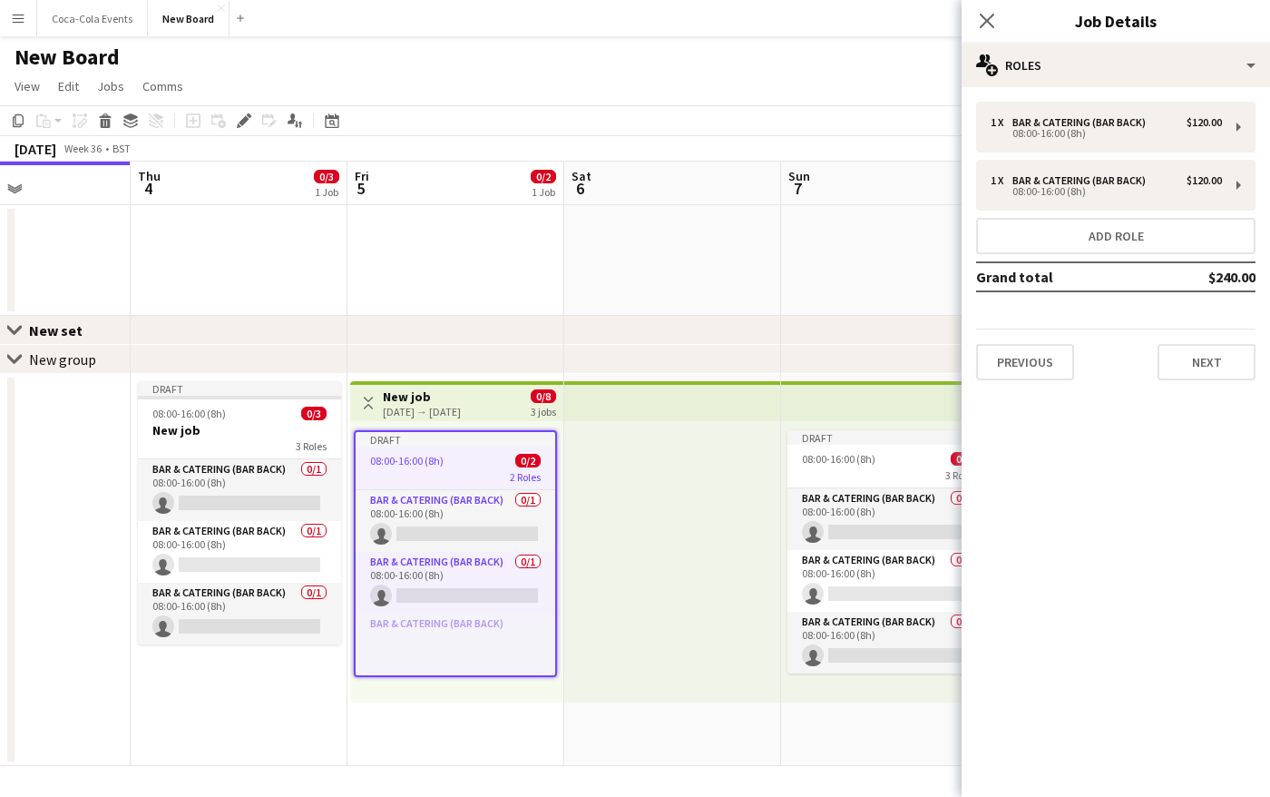
click at [572, 733] on app-date-cell at bounding box center [672, 570] width 217 height 392
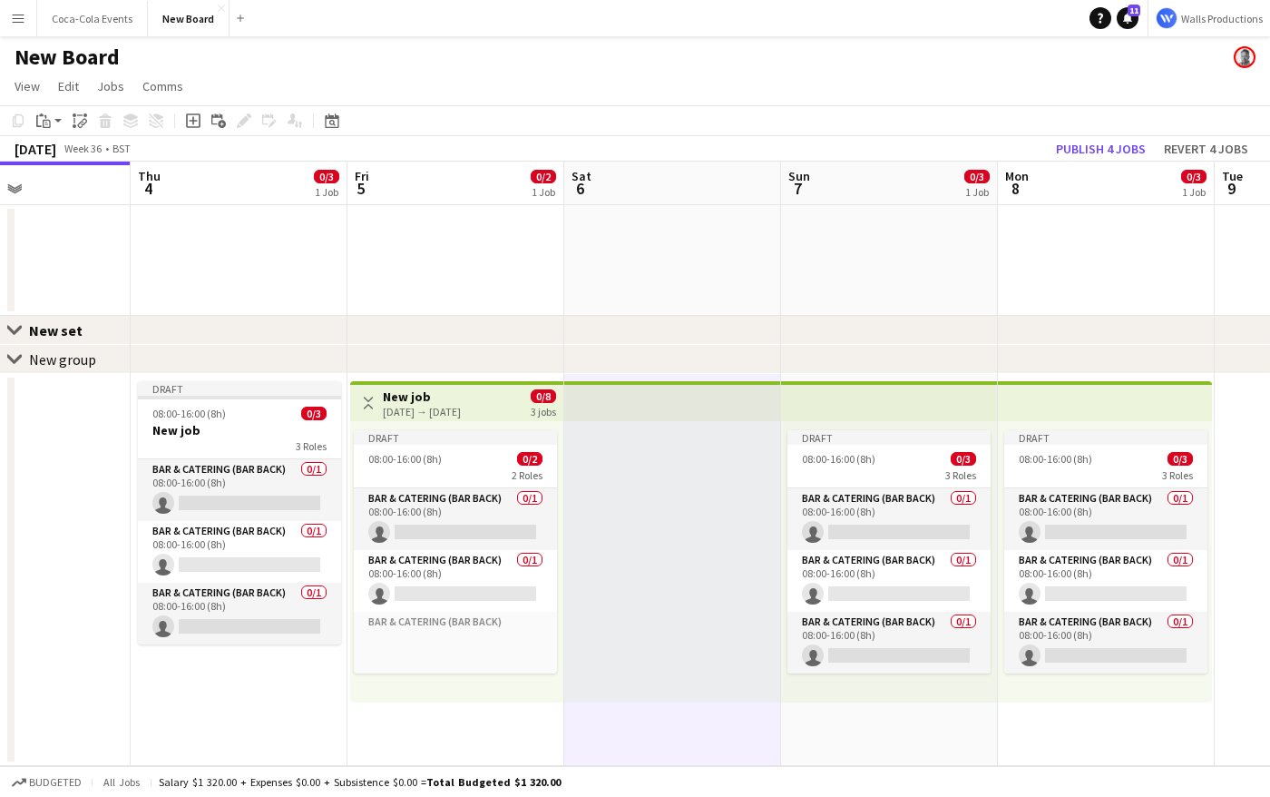
click at [634, 592] on div at bounding box center [672, 561] width 217 height 281
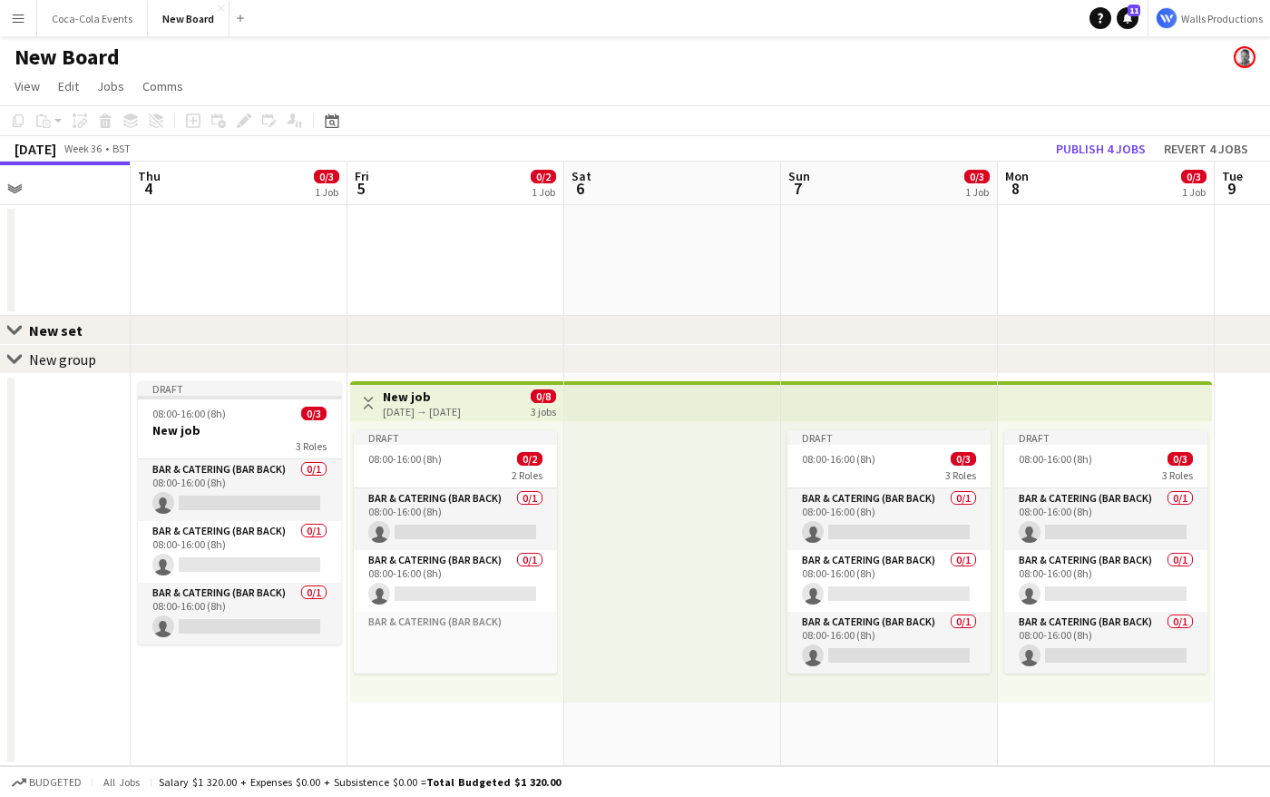
click at [634, 592] on div at bounding box center [672, 561] width 217 height 281
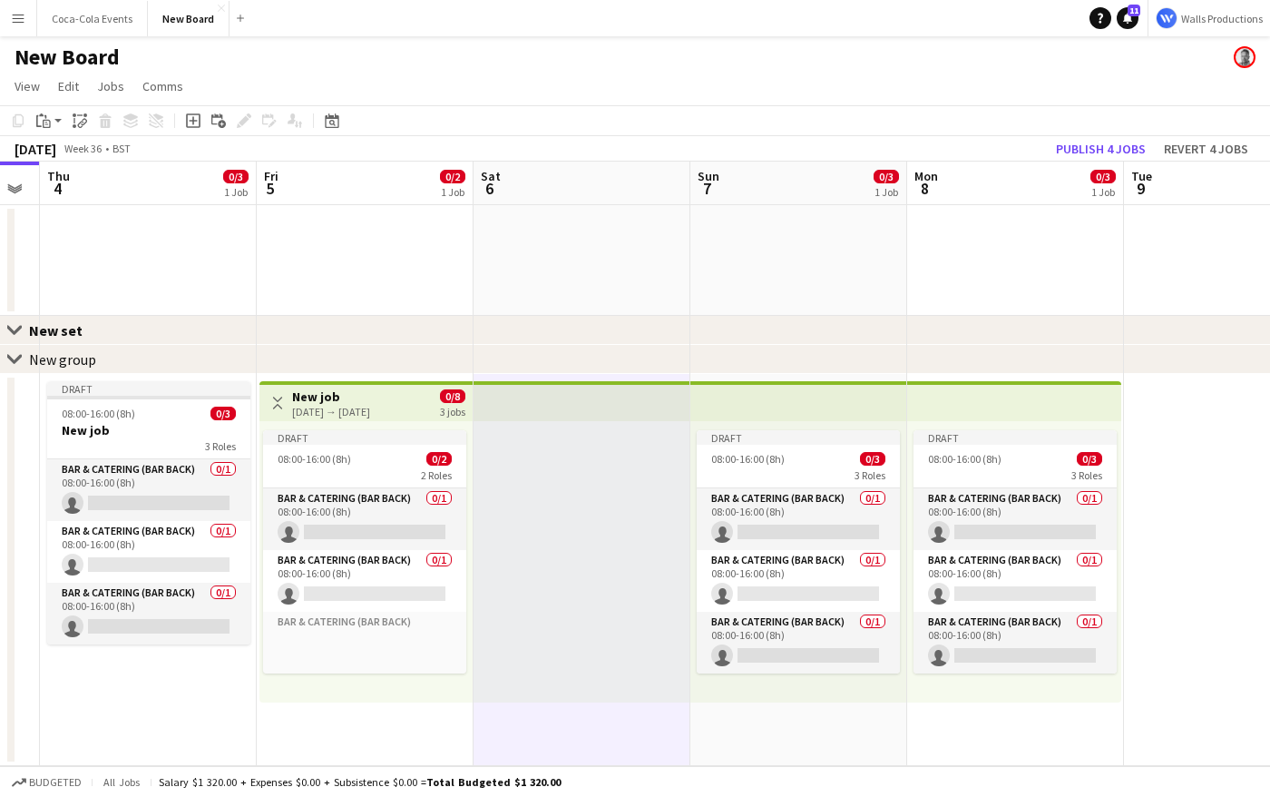
scroll to position [0, 612]
click at [507, 574] on div at bounding box center [581, 561] width 217 height 281
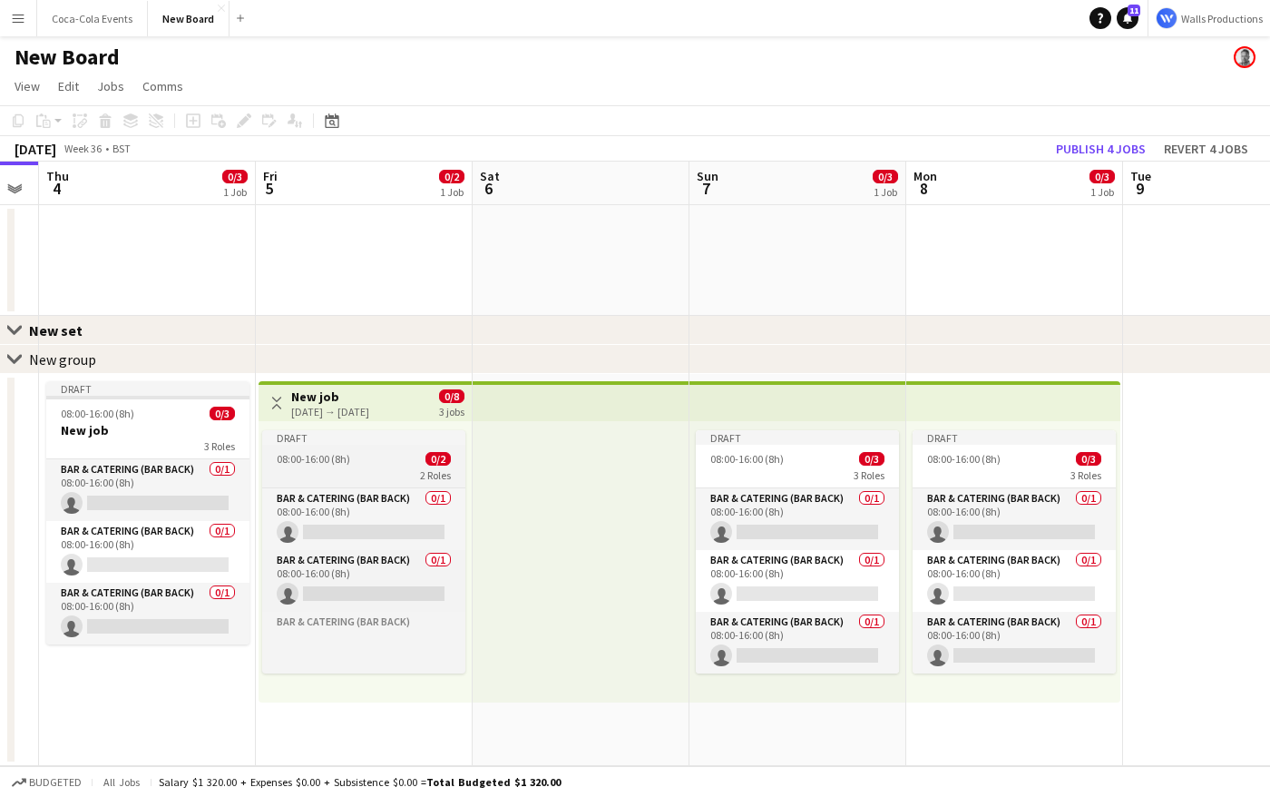
click at [344, 454] on span "08:00-16:00 (8h)" at bounding box center [313, 459] width 73 height 14
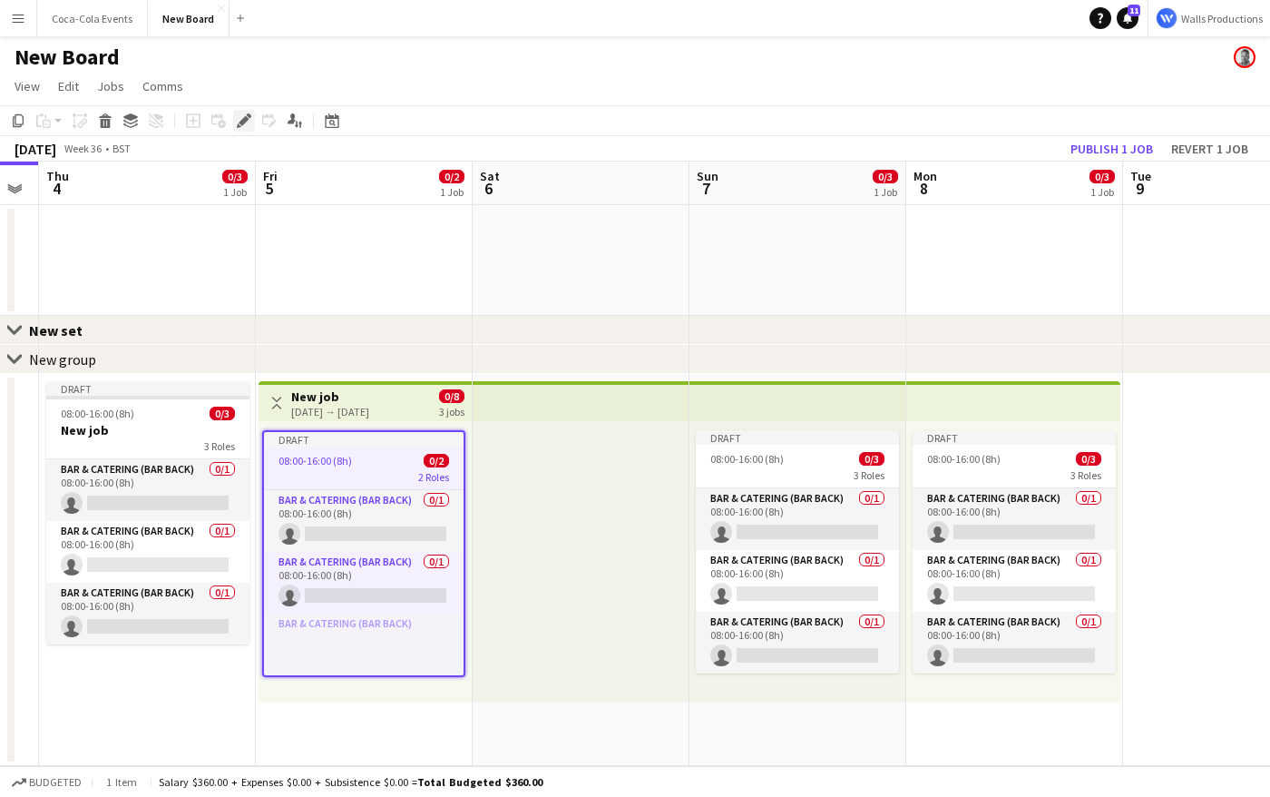
click at [237, 116] on icon "Edit" at bounding box center [244, 120] width 15 height 15
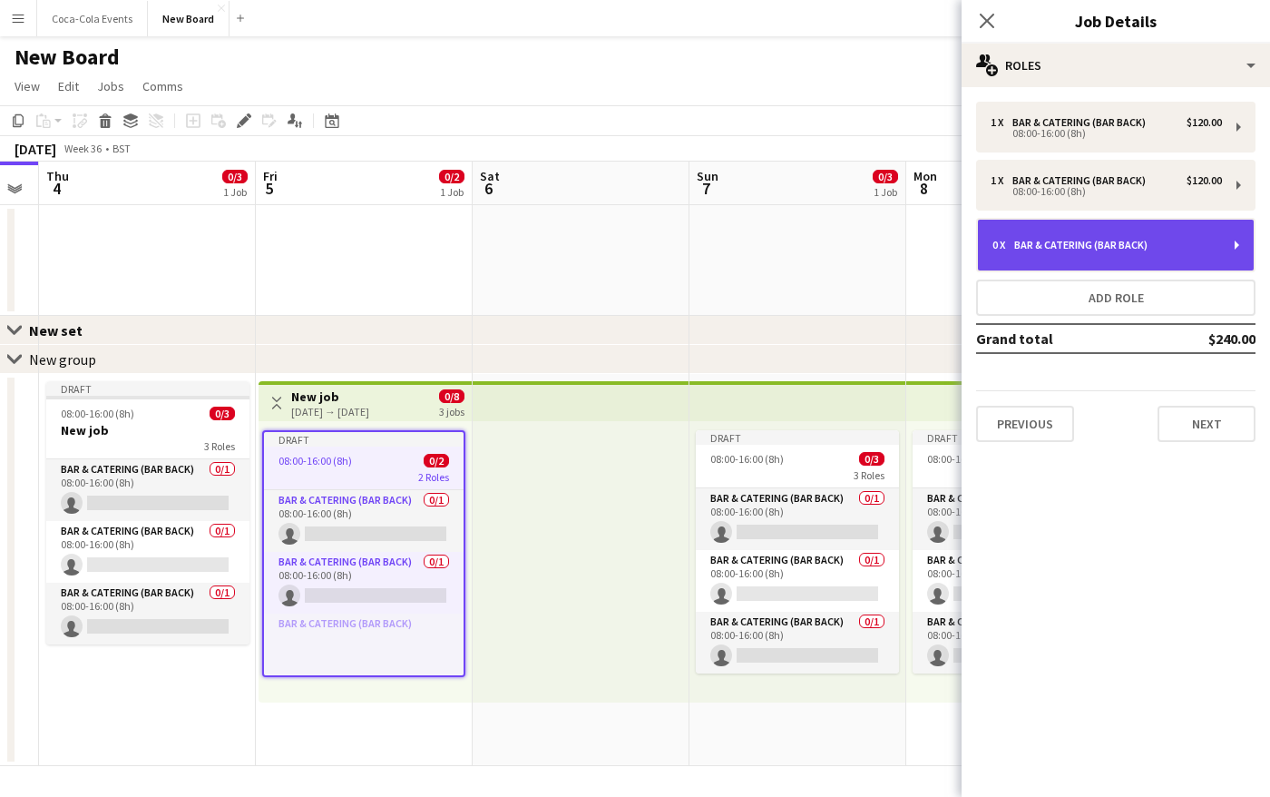
click at [1099, 251] on div "0 x Bar & Catering (Bar Back)" at bounding box center [1116, 245] width 276 height 51
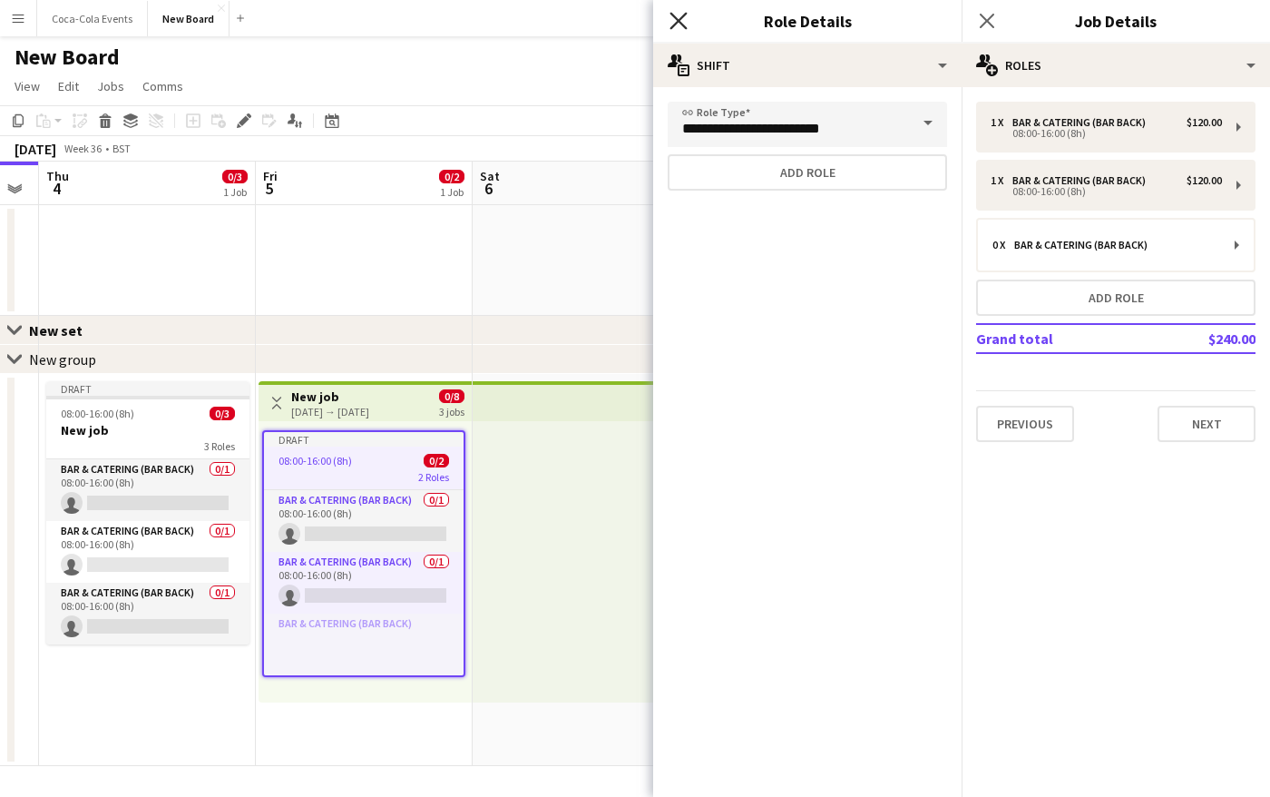
click at [681, 21] on icon "Close pop-in" at bounding box center [678, 20] width 17 height 17
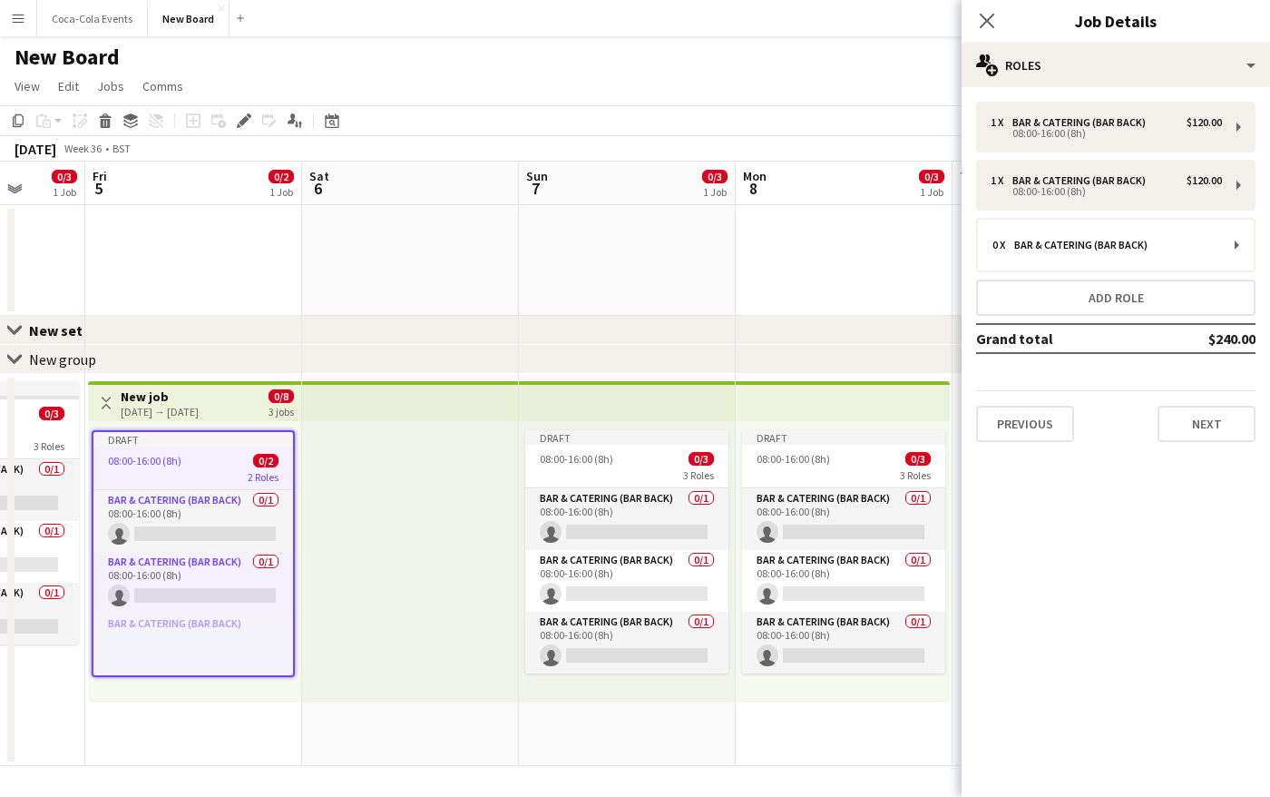
scroll to position [0, 583]
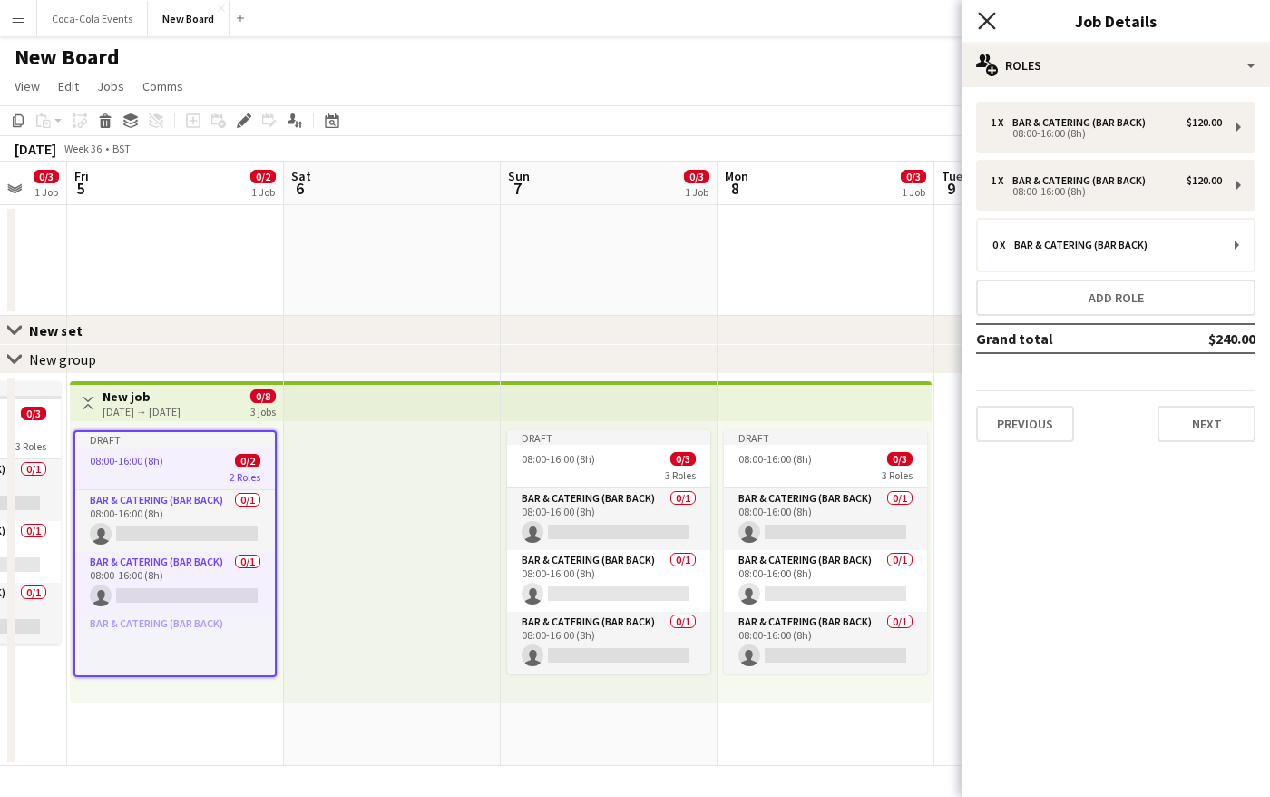
click at [986, 19] on icon at bounding box center [986, 20] width 17 height 17
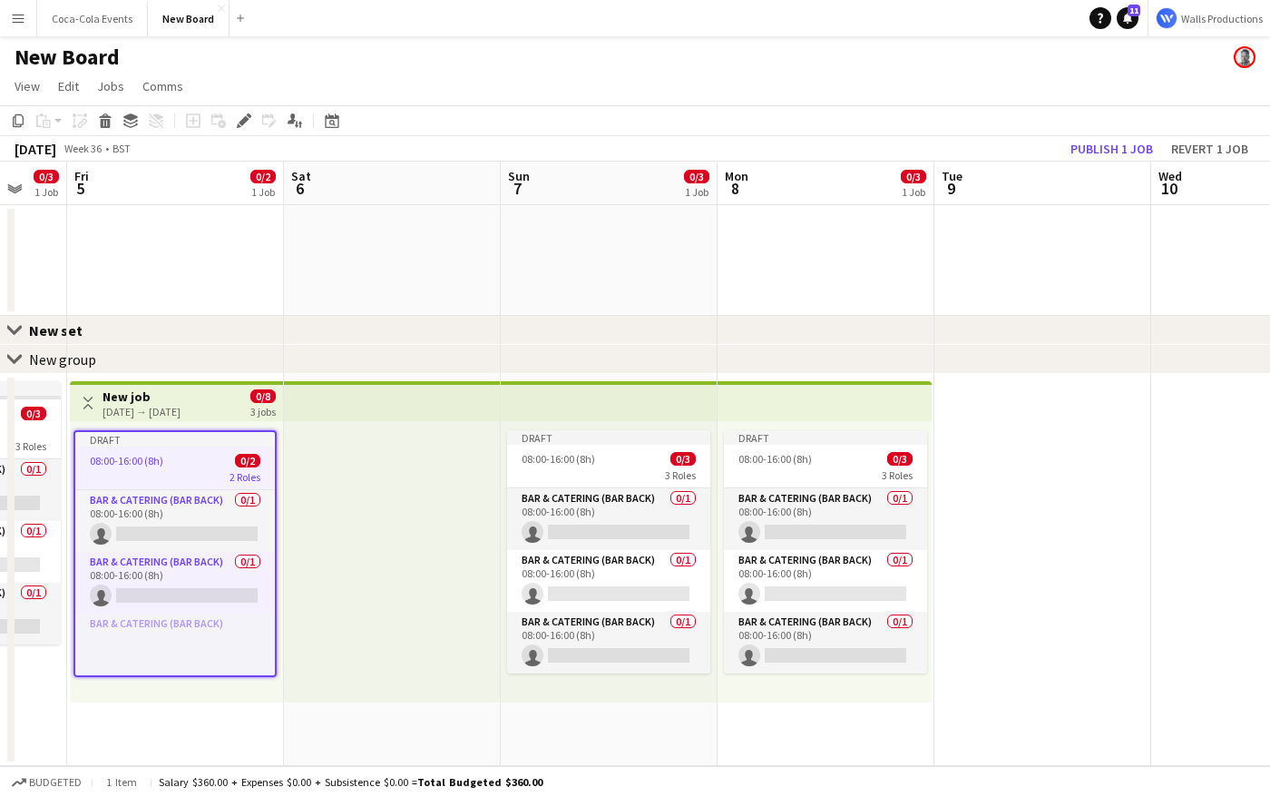
click at [428, 547] on div at bounding box center [392, 561] width 217 height 281
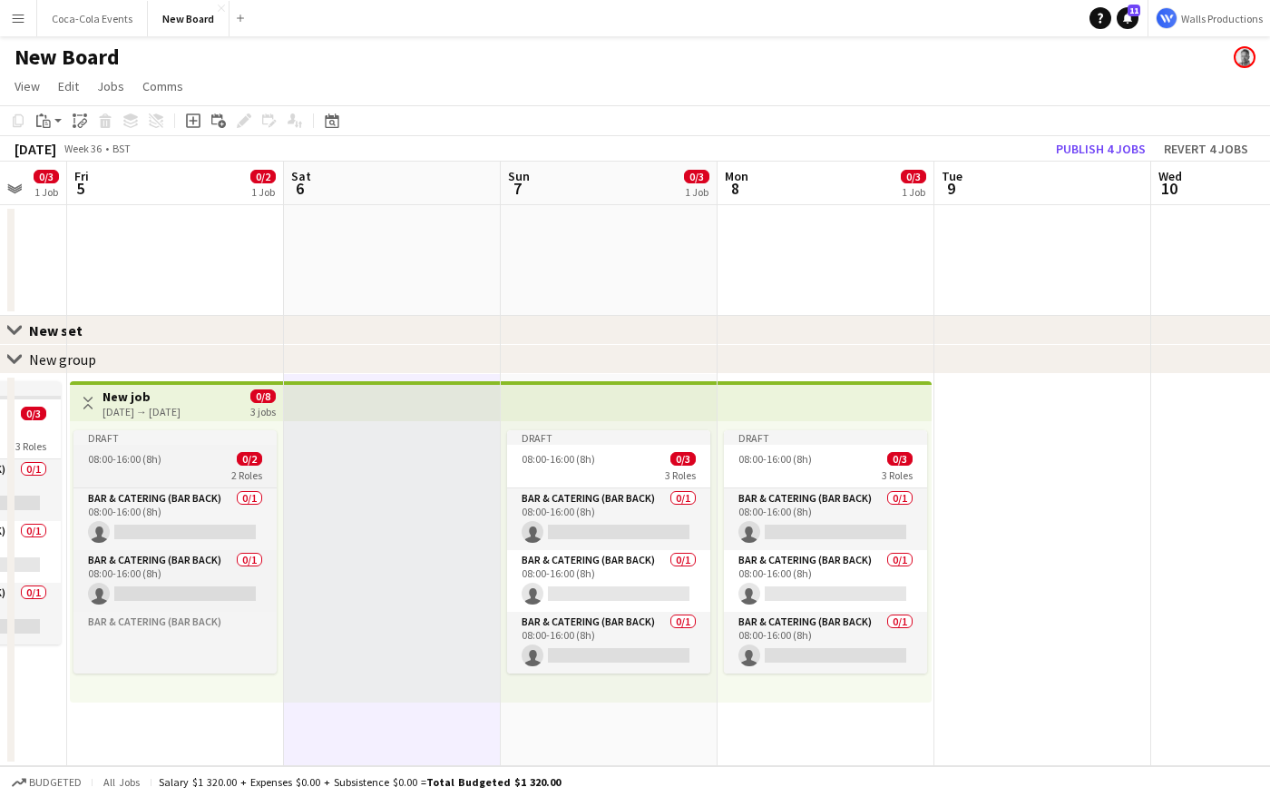
click at [144, 473] on div "2 Roles" at bounding box center [174, 474] width 203 height 15
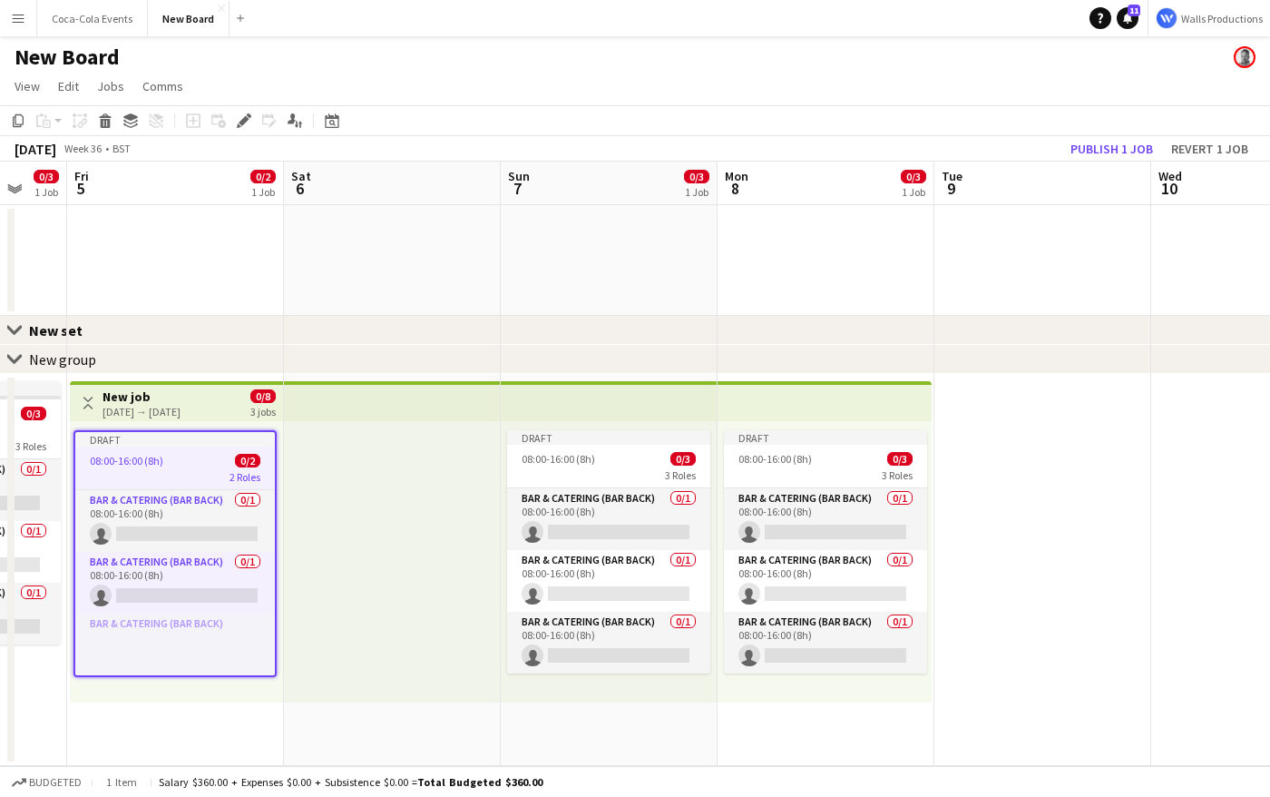
click at [366, 543] on div at bounding box center [392, 561] width 217 height 281
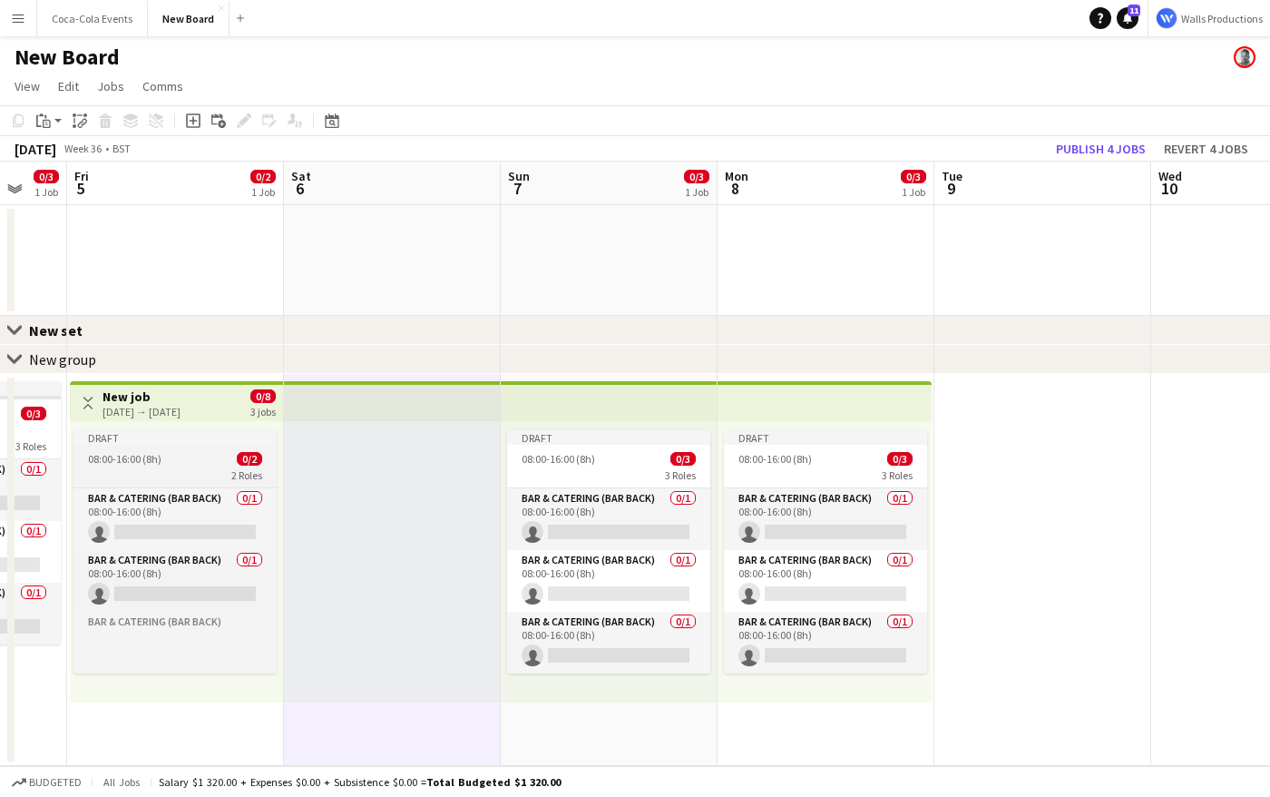
click at [149, 469] on div "2 Roles" at bounding box center [174, 474] width 203 height 15
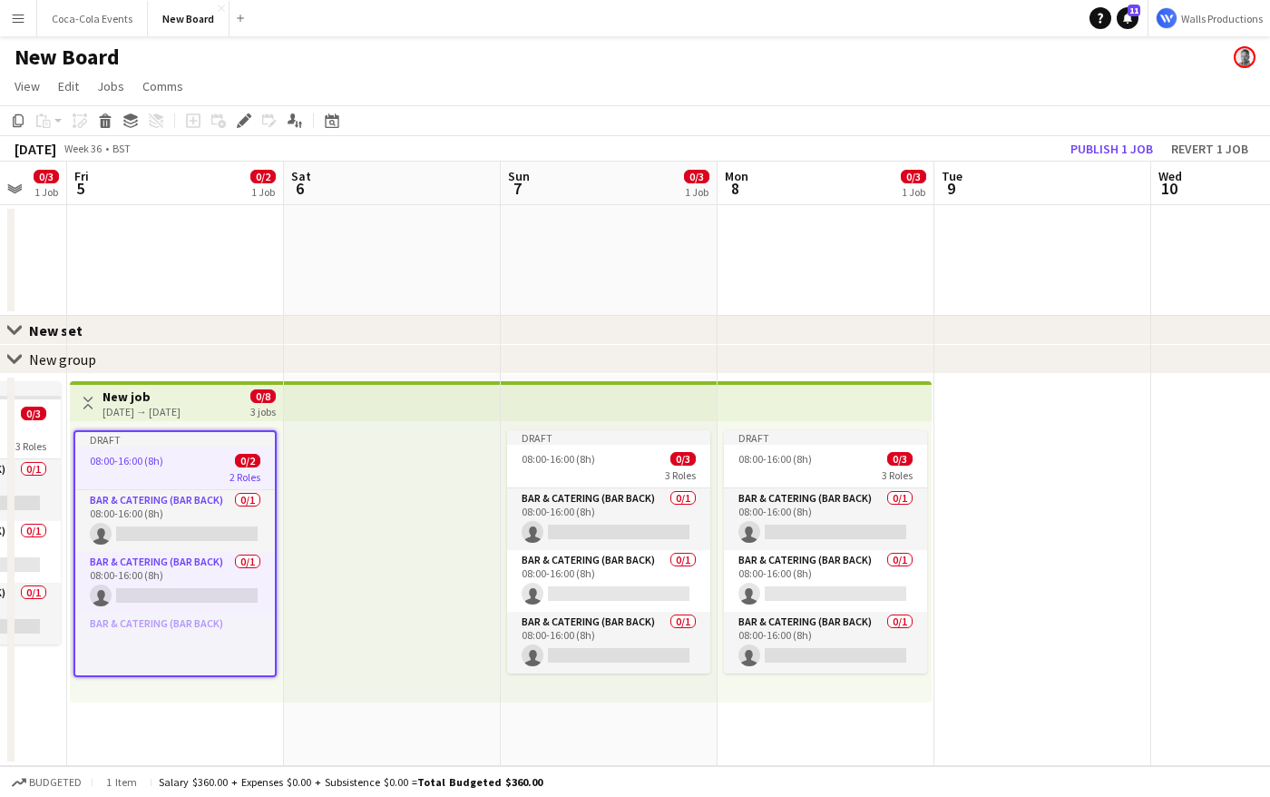
click at [410, 515] on div at bounding box center [392, 561] width 217 height 281
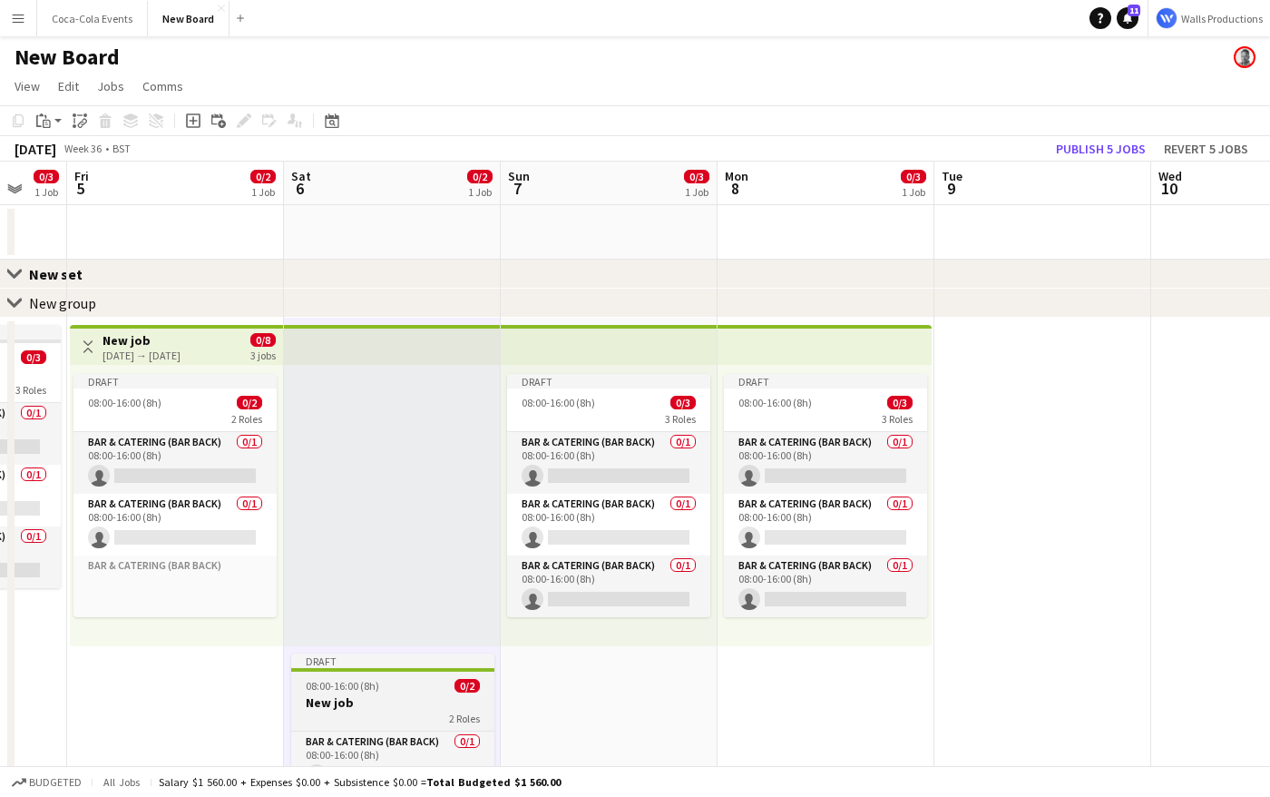
click at [355, 709] on h3 "New job" at bounding box center [392, 702] width 203 height 16
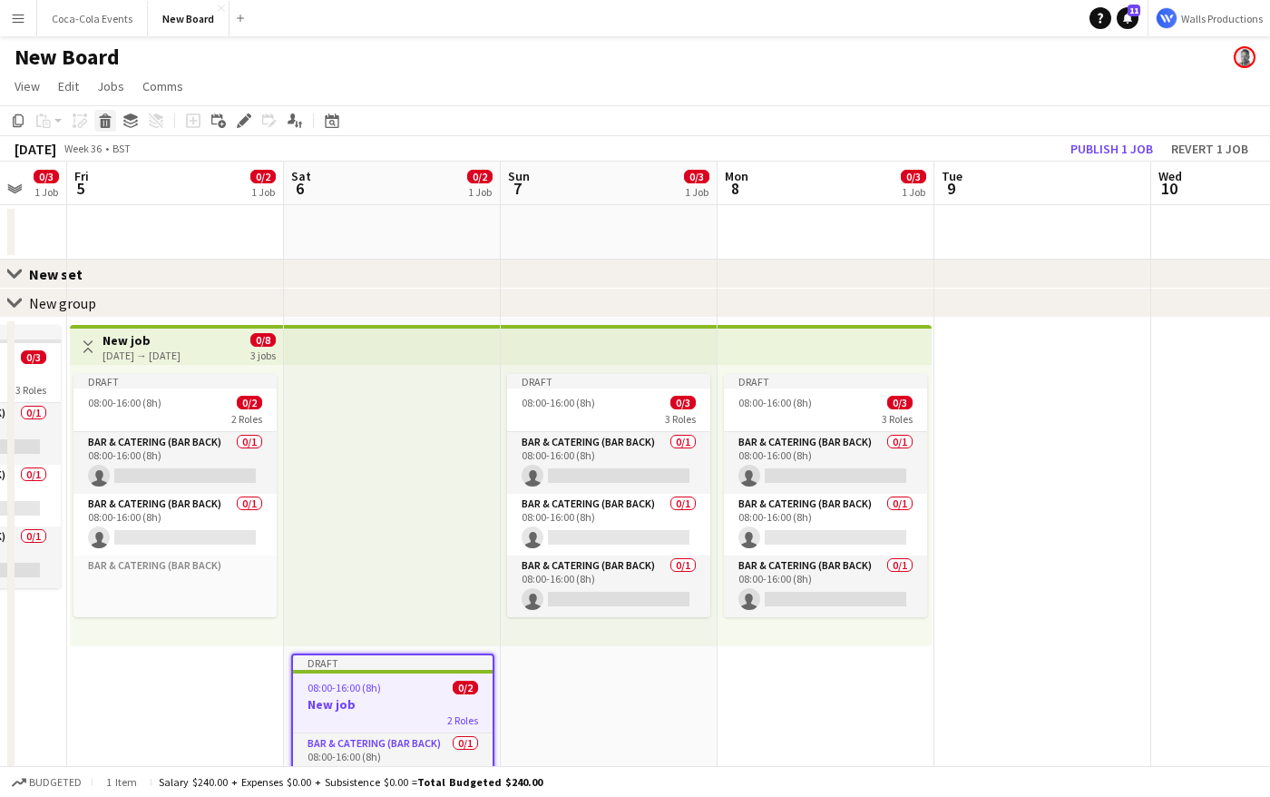
click at [105, 122] on icon at bounding box center [106, 123] width 10 height 9
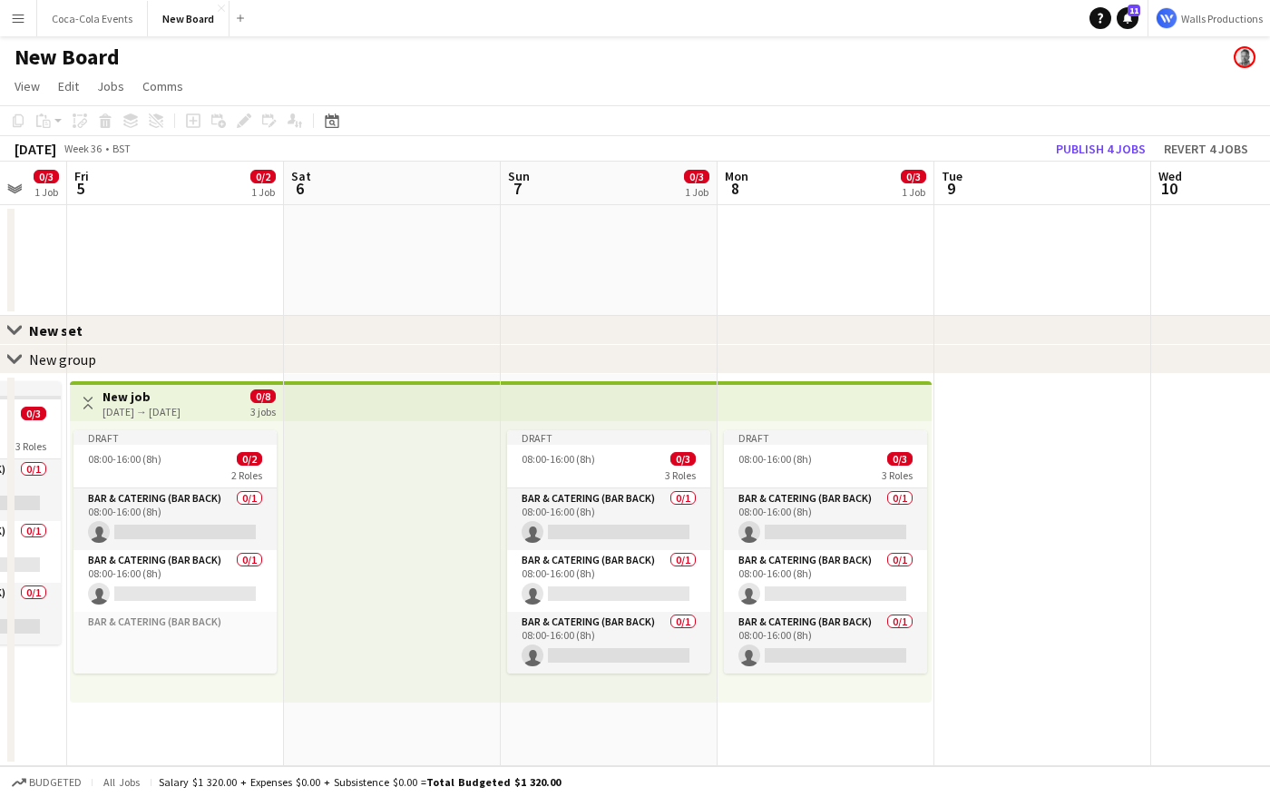
click at [348, 493] on div at bounding box center [392, 561] width 217 height 281
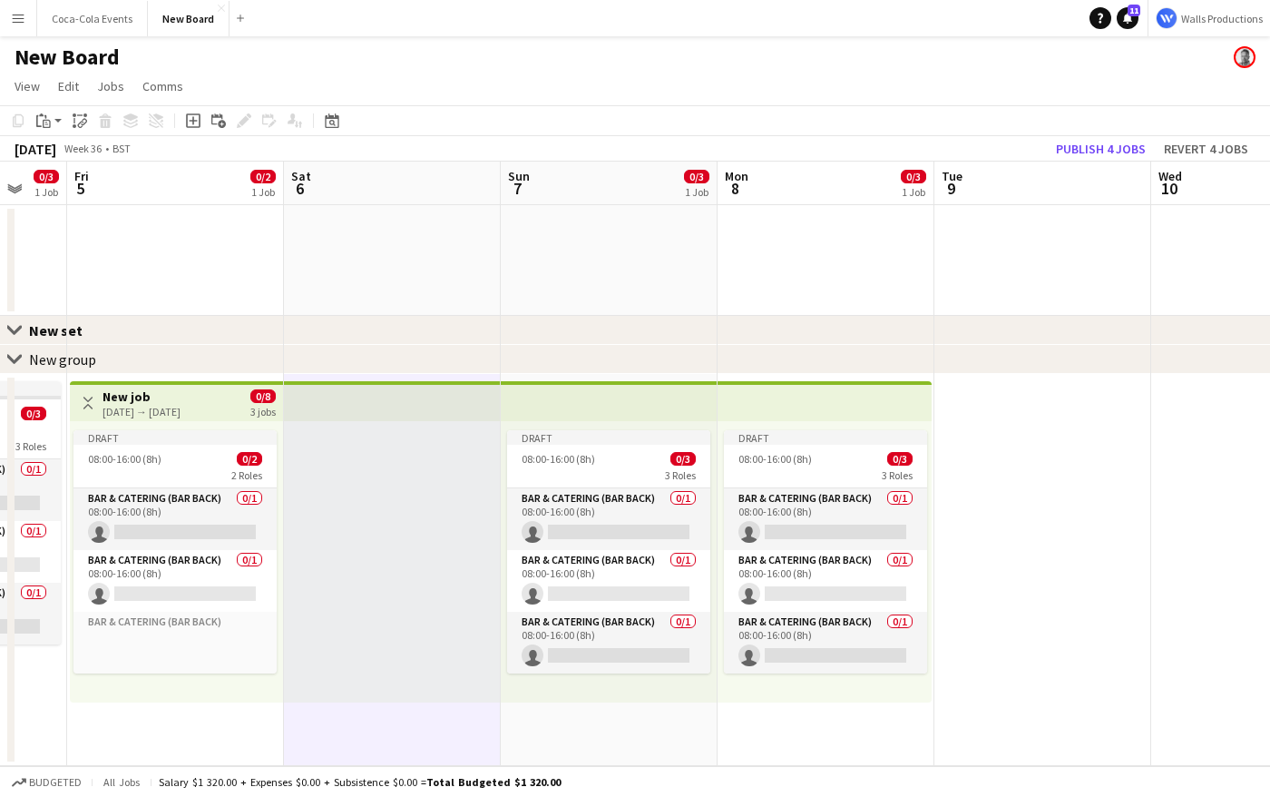
click at [367, 562] on div at bounding box center [392, 561] width 217 height 281
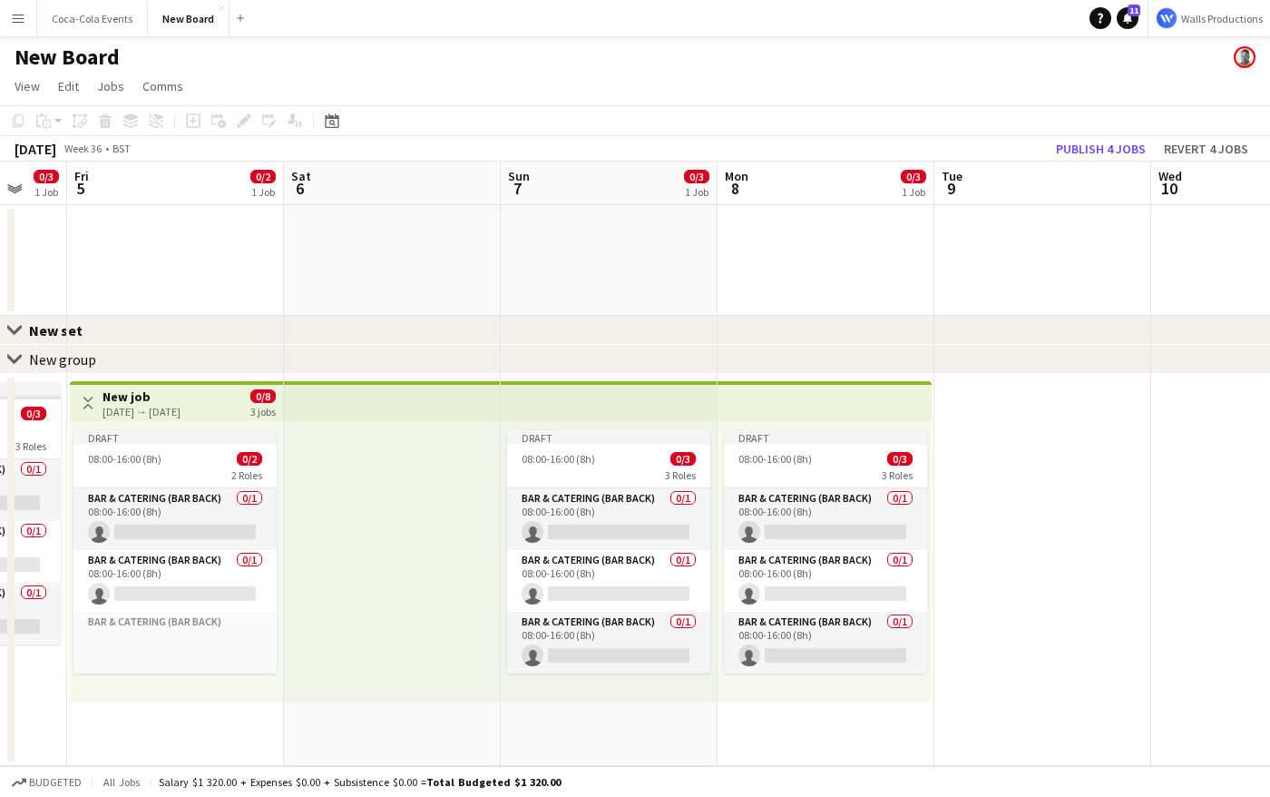
click at [367, 562] on div at bounding box center [392, 561] width 217 height 281
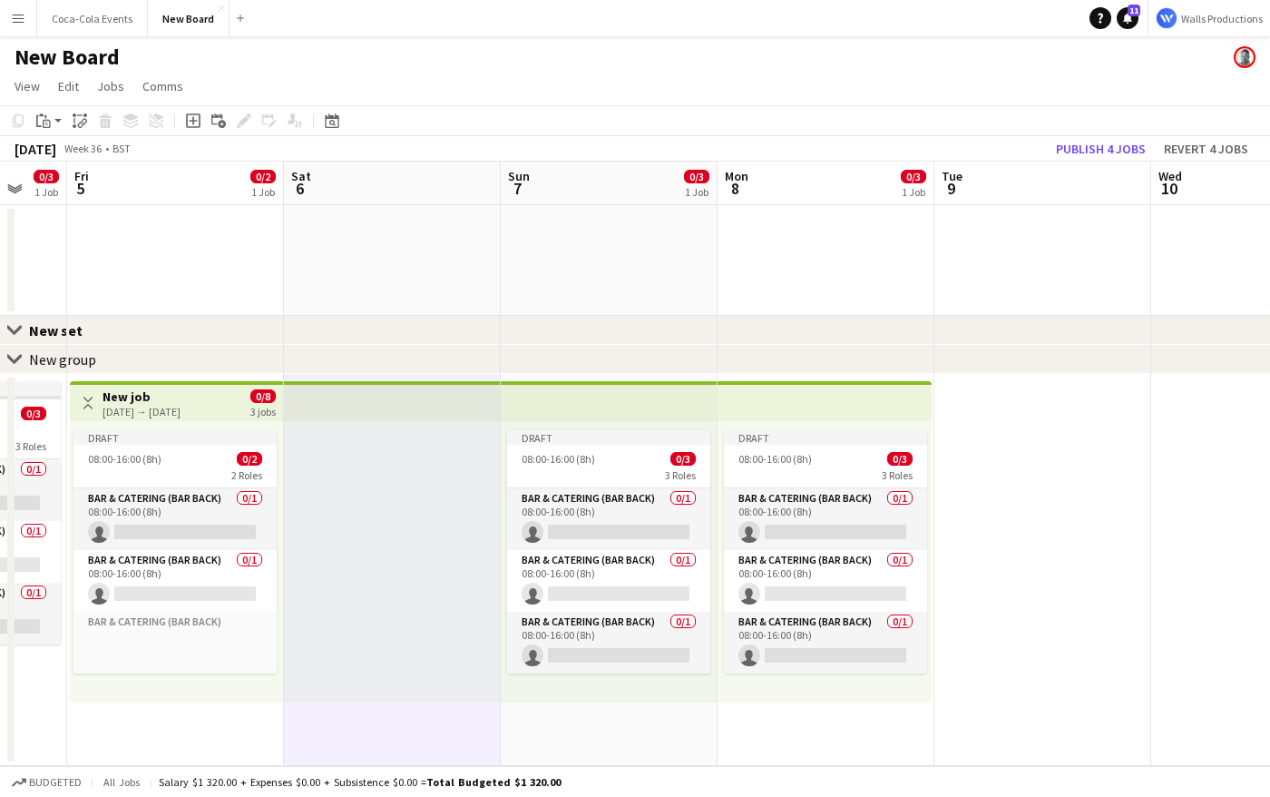
click at [209, 691] on div "Draft 08:00-16:00 (8h) 0/2 2 Roles Bar & Catering (Bar Back) 0/1 08:00-16:00 (8…" at bounding box center [176, 561] width 213 height 281
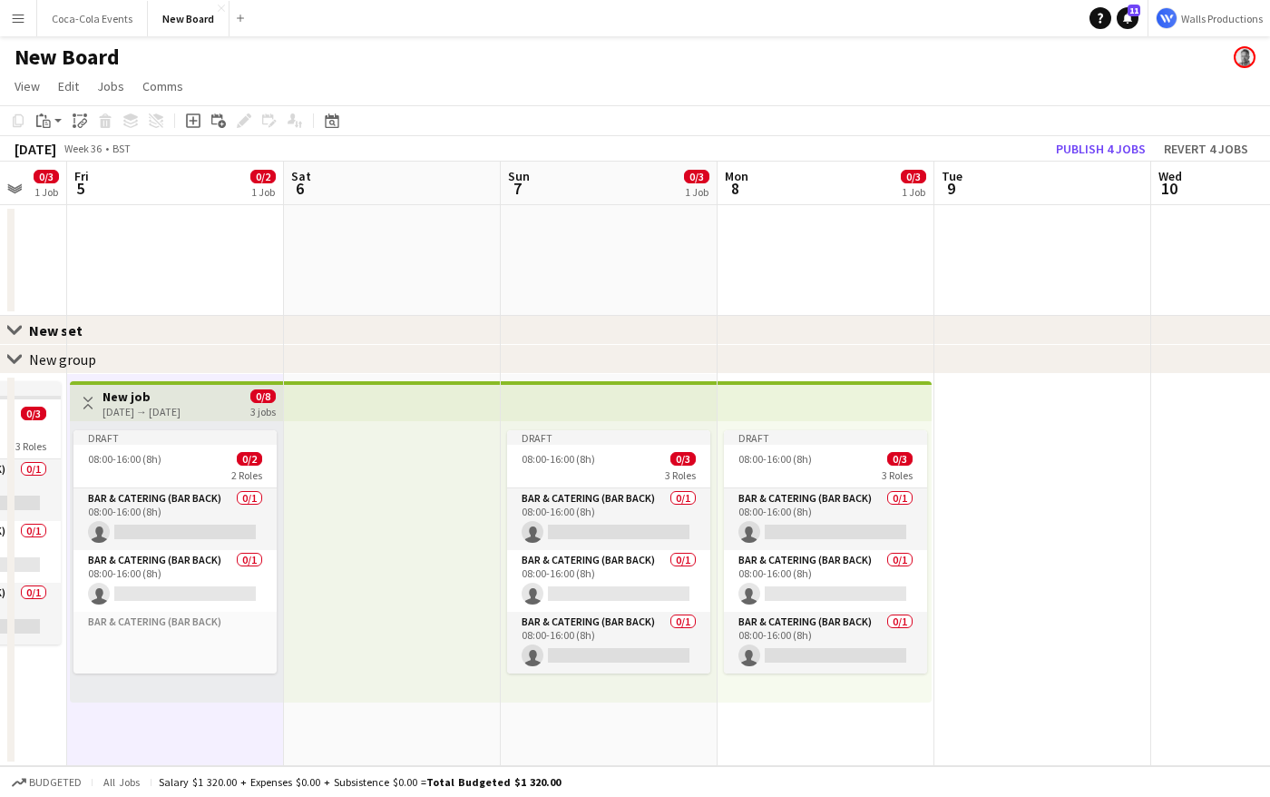
click at [365, 579] on div at bounding box center [392, 561] width 217 height 281
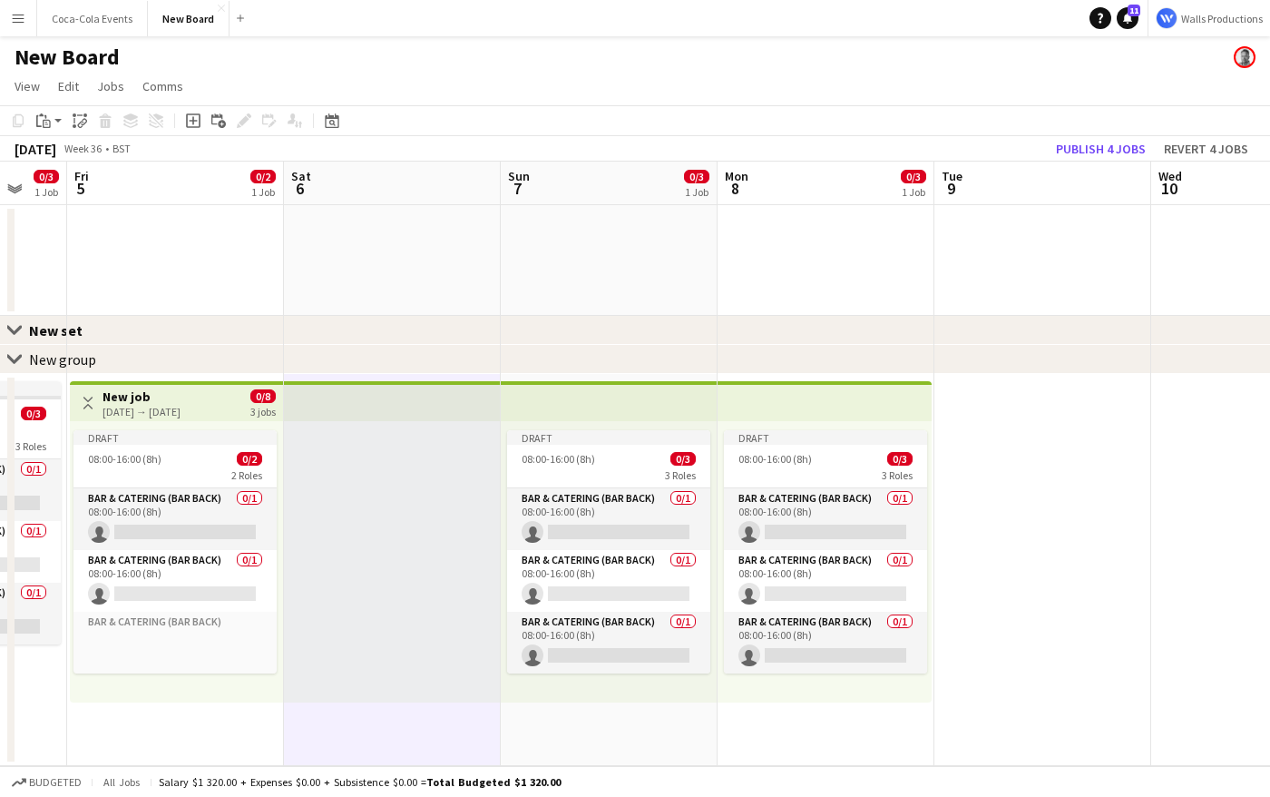
click at [245, 717] on app-date-cell "Toggle View New job [DATE] → [DATE] 0/8 3 jobs Draft 08:00-16:00 (8h) 0/2 2 Rol…" at bounding box center [175, 570] width 217 height 392
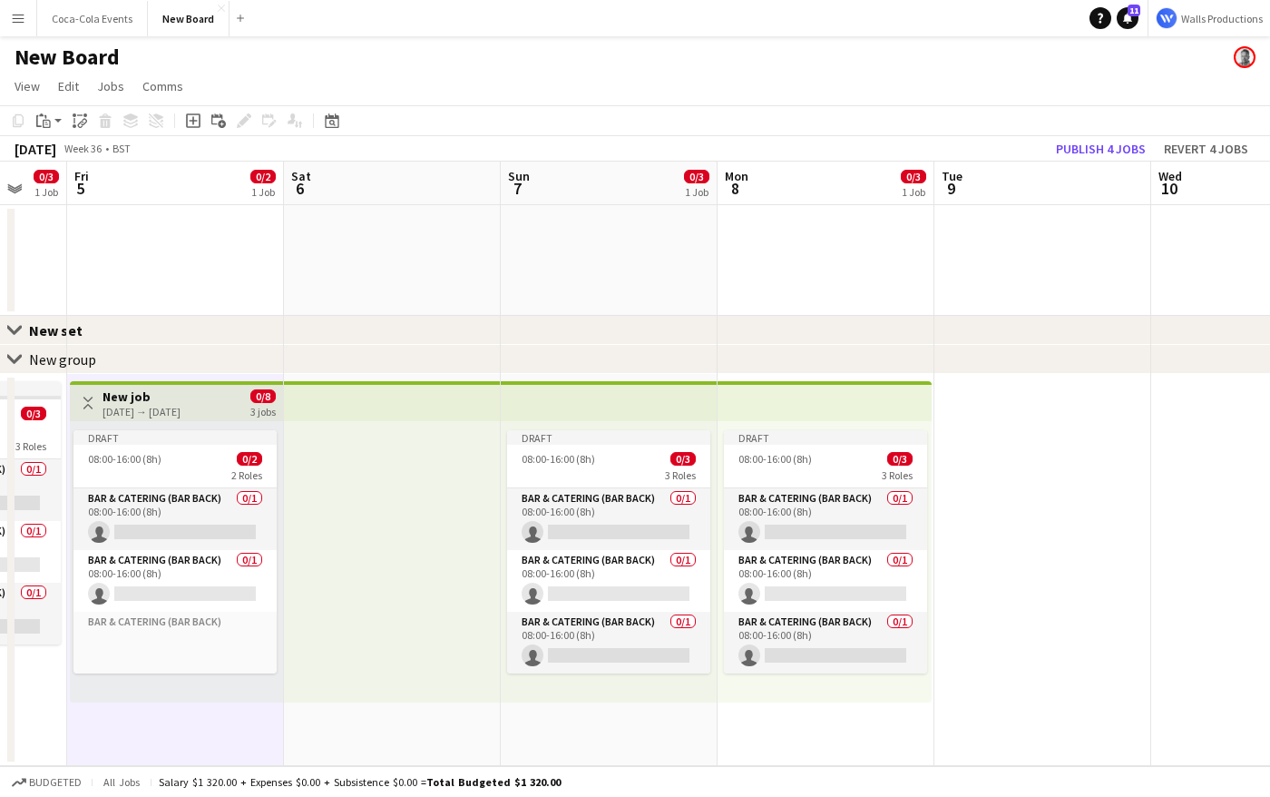
click at [359, 581] on div at bounding box center [392, 561] width 217 height 281
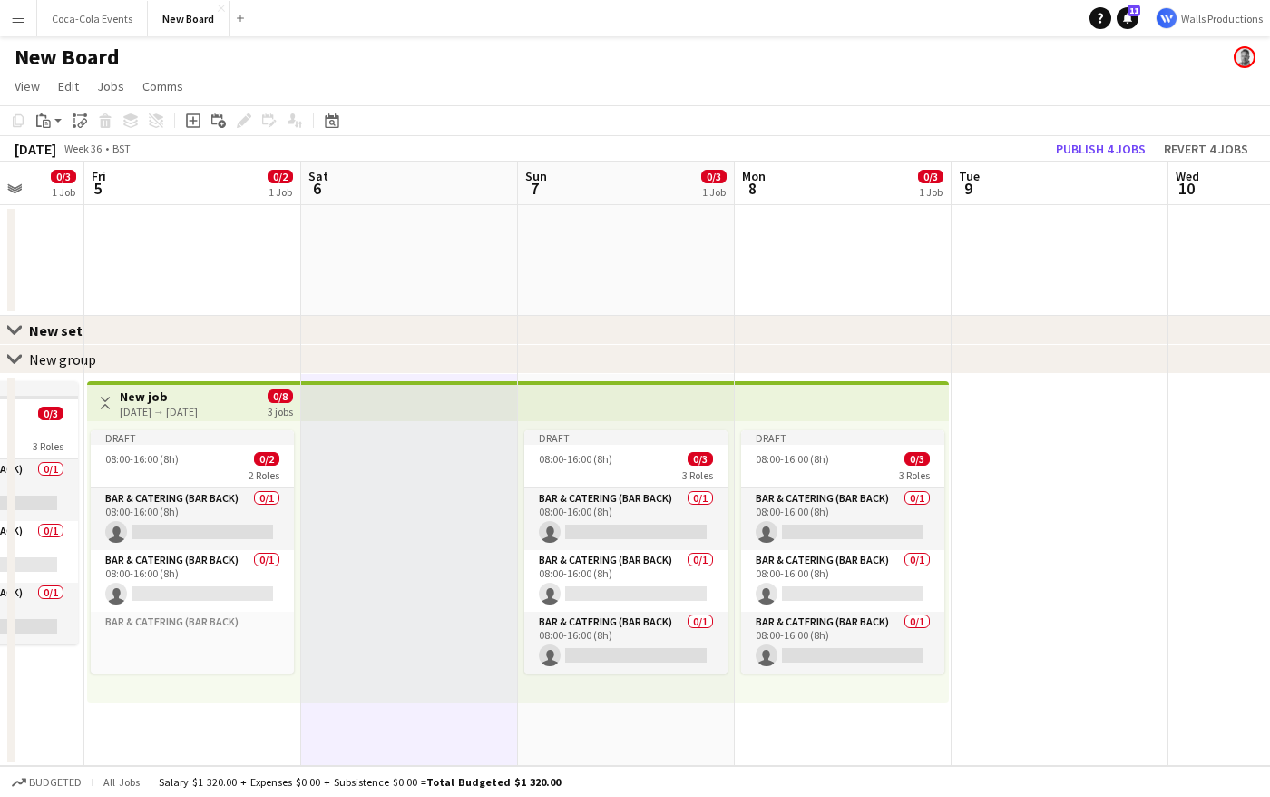
scroll to position [0, 563]
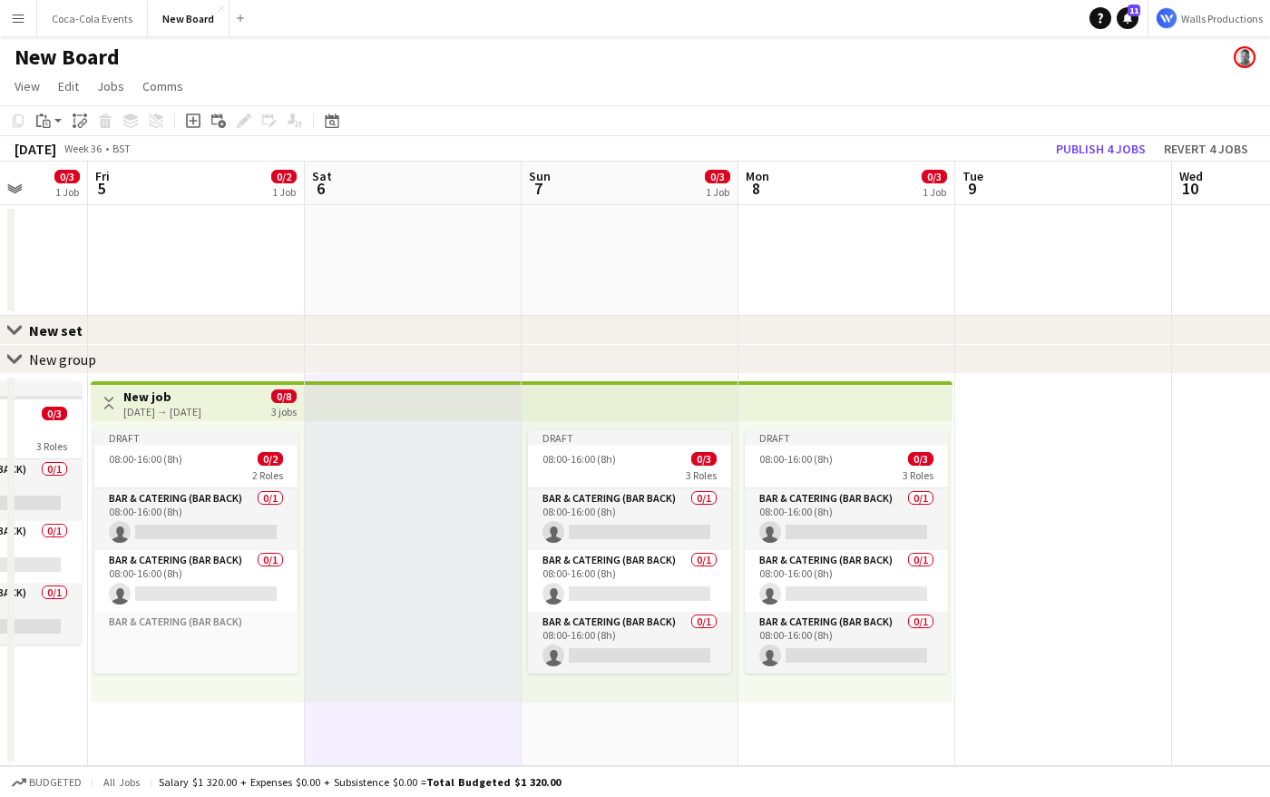
click at [122, 265] on app-date-cell at bounding box center [196, 260] width 217 height 111
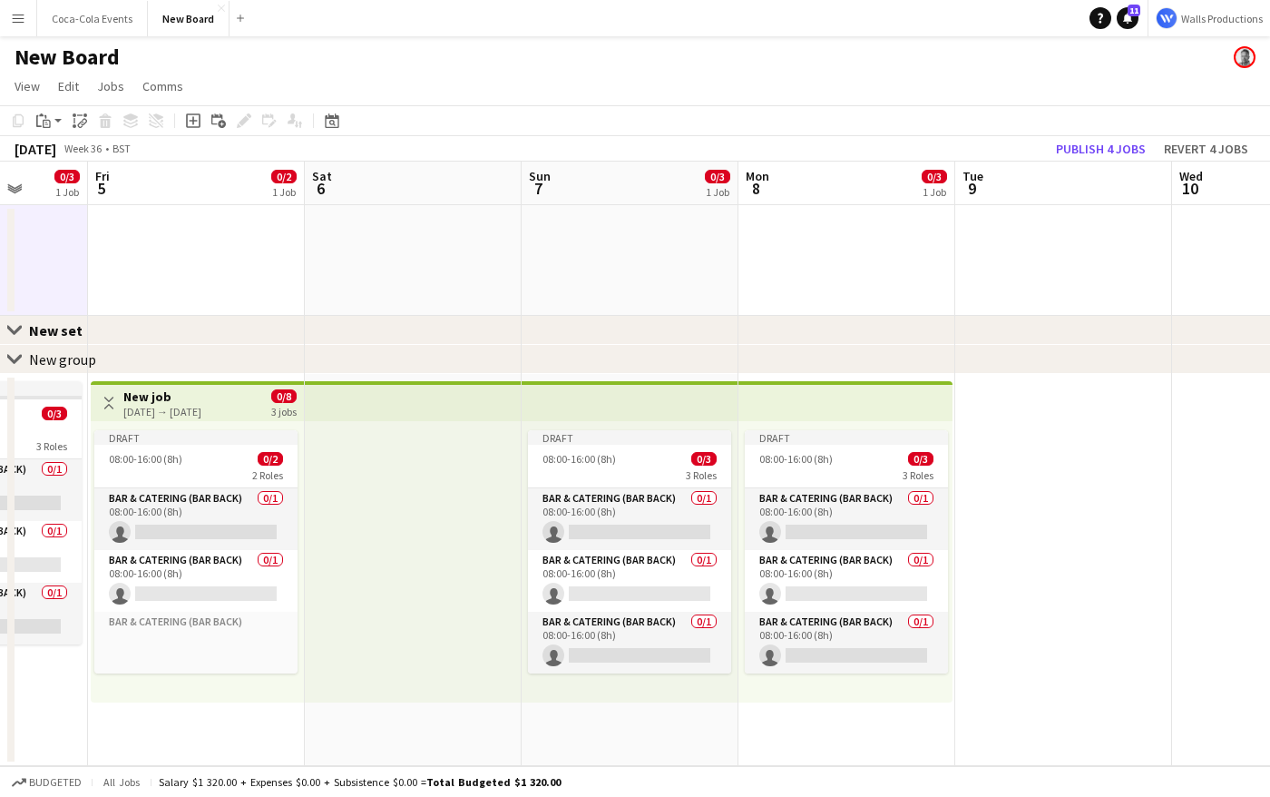
click at [152, 268] on app-date-cell at bounding box center [196, 260] width 217 height 111
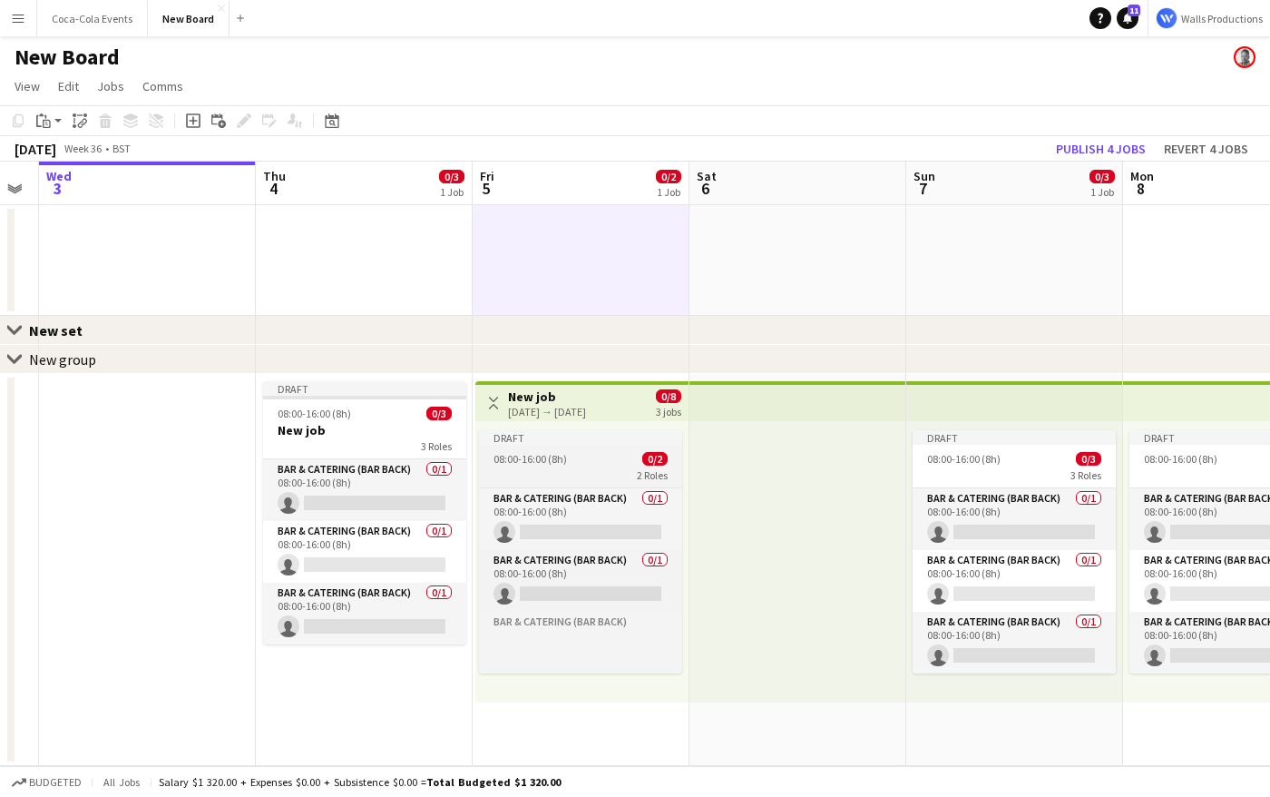
scroll to position [0, 441]
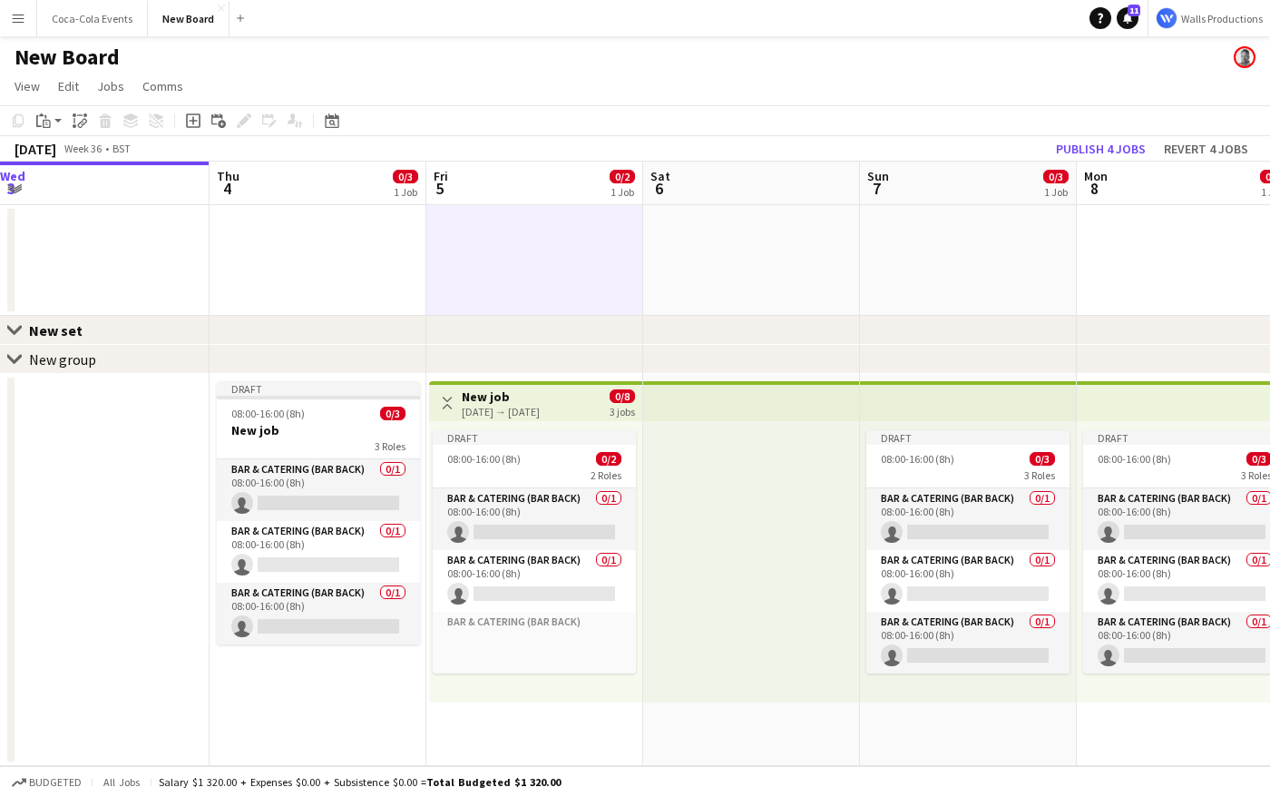
click at [11, 420] on div at bounding box center [10, 569] width 7 height 384
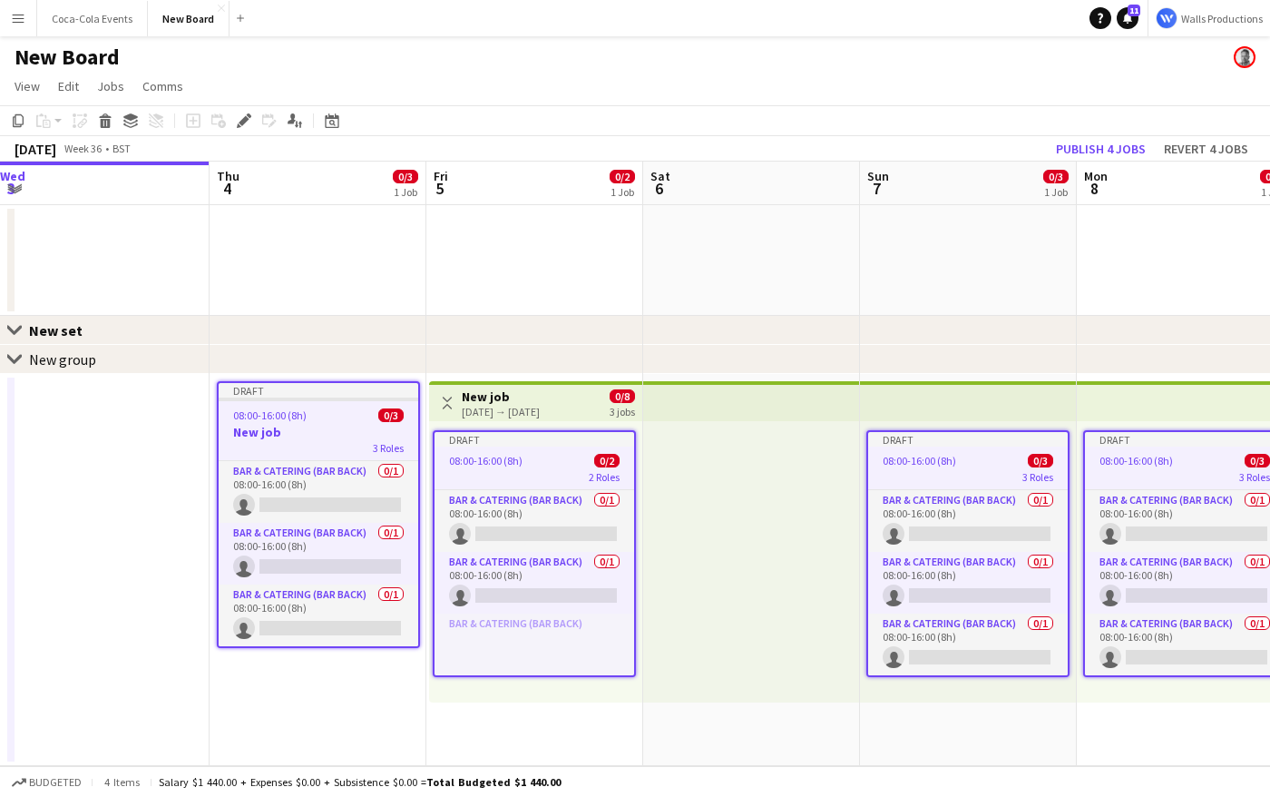
click at [6, 490] on app-date-cell at bounding box center [101, 570] width 217 height 392
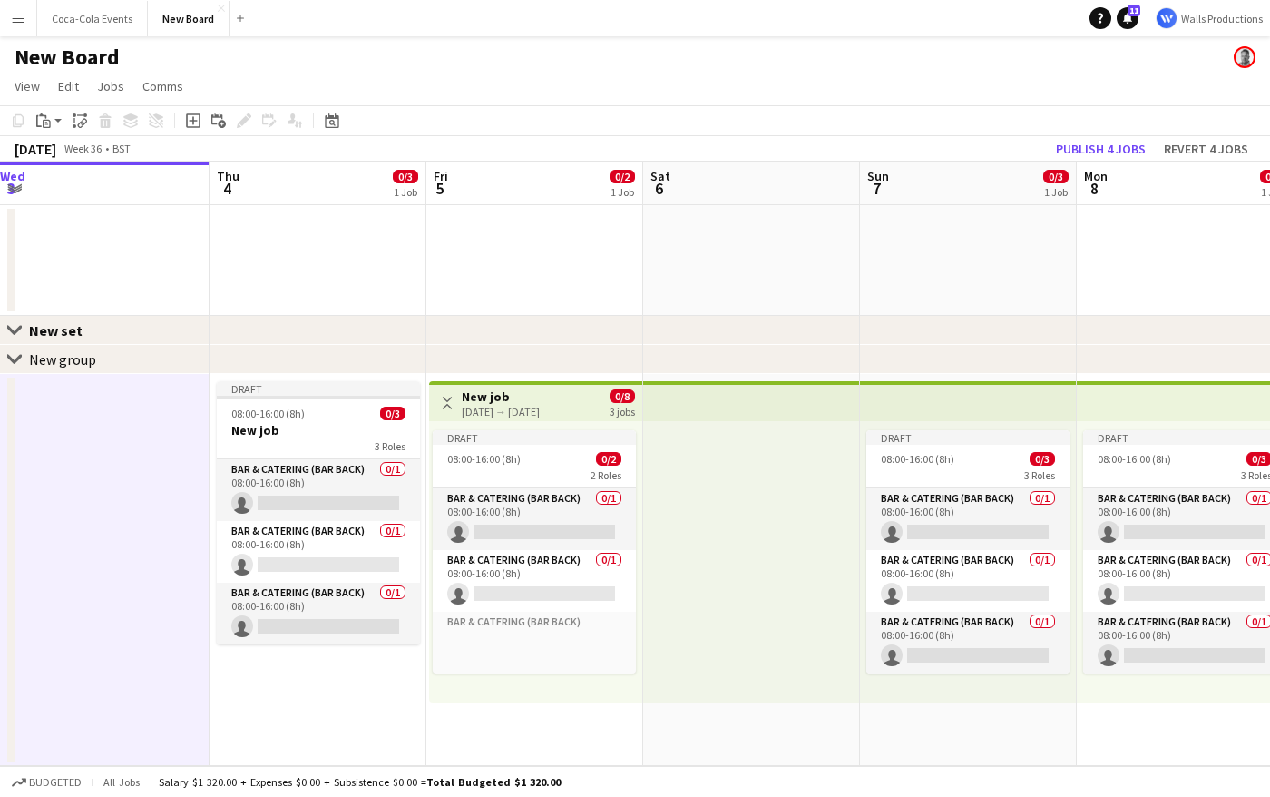
click at [12, 495] on div at bounding box center [10, 569] width 7 height 384
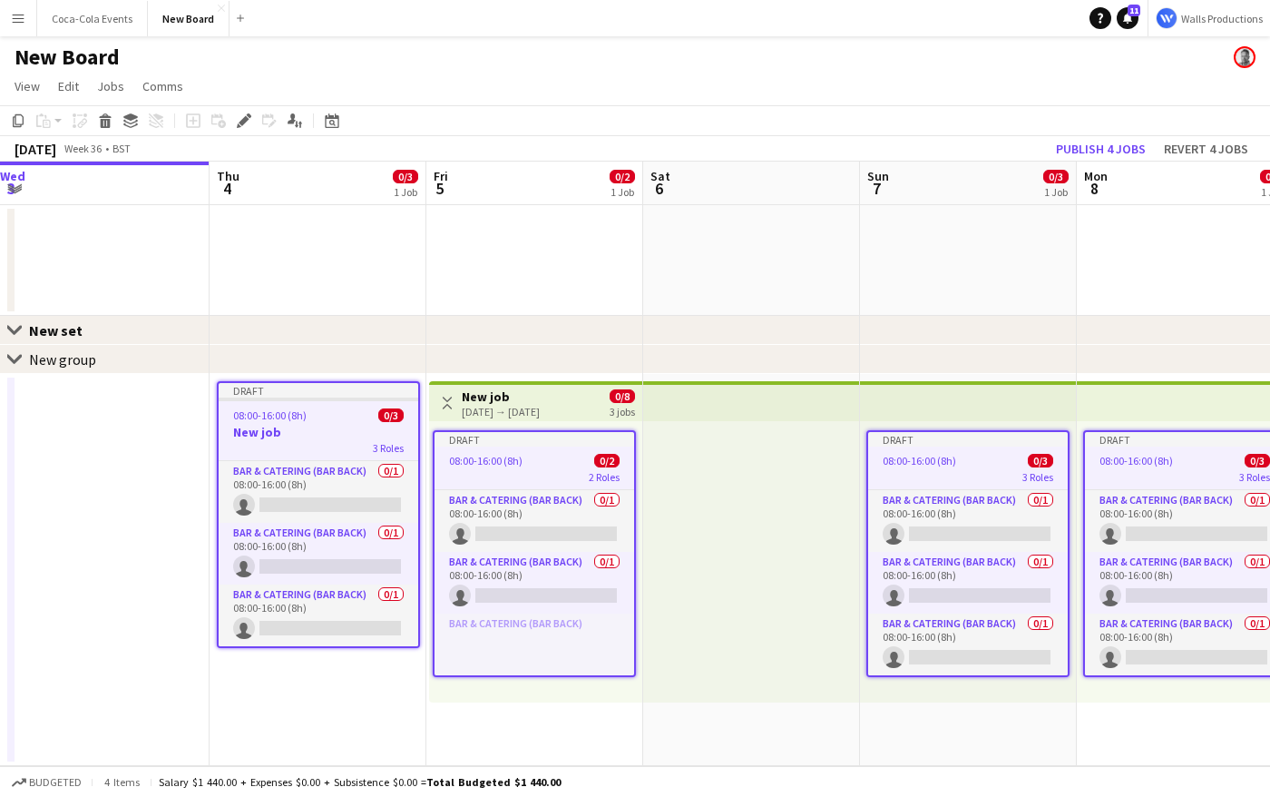
click at [12, 495] on div at bounding box center [10, 569] width 7 height 384
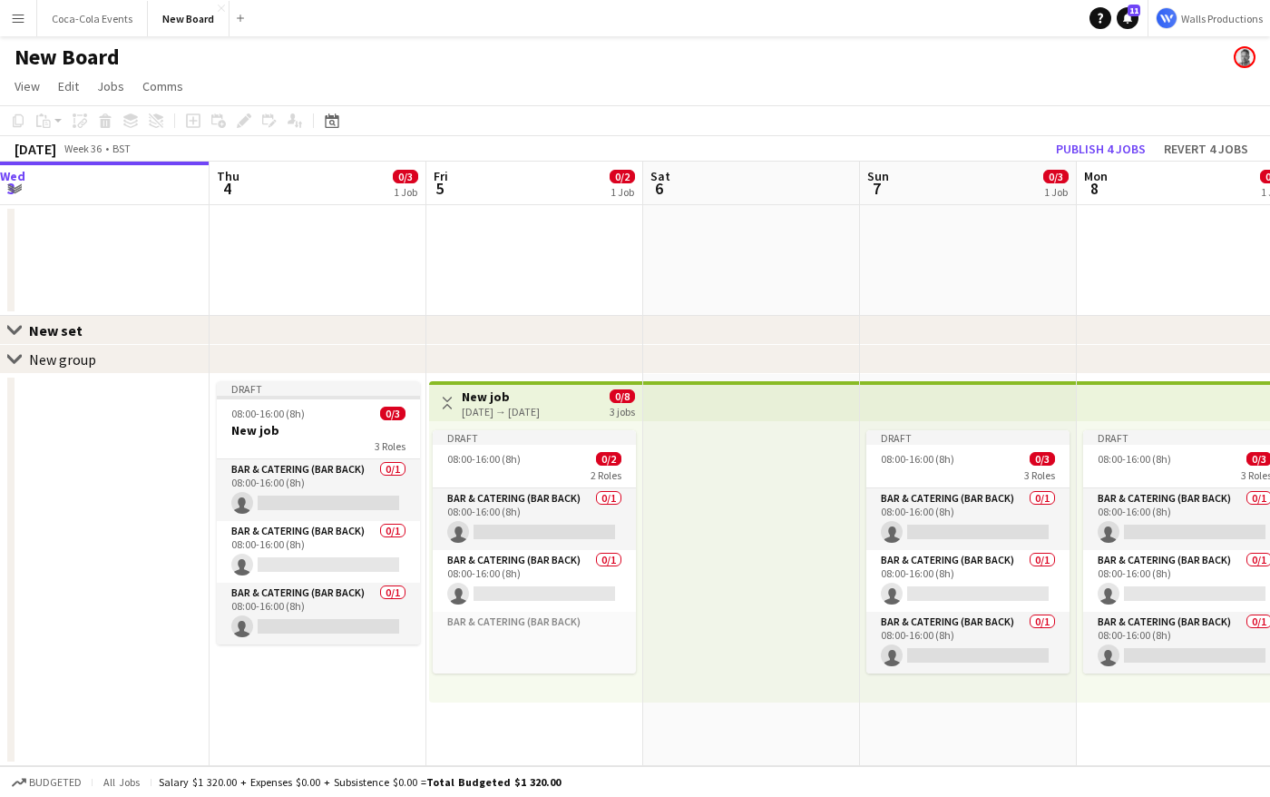
click at [44, 492] on app-date-cell at bounding box center [101, 570] width 217 height 392
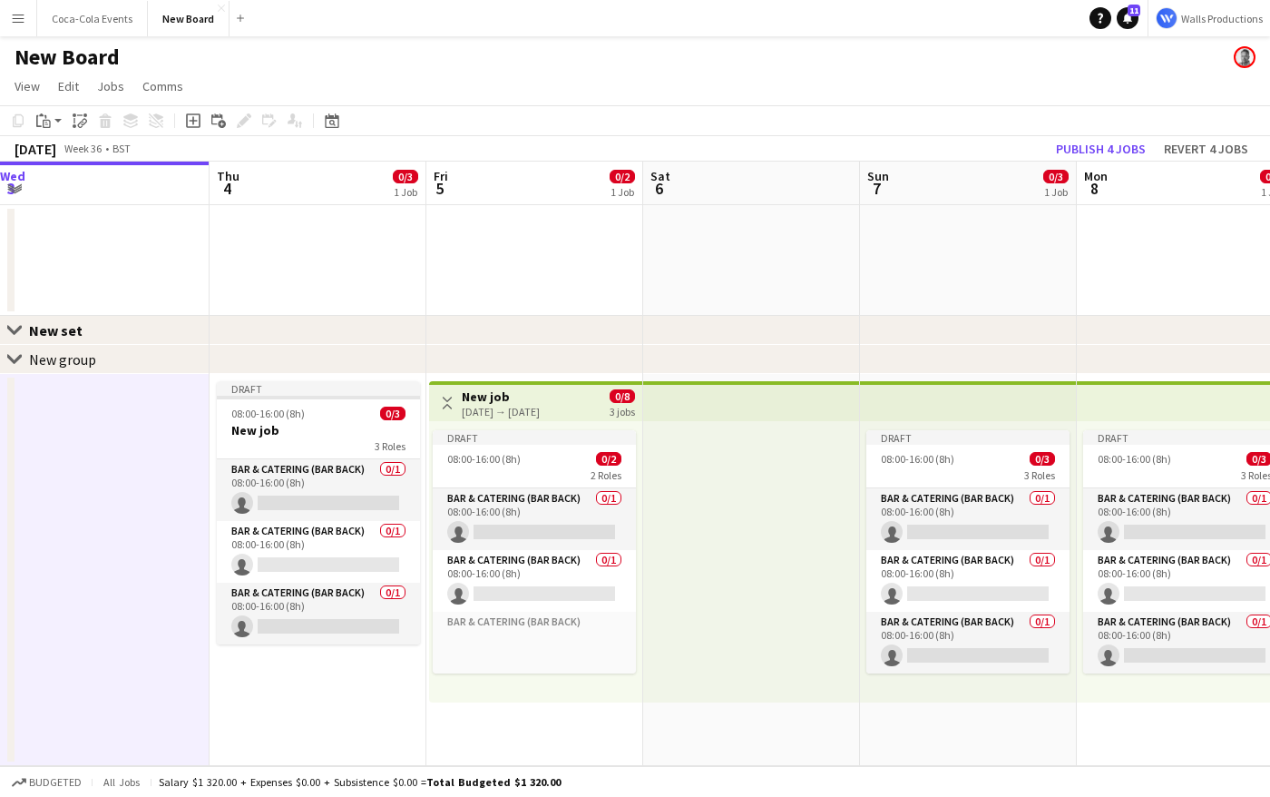
click at [44, 492] on app-date-cell at bounding box center [101, 570] width 217 height 392
